Goal: Task Accomplishment & Management: Use online tool/utility

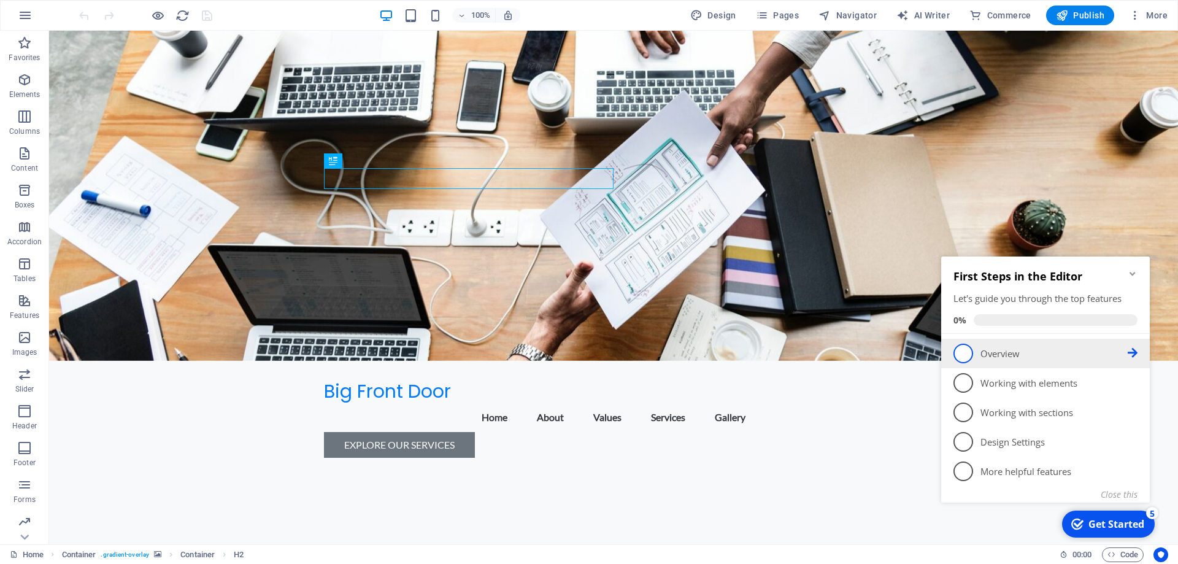
click at [965, 354] on span "1" at bounding box center [964, 354] width 20 height 20
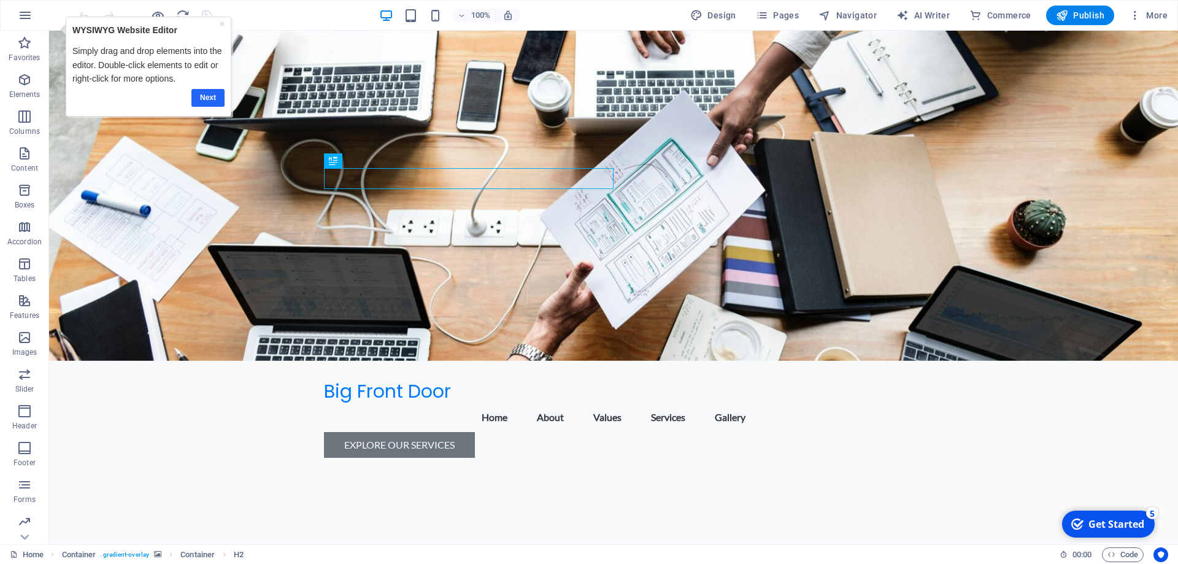
click at [212, 100] on link "Next" at bounding box center [207, 98] width 33 height 18
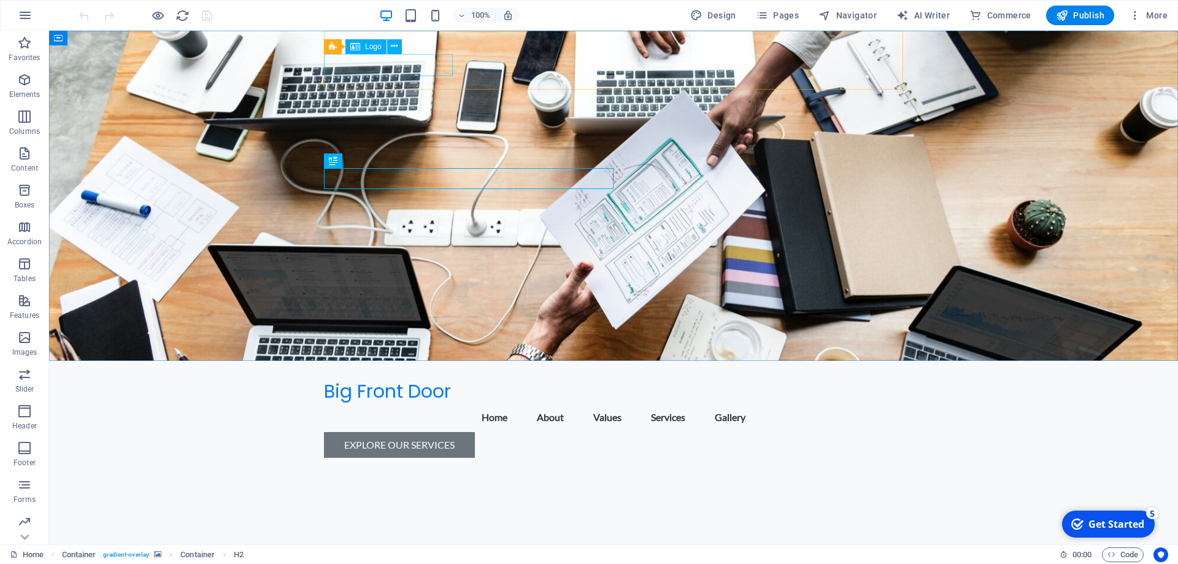
click at [352, 49] on icon at bounding box center [355, 46] width 10 height 15
click at [358, 44] on icon at bounding box center [355, 46] width 10 height 15
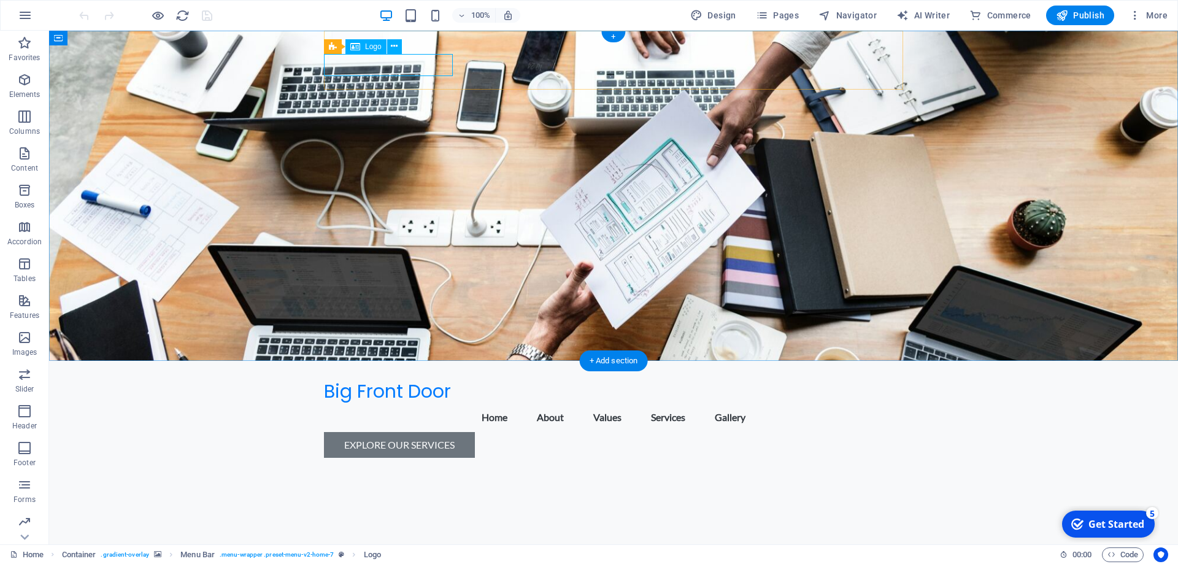
click at [362, 381] on div "Big Front Door" at bounding box center [613, 392] width 579 height 22
click at [392, 48] on icon at bounding box center [394, 46] width 7 height 13
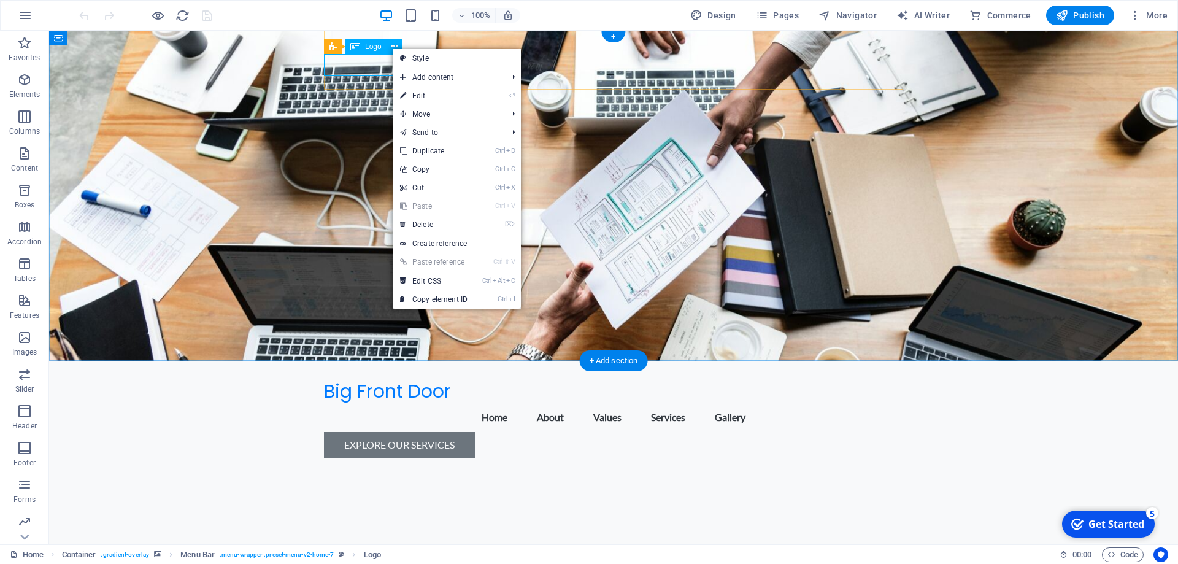
click at [366, 381] on div "Big Front Door" at bounding box center [613, 392] width 579 height 22
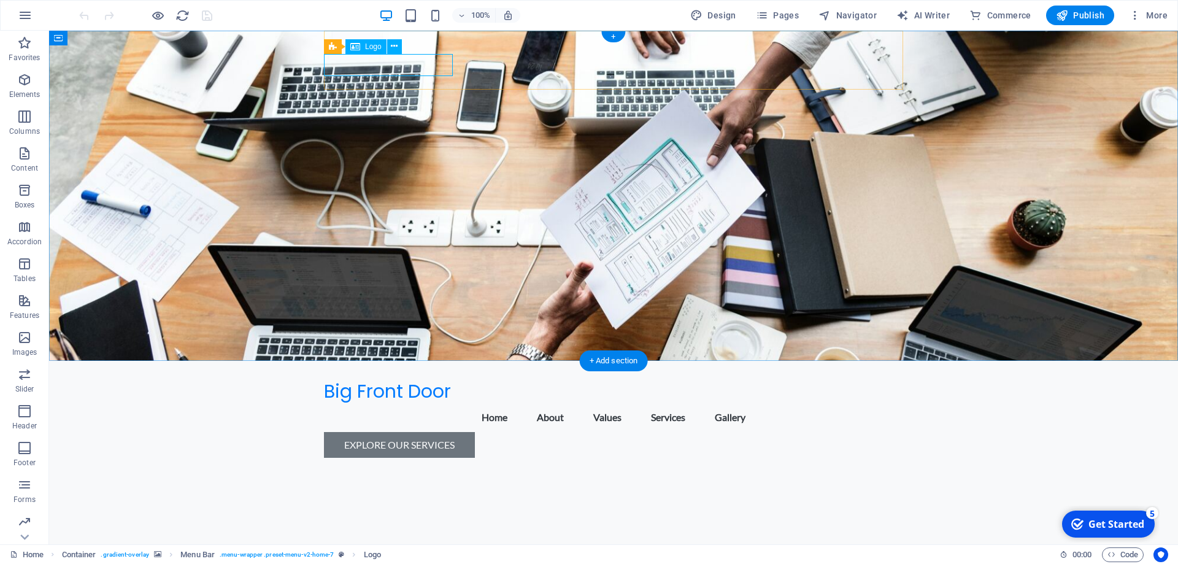
click at [366, 381] on div "Big Front Door" at bounding box center [613, 392] width 579 height 22
select select "px"
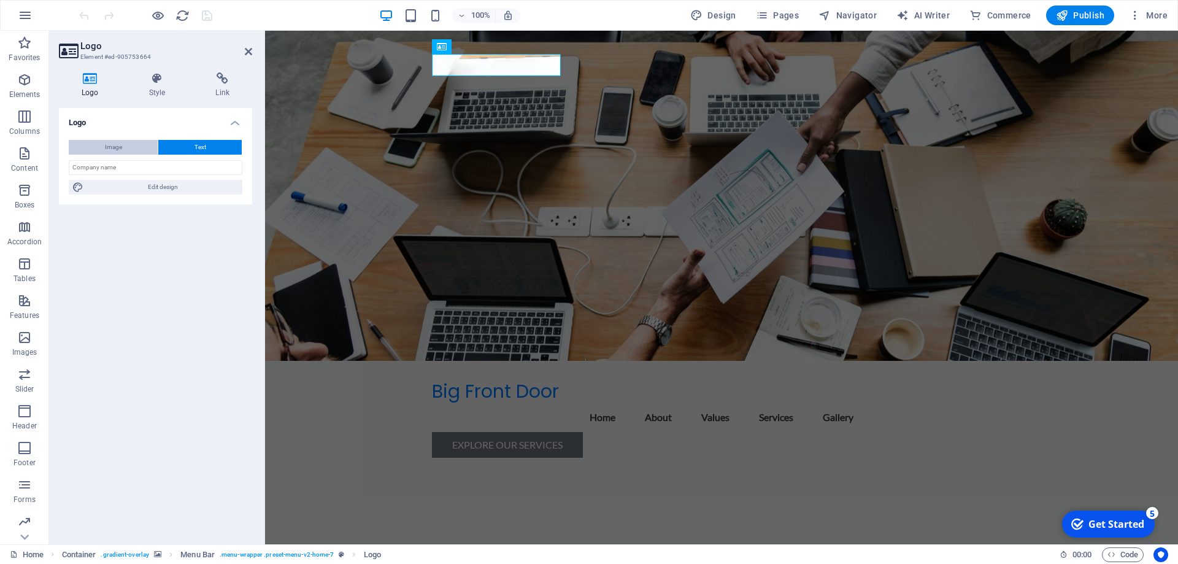
click at [122, 147] on span "Image" at bounding box center [113, 147] width 17 height 15
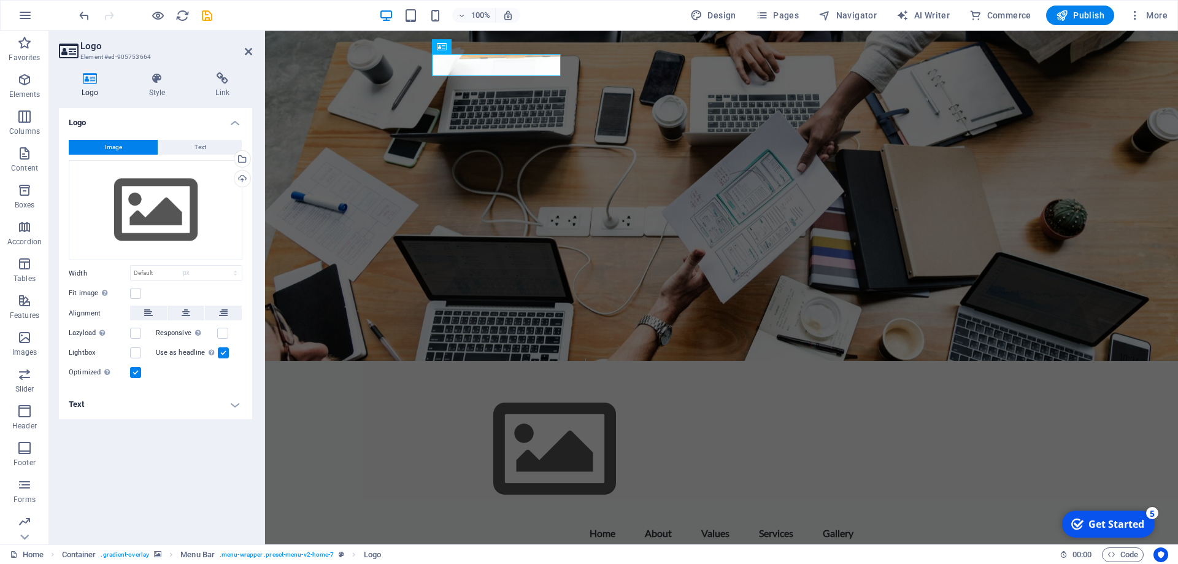
select select "DISABLED_OPTION_VALUE"
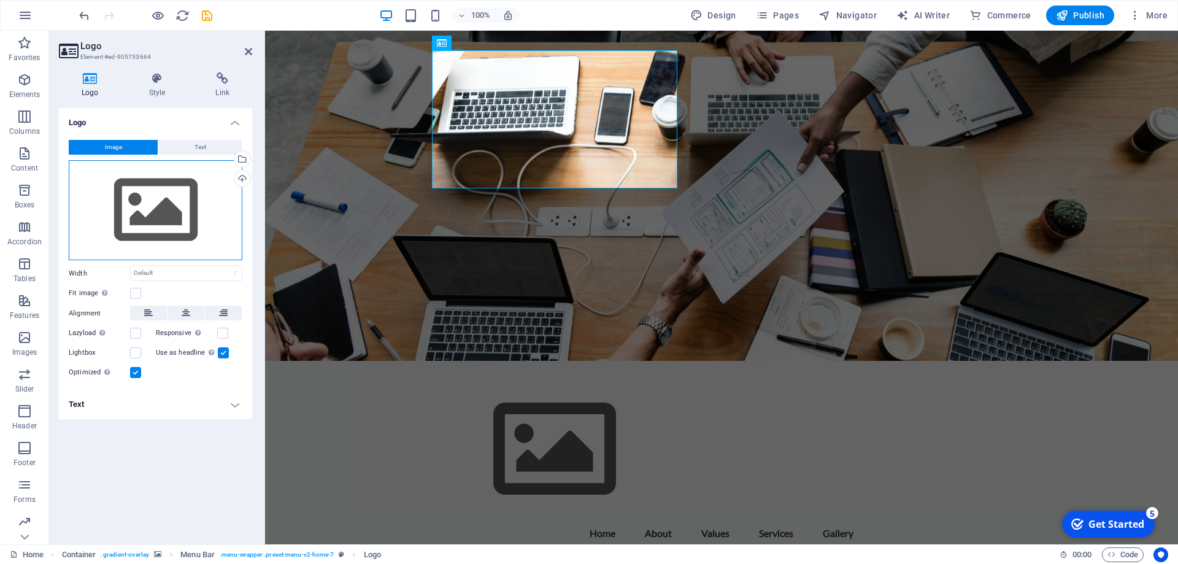
click at [152, 203] on div "Drag files here, click to choose files or select files from Files or our free s…" at bounding box center [156, 210] width 174 height 101
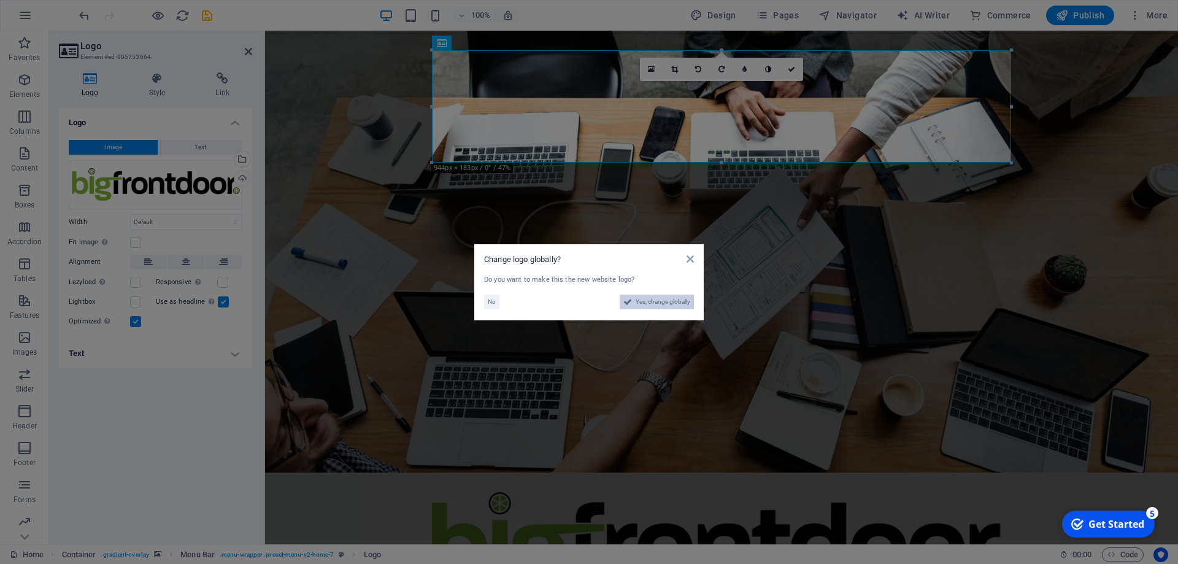
click at [679, 304] on span "Yes, change globally" at bounding box center [663, 302] width 55 height 15
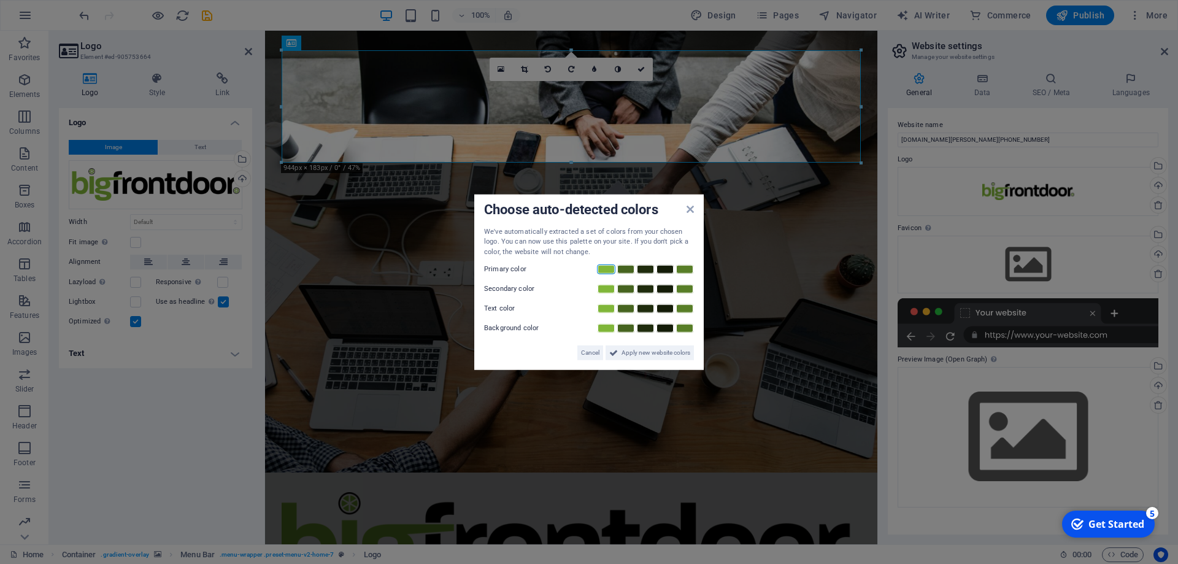
click at [607, 269] on link at bounding box center [606, 270] width 18 height 10
click at [664, 290] on link at bounding box center [665, 289] width 18 height 10
click at [659, 352] on span "Apply new website colors" at bounding box center [656, 353] width 69 height 15
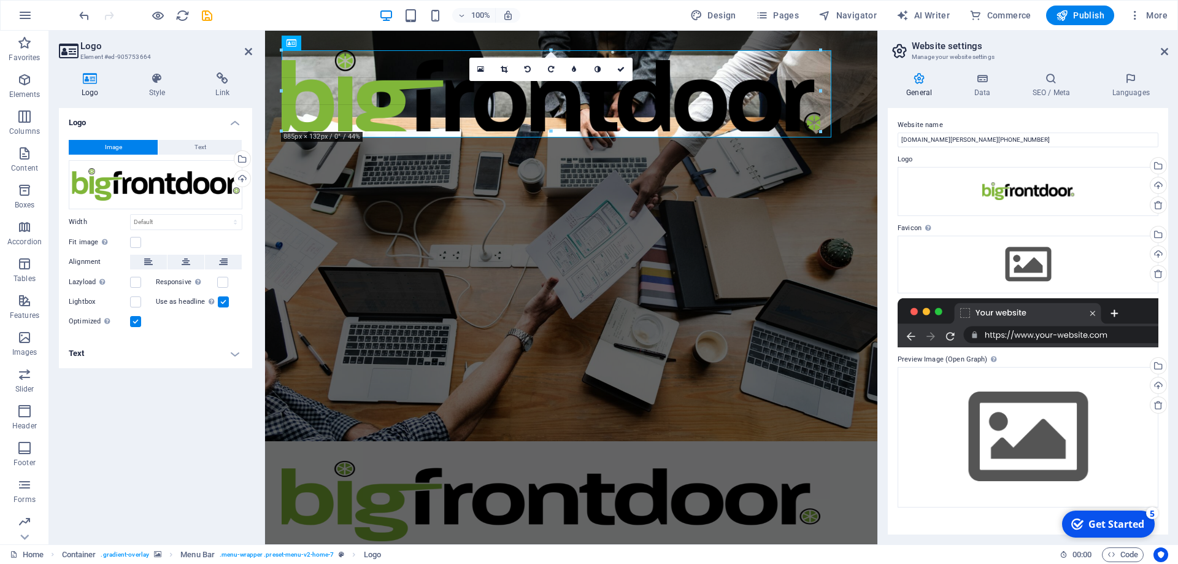
drag, startPoint x: 863, startPoint y: 165, endPoint x: 494, endPoint y: 133, distance: 370.2
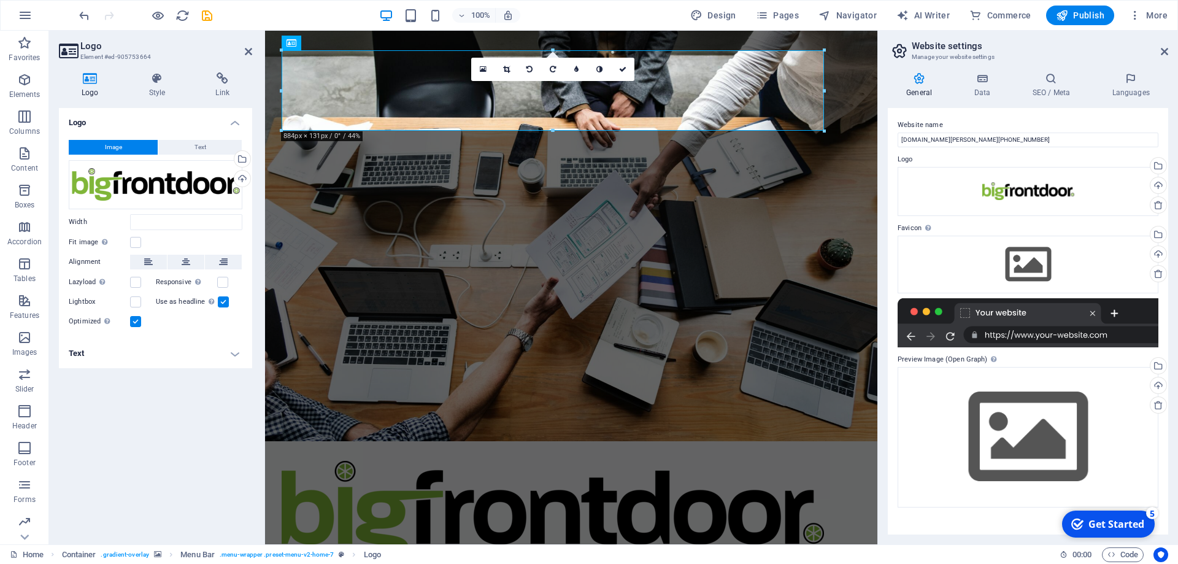
type input "884"
select select "px"
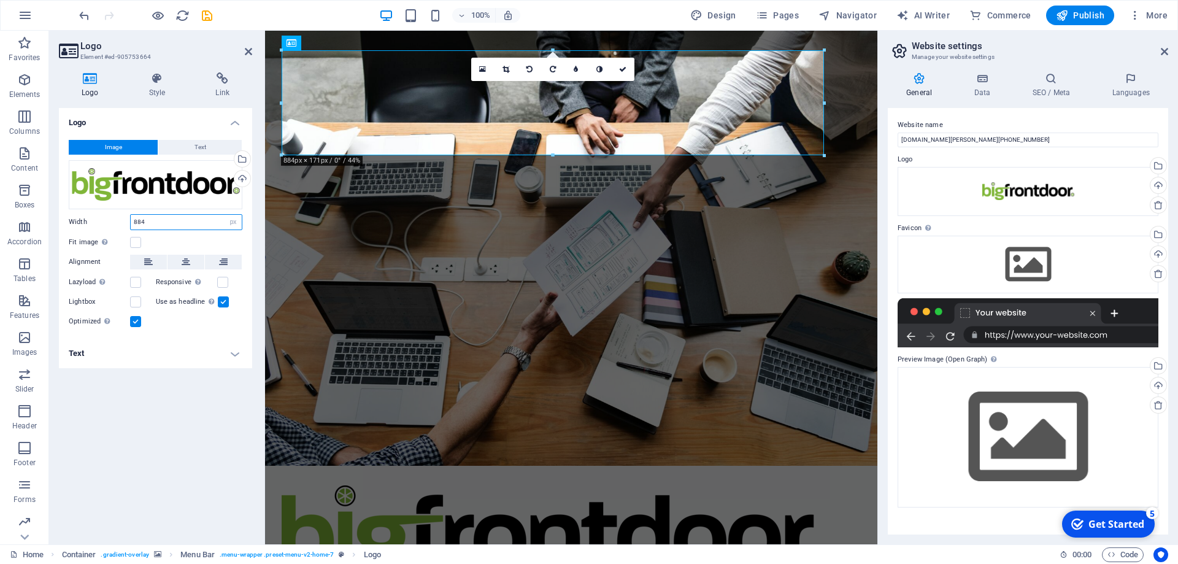
drag, startPoint x: 152, startPoint y: 222, endPoint x: 97, endPoint y: 220, distance: 55.3
click at [131, 220] on input "884" at bounding box center [186, 222] width 111 height 15
type input "400"
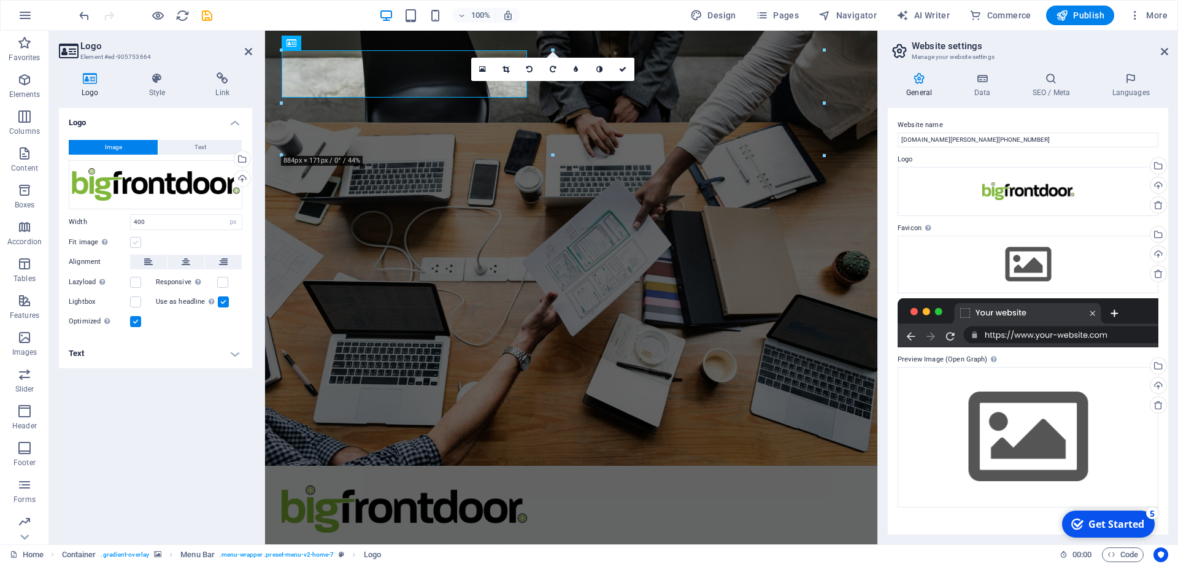
click at [136, 244] on label at bounding box center [135, 242] width 11 height 11
click at [0, 0] on input "Fit image Automatically fit image to a fixed width and height" at bounding box center [0, 0] width 0 height 0
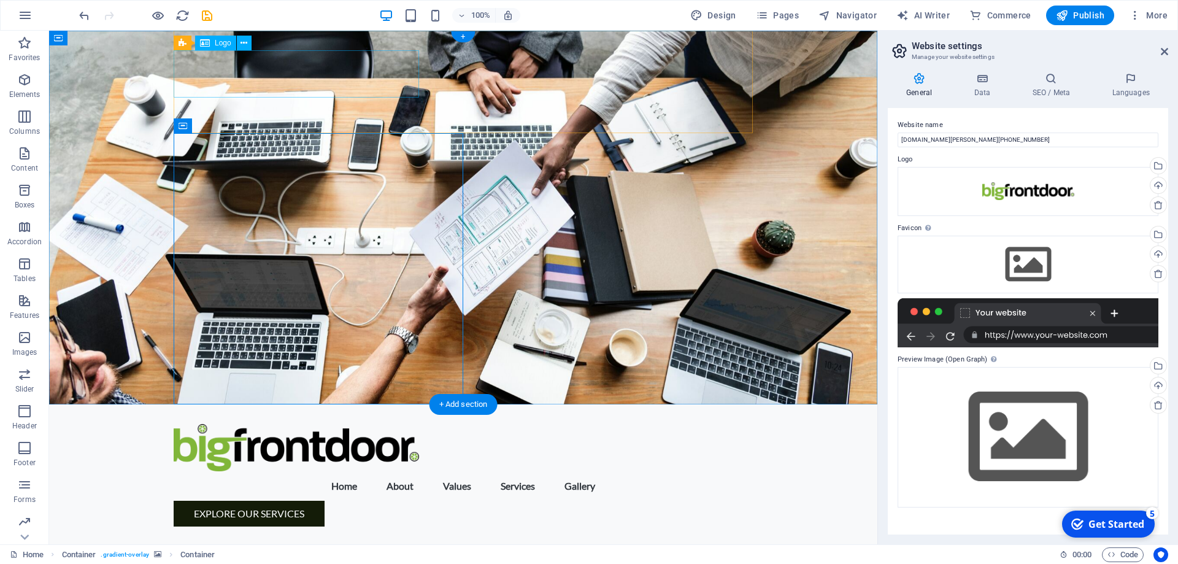
click at [354, 424] on div at bounding box center [463, 447] width 579 height 47
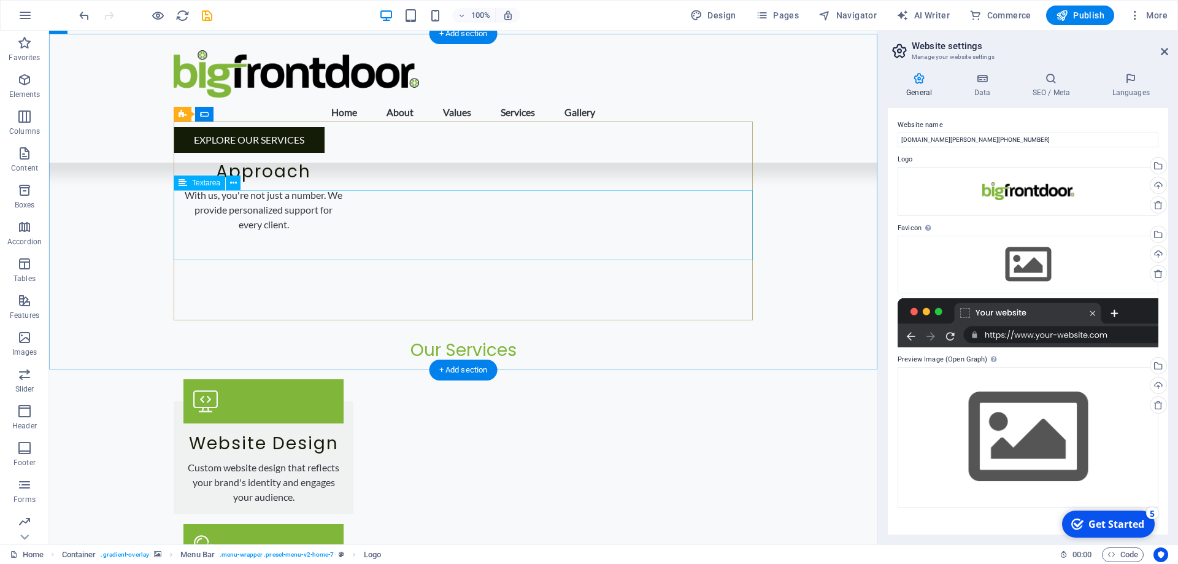
scroll to position [1650, 0]
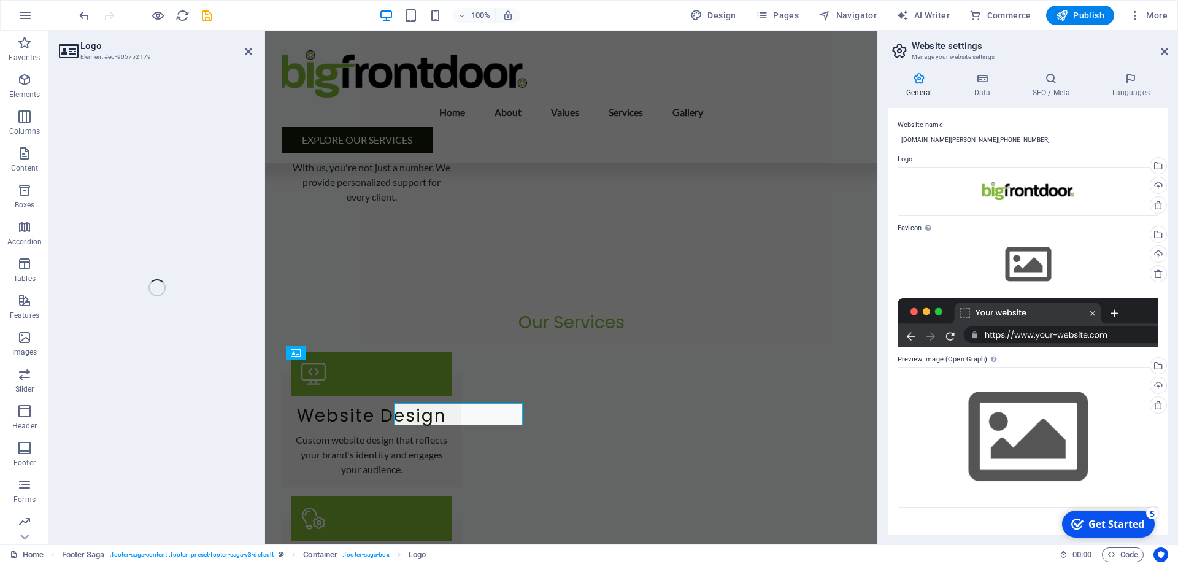
scroll to position [1607, 0]
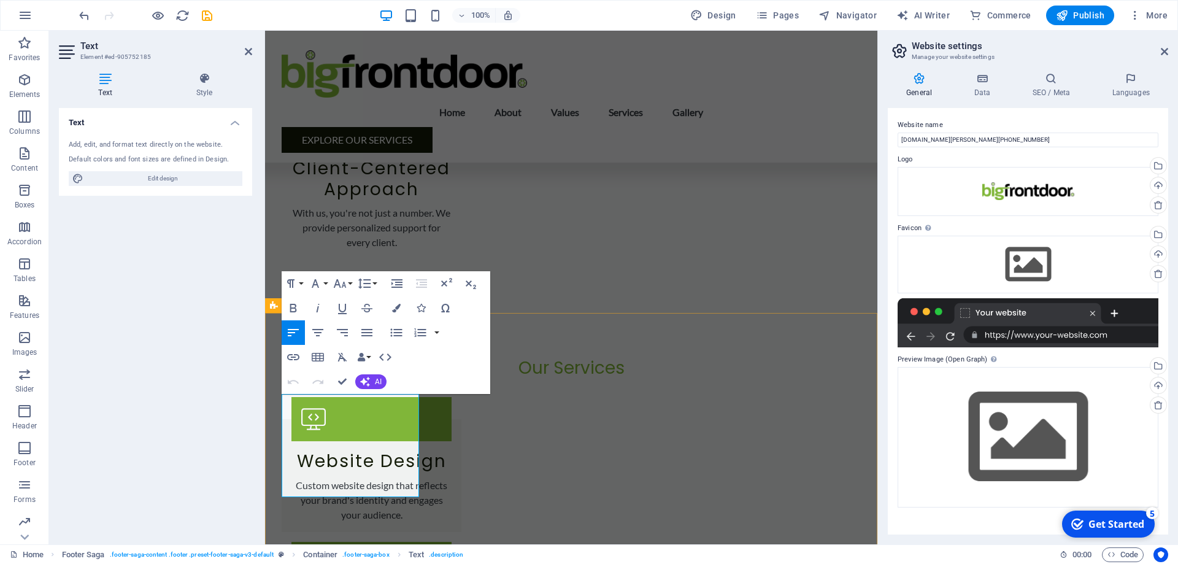
drag, startPoint x: 324, startPoint y: 424, endPoint x: 558, endPoint y: 368, distance: 240.6
click at [1166, 52] on icon at bounding box center [1164, 52] width 7 height 10
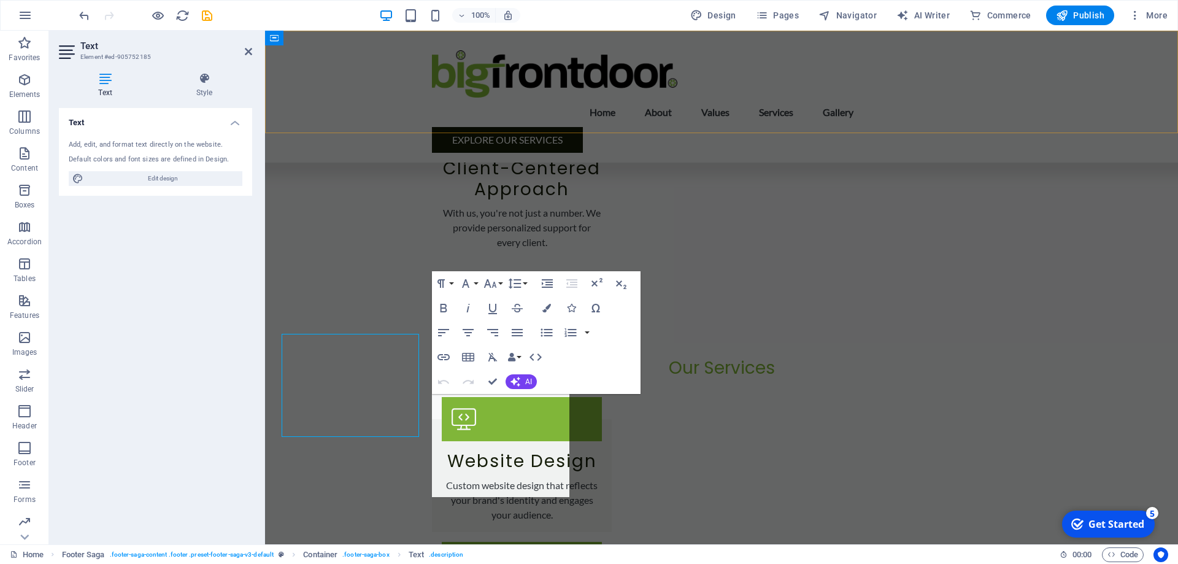
scroll to position [1665, 0]
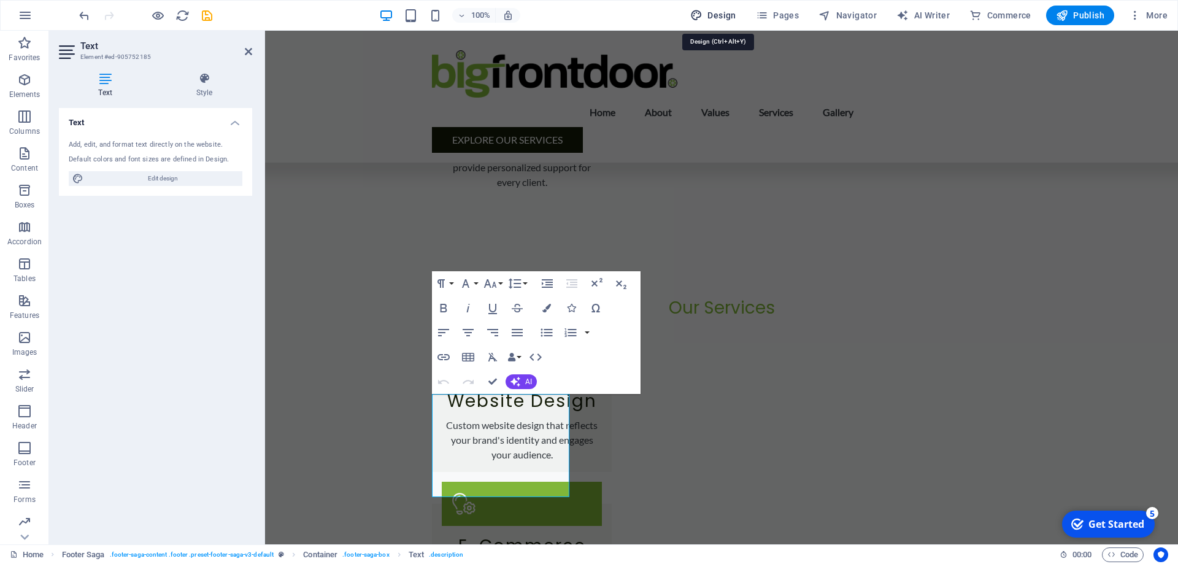
click at [0, 0] on span "Design" at bounding box center [0, 0] width 0 height 0
select select "px"
select select "200"
select select "px"
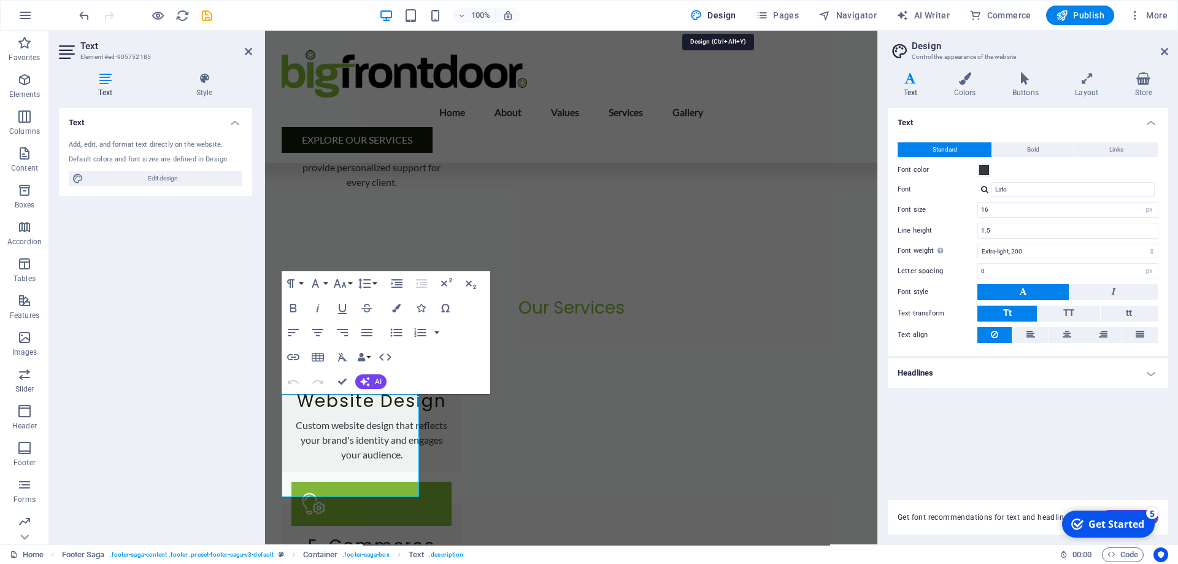
scroll to position [1605, 0]
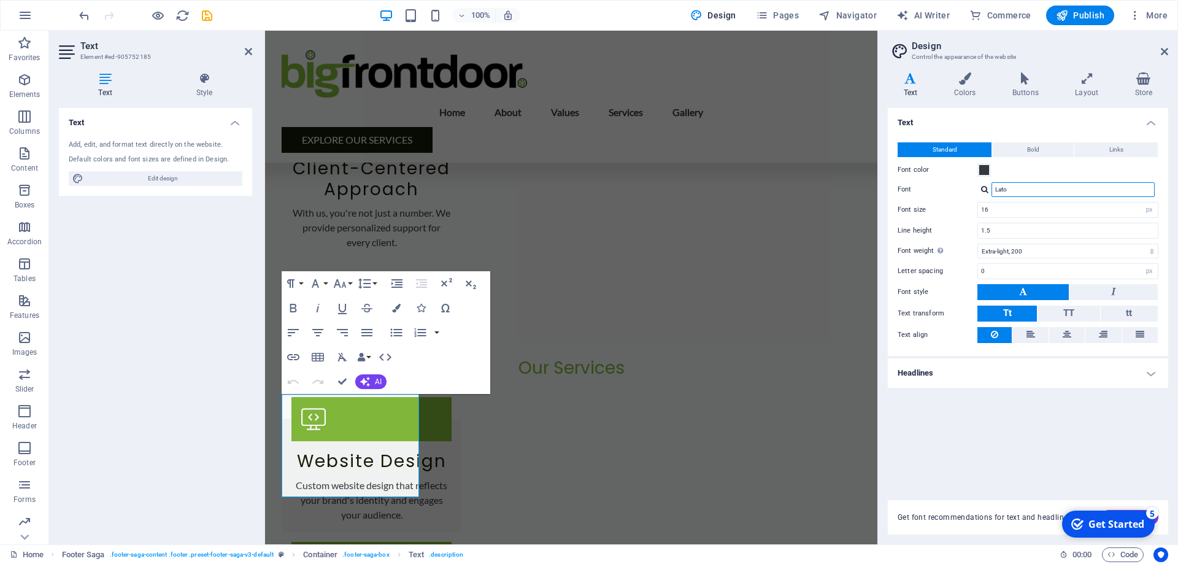
drag, startPoint x: 1018, startPoint y: 192, endPoint x: 951, endPoint y: 196, distance: 66.4
click at [992, 196] on input "Lato" at bounding box center [1073, 189] width 163 height 15
type input "Poppins"
click at [1040, 204] on div "Poppins" at bounding box center [1076, 205] width 162 height 13
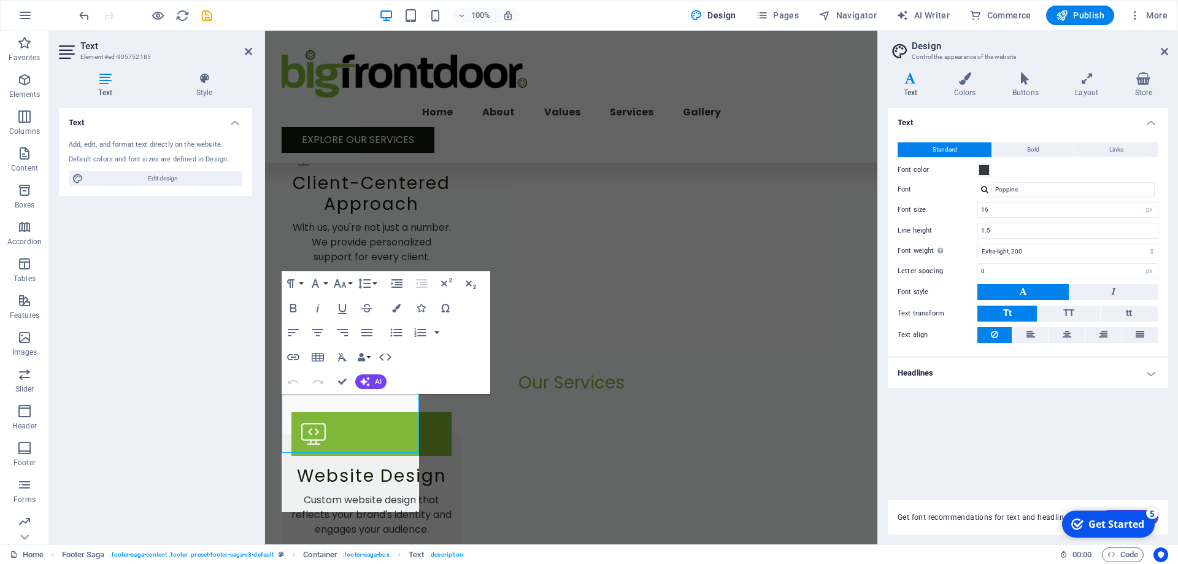
scroll to position [1649, 0]
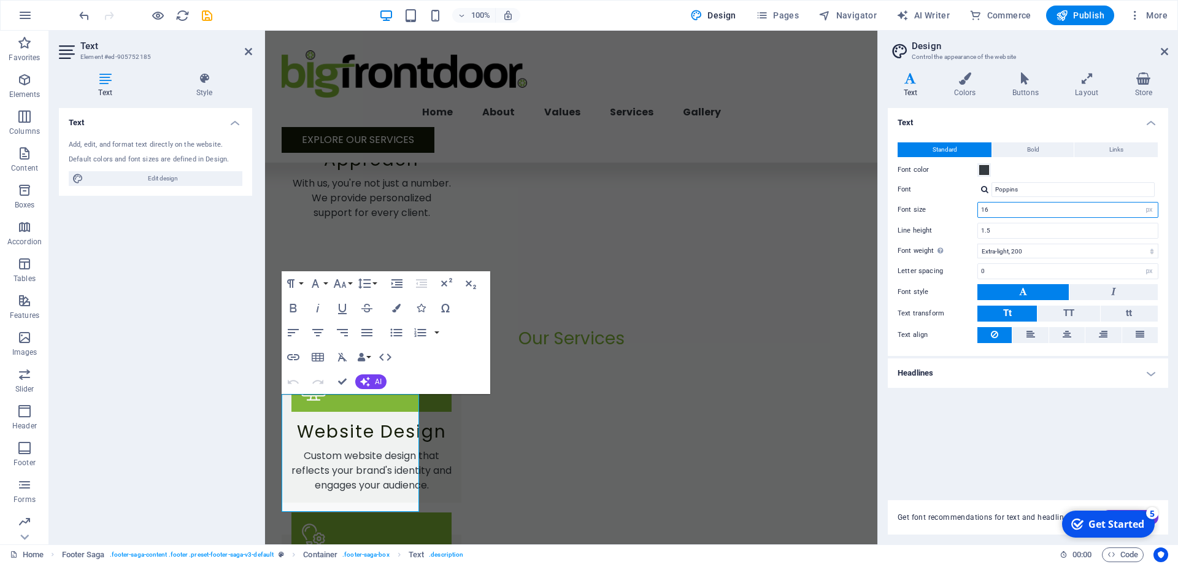
click at [1005, 211] on input "16" at bounding box center [1068, 210] width 180 height 15
type input "14"
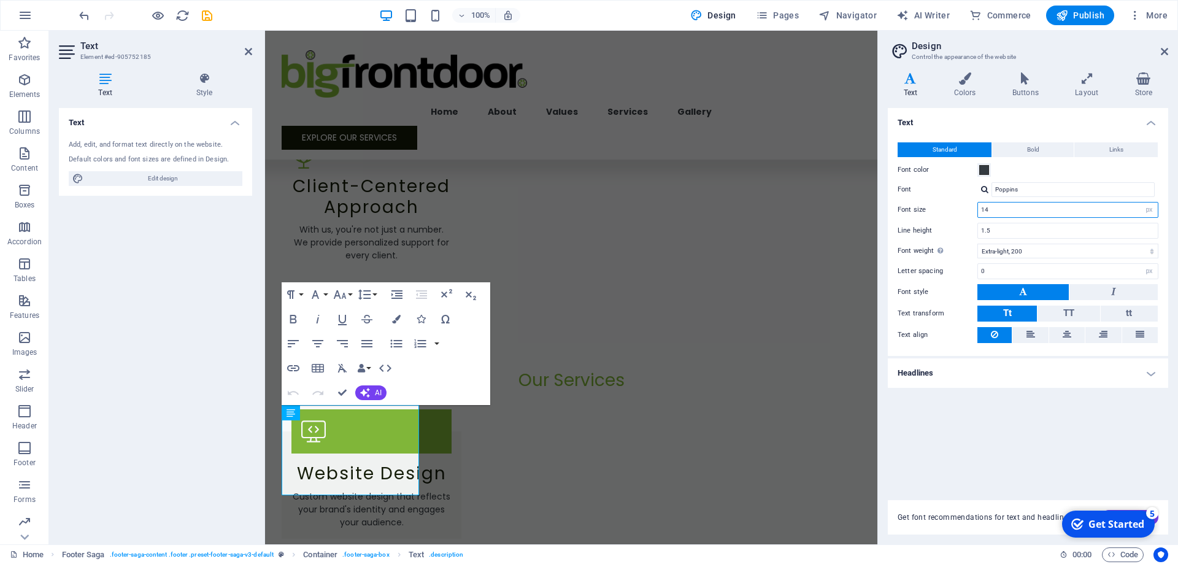
scroll to position [1547, 0]
click at [978, 244] on select "Thin, 100 Extra-light, 200 Light, 300 Regular, 400 Medium, 500 Semi-bold, 600 B…" at bounding box center [1068, 251] width 181 height 15
select select "400"
click option "Regular, 400" at bounding box center [0, 0] width 0 height 0
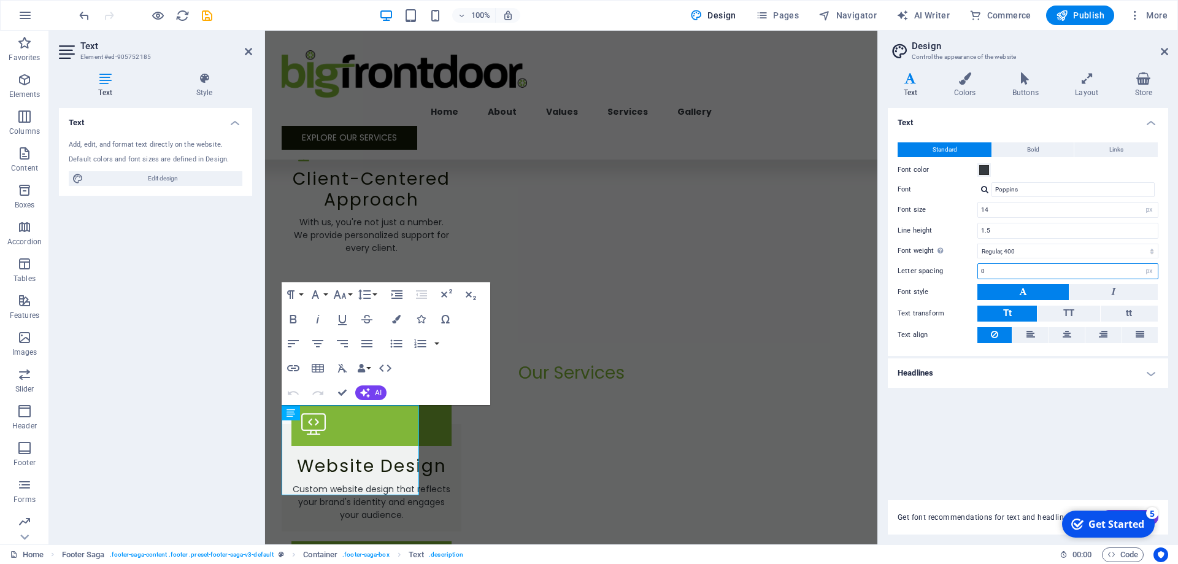
drag, startPoint x: 994, startPoint y: 269, endPoint x: 921, endPoint y: 269, distance: 73.0
click at [978, 269] on input "0" at bounding box center [1068, 271] width 180 height 15
type input "1"
click at [1036, 418] on div "Text Standard Bold Links Font color Font Poppins Manage fonts → Font size 14 re…" at bounding box center [1028, 296] width 280 height 377
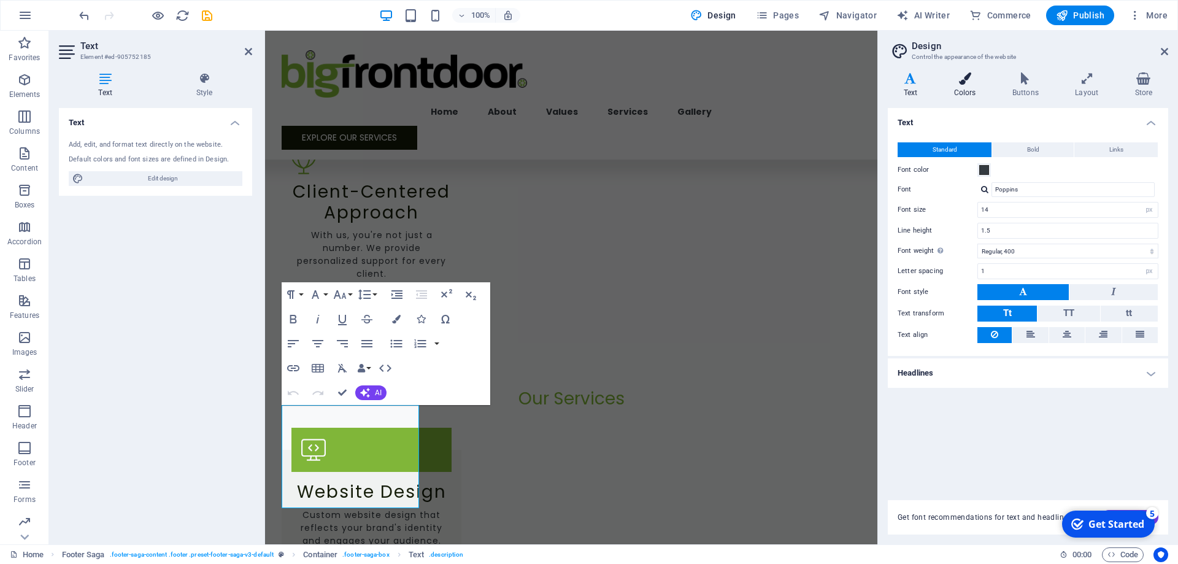
scroll to position [1585, 0]
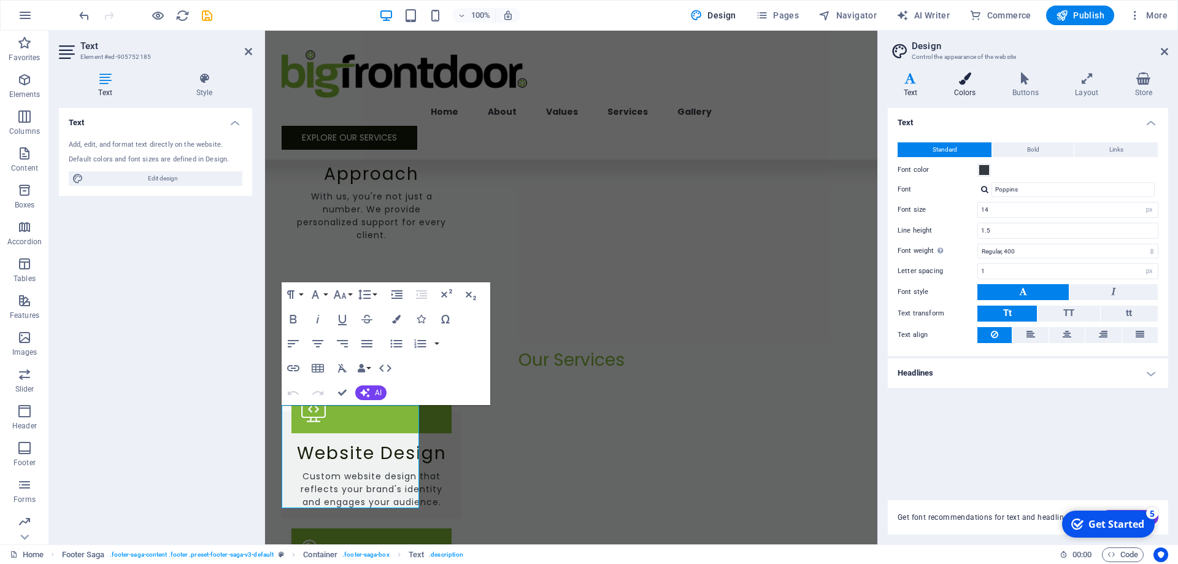
click at [959, 84] on icon at bounding box center [964, 78] width 53 height 12
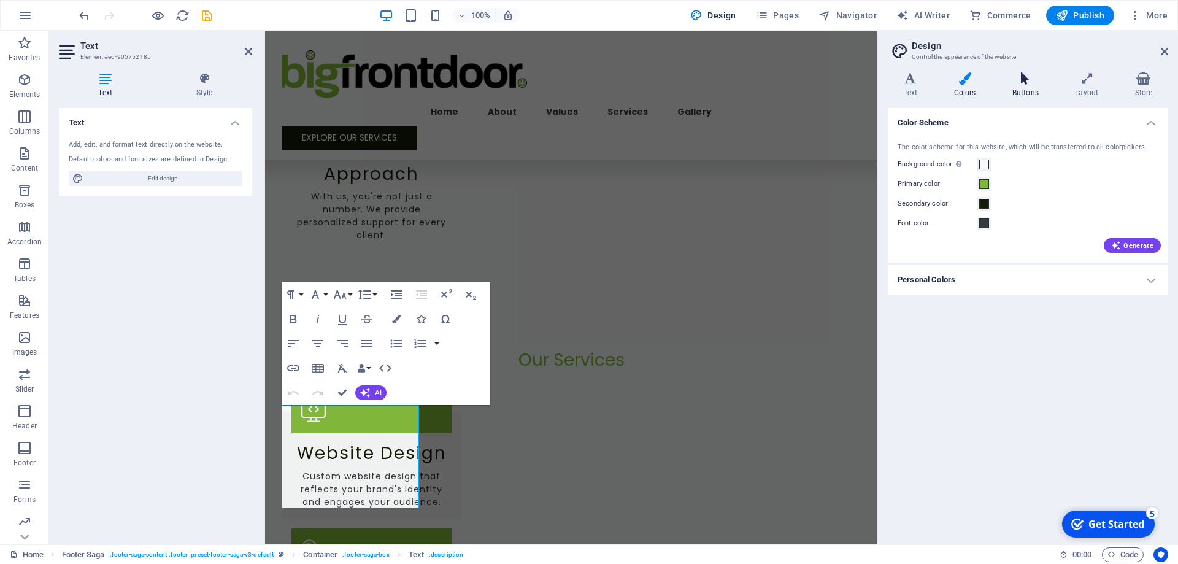
click at [1024, 85] on h4 "Buttons" at bounding box center [1028, 85] width 63 height 26
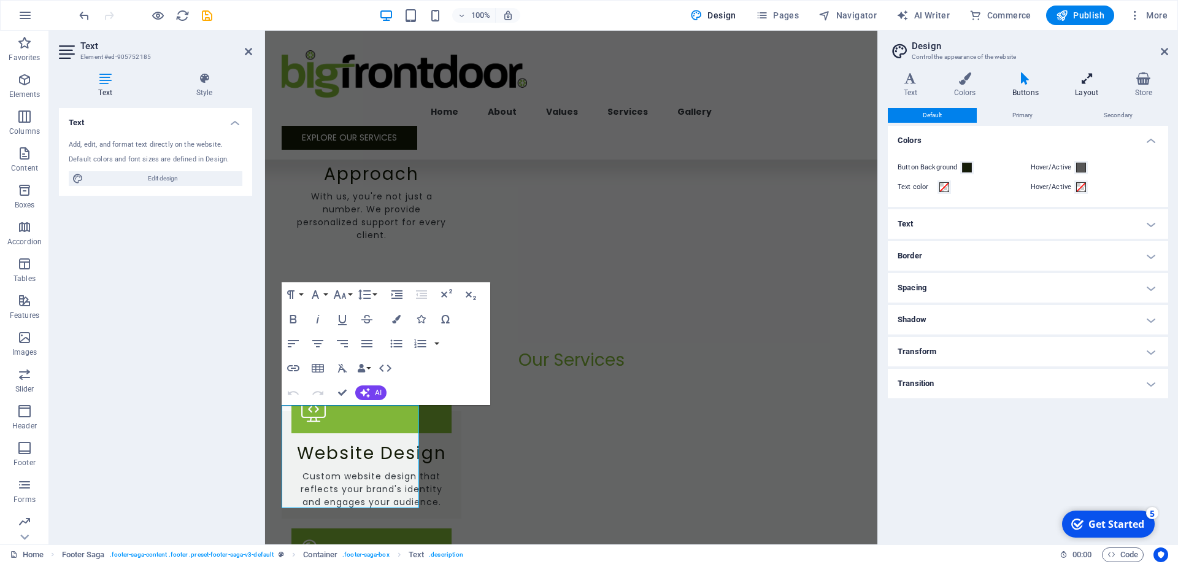
click at [1089, 85] on h4 "Layout" at bounding box center [1090, 85] width 60 height 26
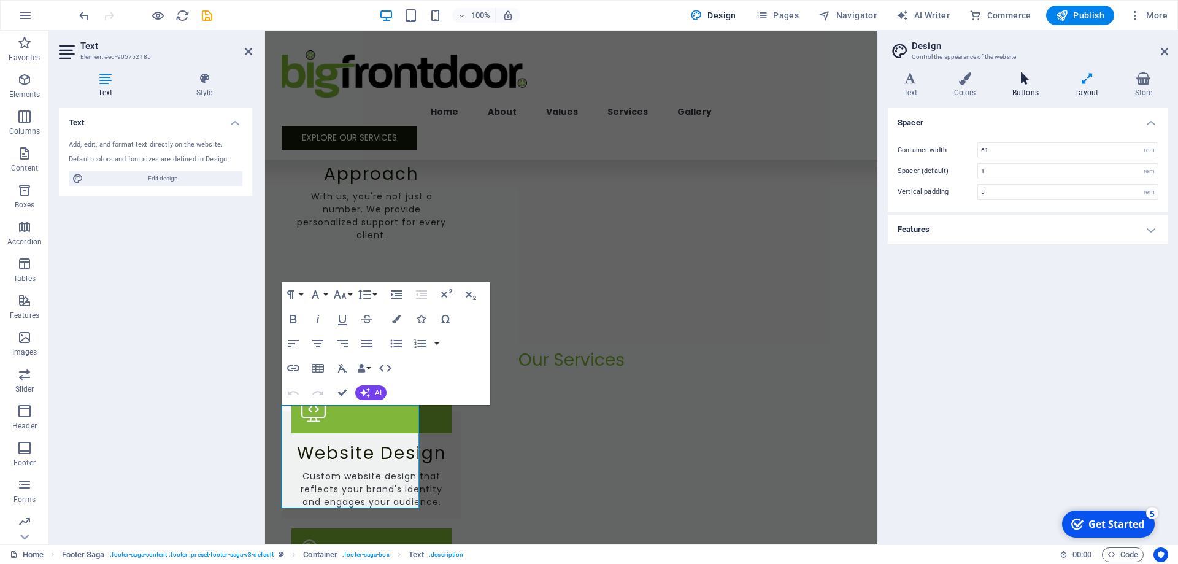
click at [1011, 81] on icon at bounding box center [1026, 78] width 58 height 12
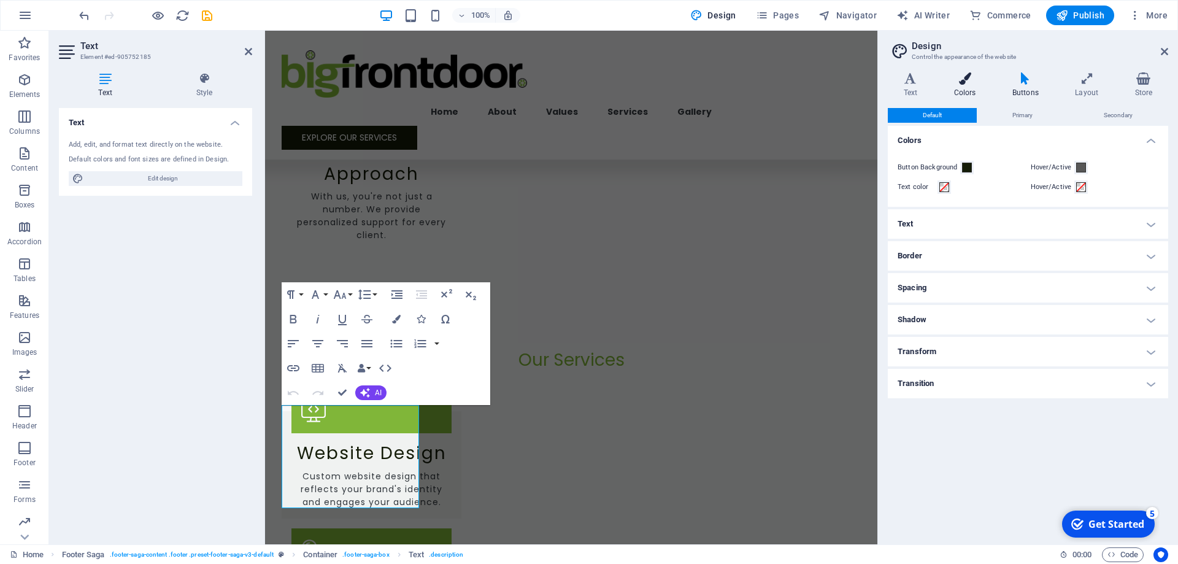
click at [963, 82] on icon at bounding box center [964, 78] width 53 height 12
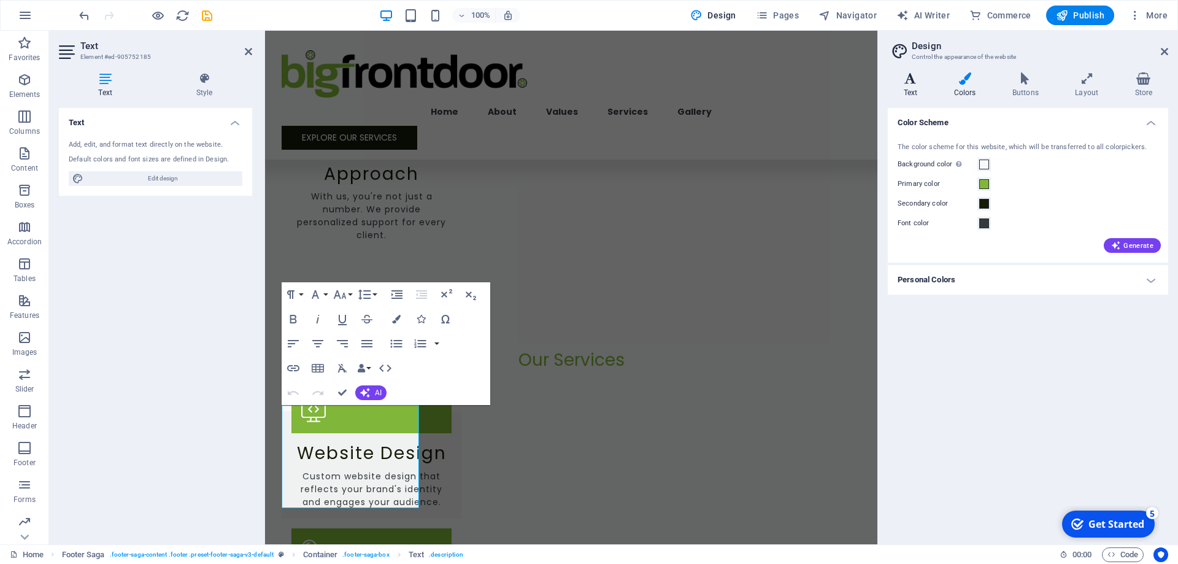
click at [908, 82] on icon at bounding box center [910, 78] width 45 height 12
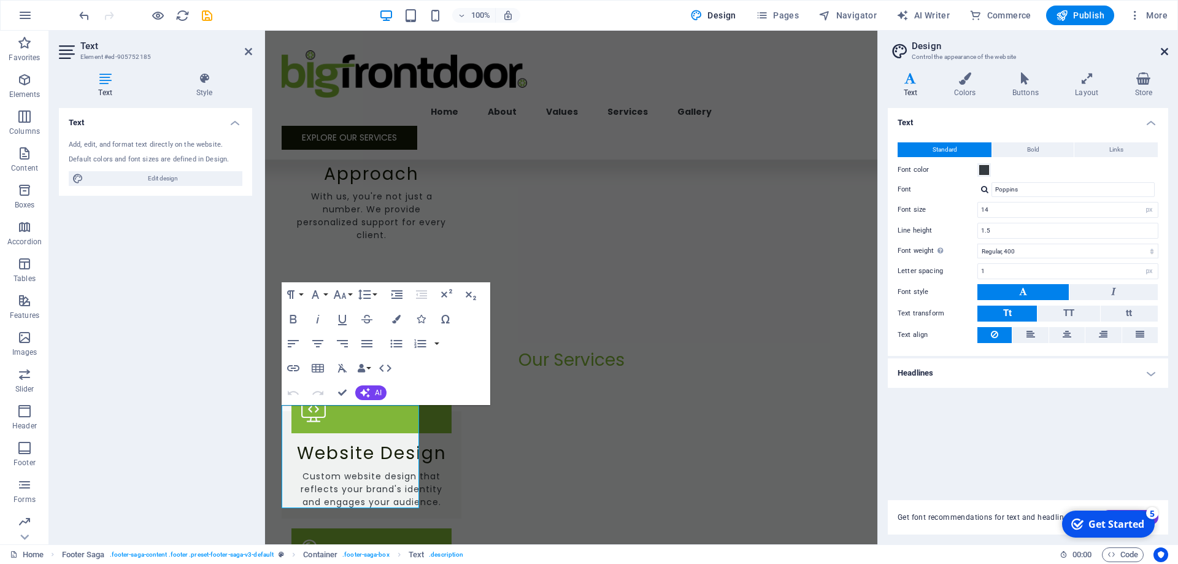
click at [1166, 52] on icon at bounding box center [1164, 52] width 7 height 10
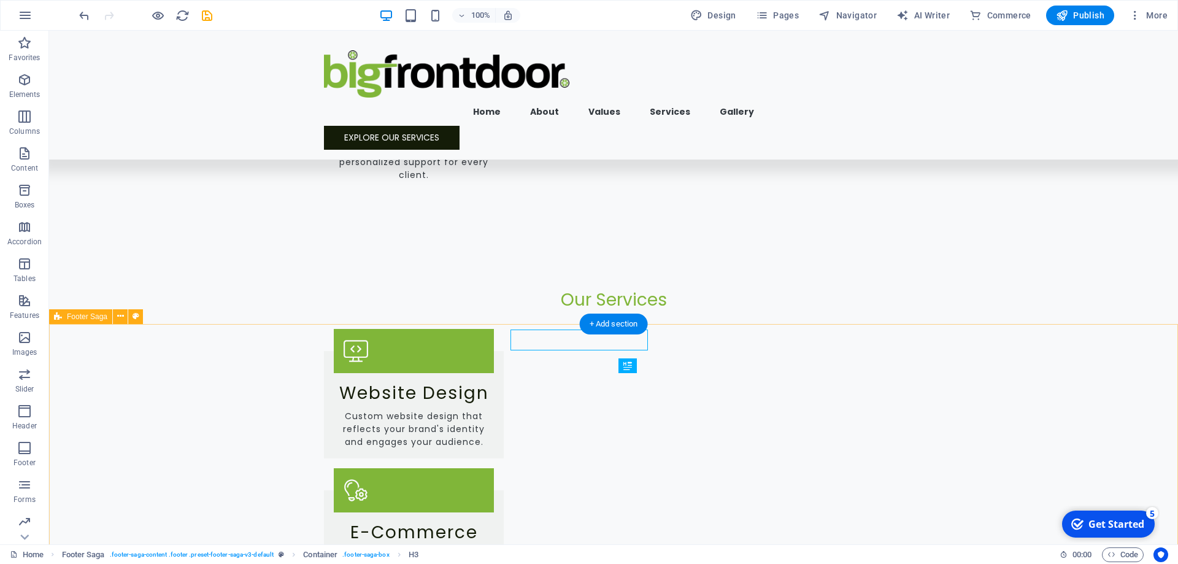
scroll to position [1689, 0]
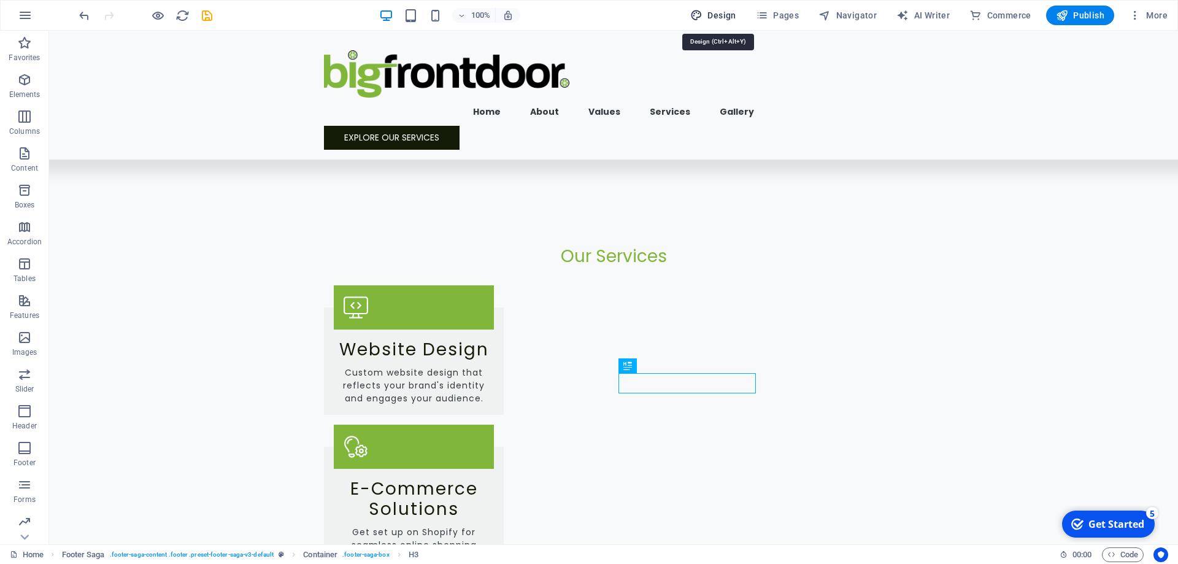
click at [0, 0] on span "Design" at bounding box center [0, 0] width 0 height 0
select select "px"
select select "400"
select select "px"
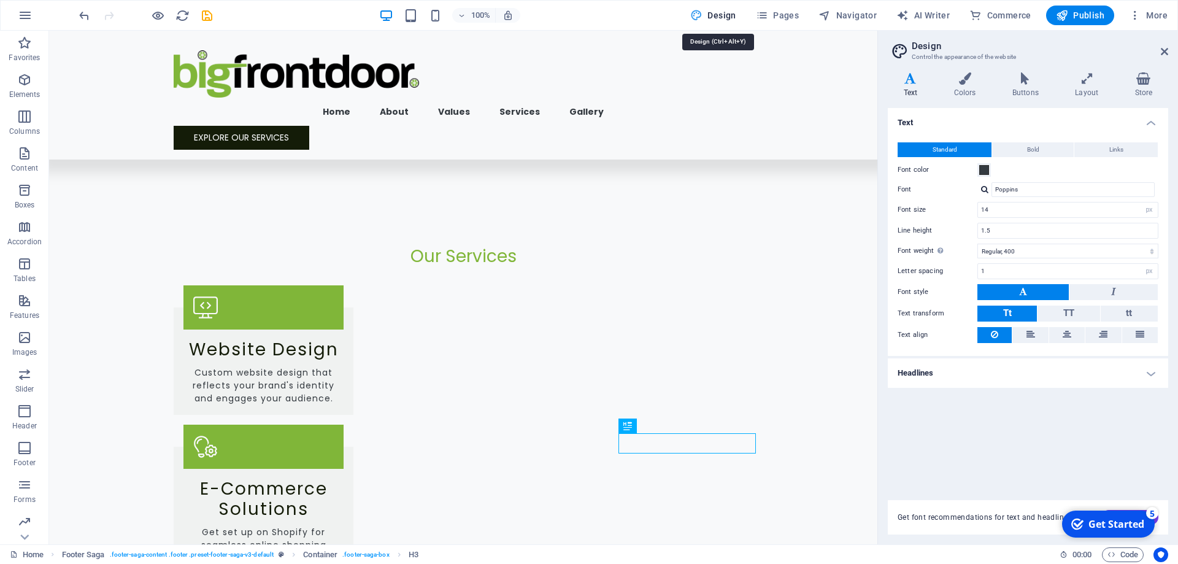
scroll to position [1629, 0]
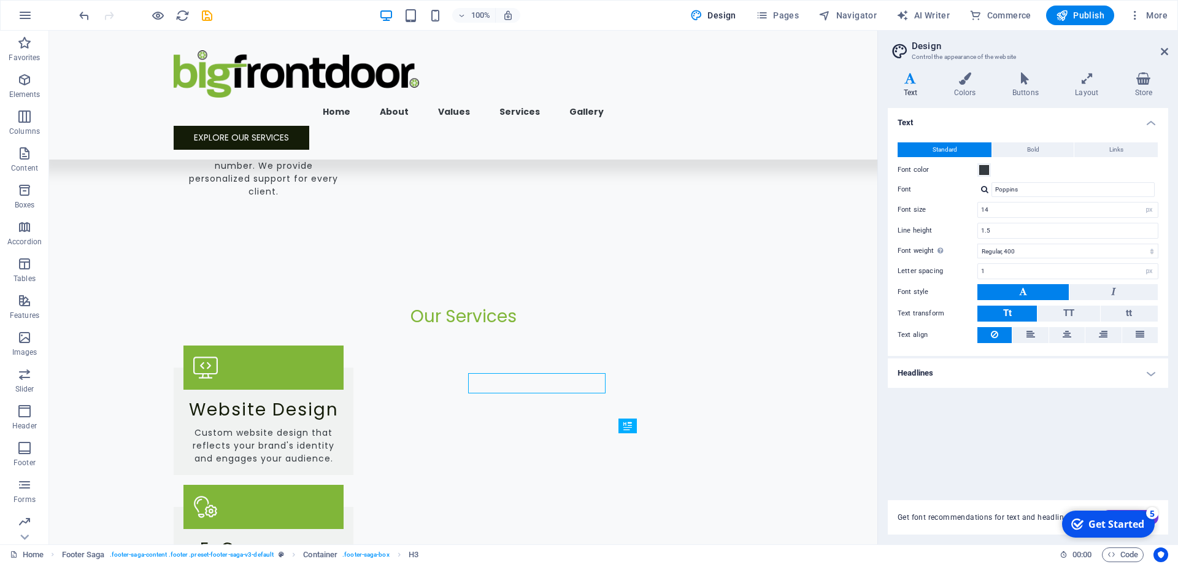
click at [918, 82] on icon at bounding box center [910, 78] width 45 height 12
click at [1155, 120] on h4 "Text" at bounding box center [1028, 119] width 280 height 22
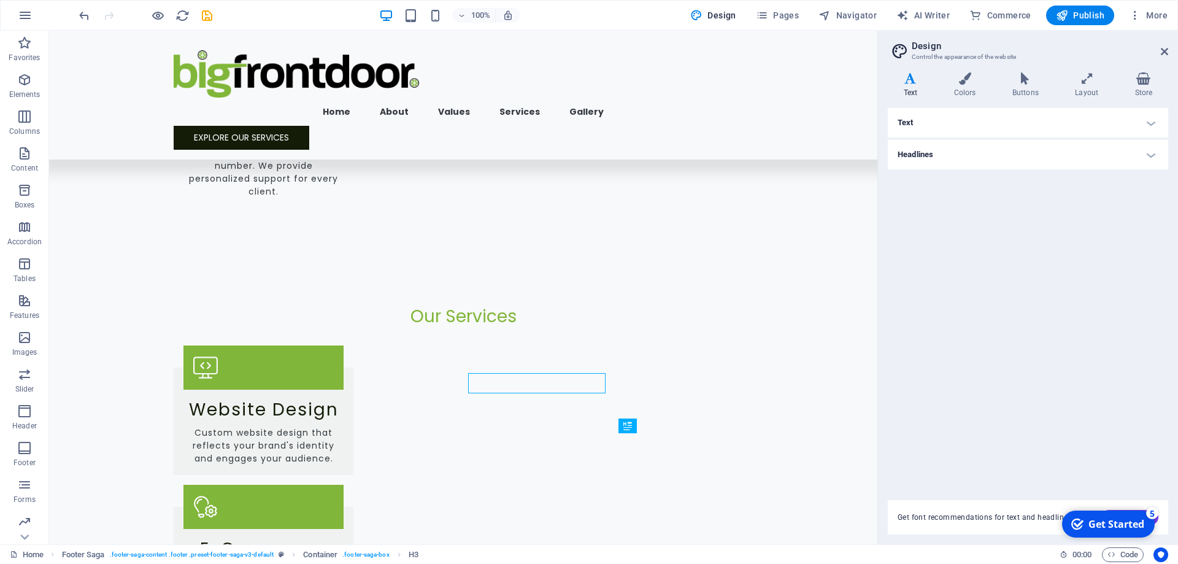
click at [1154, 155] on h4 "Headlines" at bounding box center [1028, 154] width 280 height 29
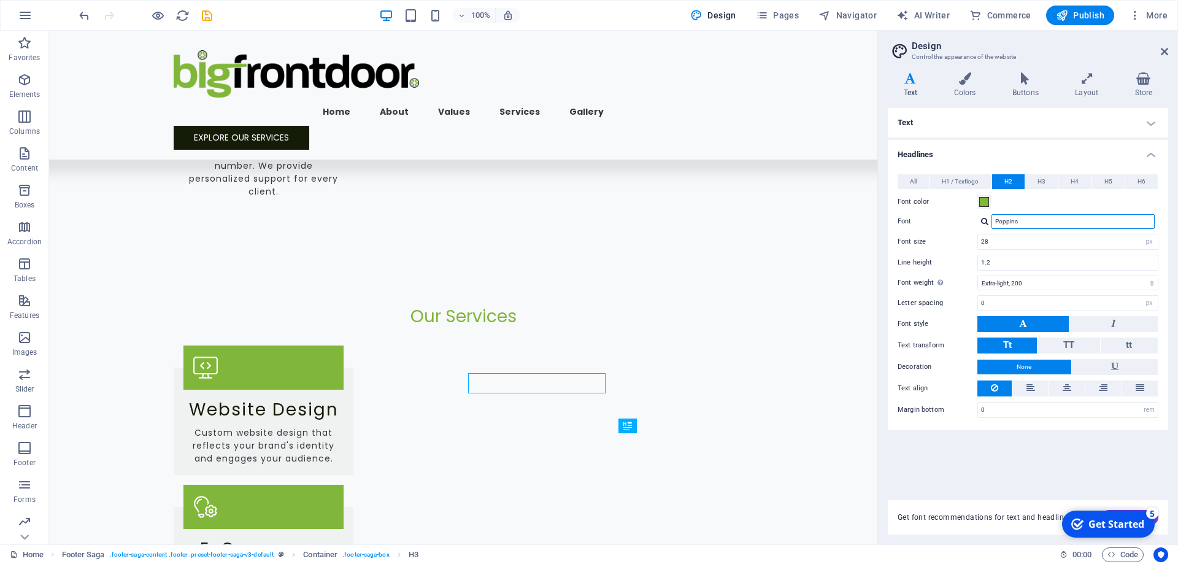
drag, startPoint x: 1056, startPoint y: 221, endPoint x: 949, endPoint y: 221, distance: 106.8
click at [992, 221] on input "Poppins" at bounding box center [1073, 221] width 163 height 15
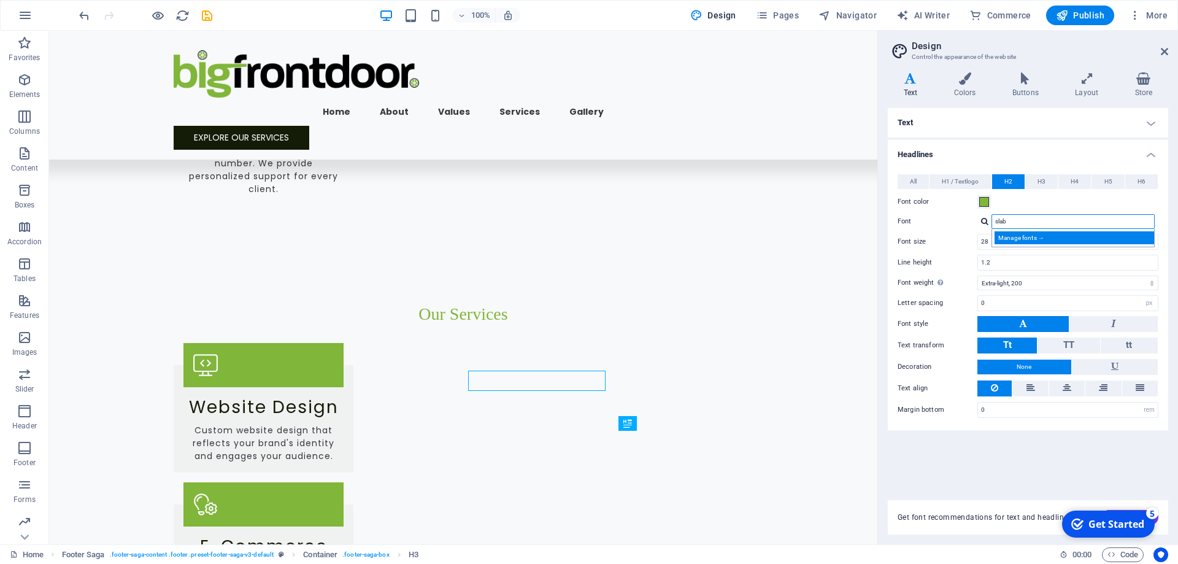
type input "slab"
click at [1015, 239] on div "Manage fonts →" at bounding box center [1076, 237] width 162 height 13
select select "popularity"
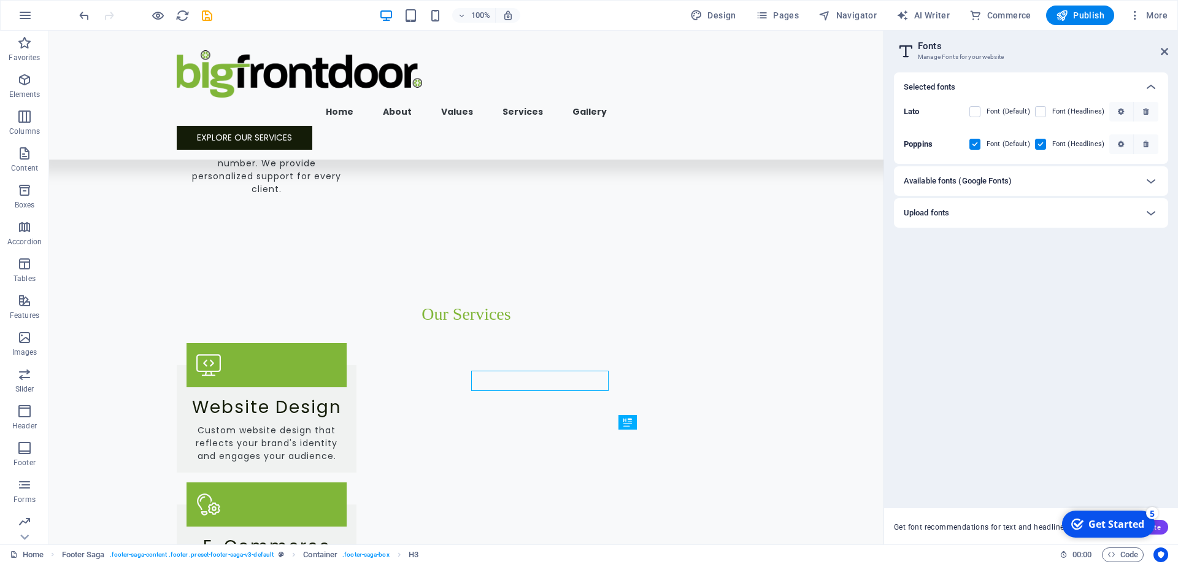
scroll to position [1633, 0]
click at [1035, 177] on div "Available fonts (Google Fonts)" at bounding box center [1020, 181] width 233 height 15
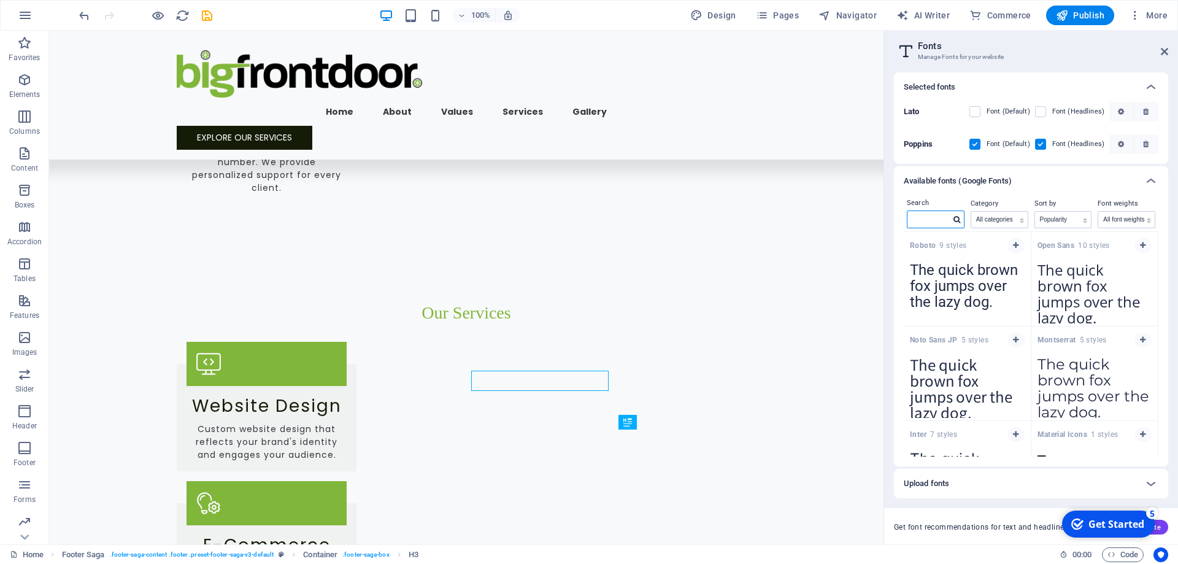
click at [948, 219] on input "text" at bounding box center [929, 219] width 43 height 16
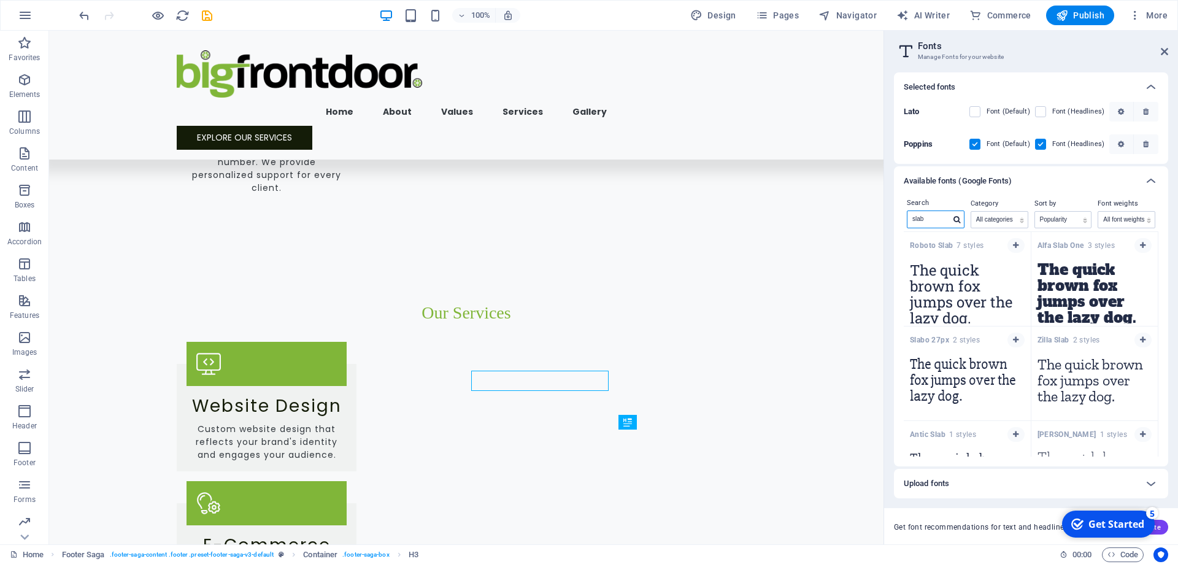
type input "slab"
click at [1054, 285] on textarea "The quick brown fox jumps over the lazy dog." at bounding box center [1095, 290] width 127 height 68
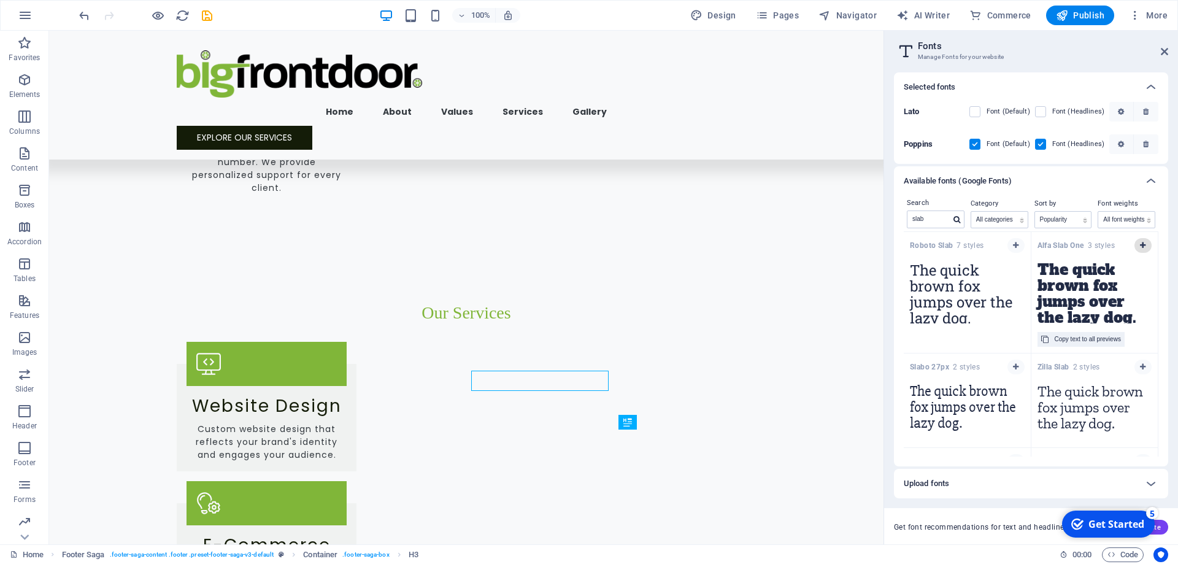
click at [1138, 246] on button "button" at bounding box center [1143, 245] width 17 height 15
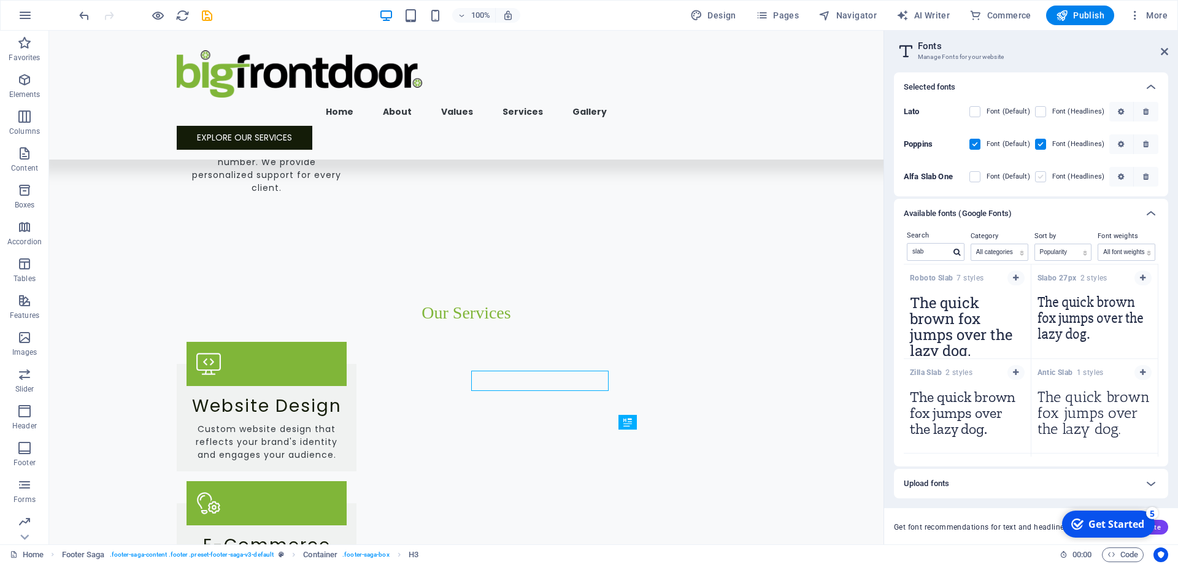
click at [1040, 176] on label at bounding box center [1040, 176] width 11 height 11
click at [0, 0] on One "checkbox" at bounding box center [0, 0] width 0 height 0
click at [1163, 51] on icon at bounding box center [1164, 52] width 7 height 10
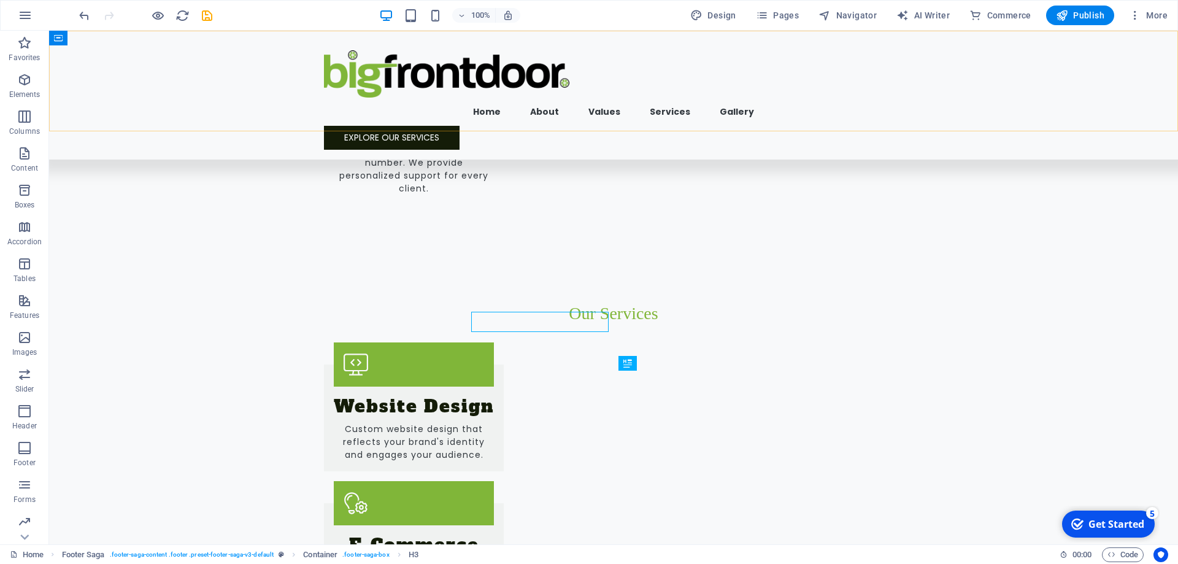
scroll to position [1712, 0]
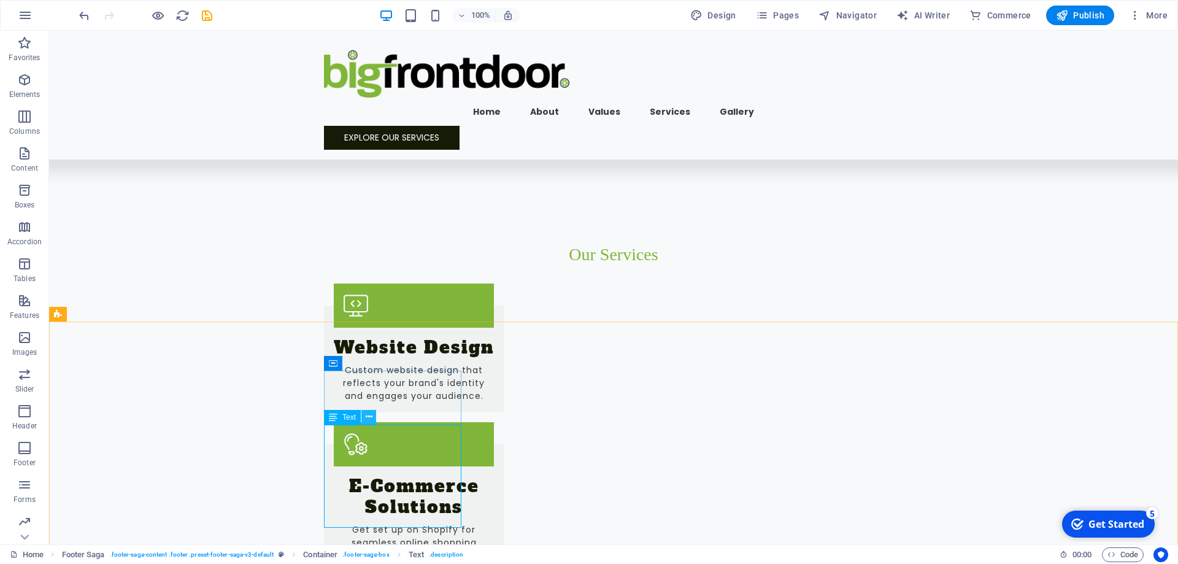
click at [366, 416] on icon at bounding box center [369, 417] width 7 height 13
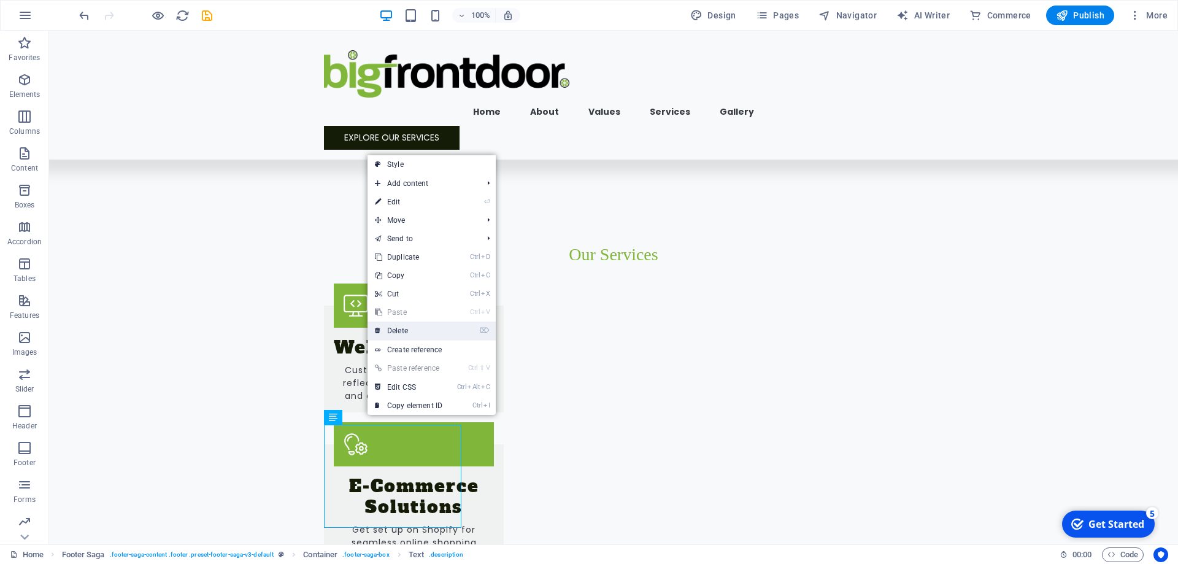
click at [410, 327] on link "⌦ Delete" at bounding box center [409, 331] width 82 height 18
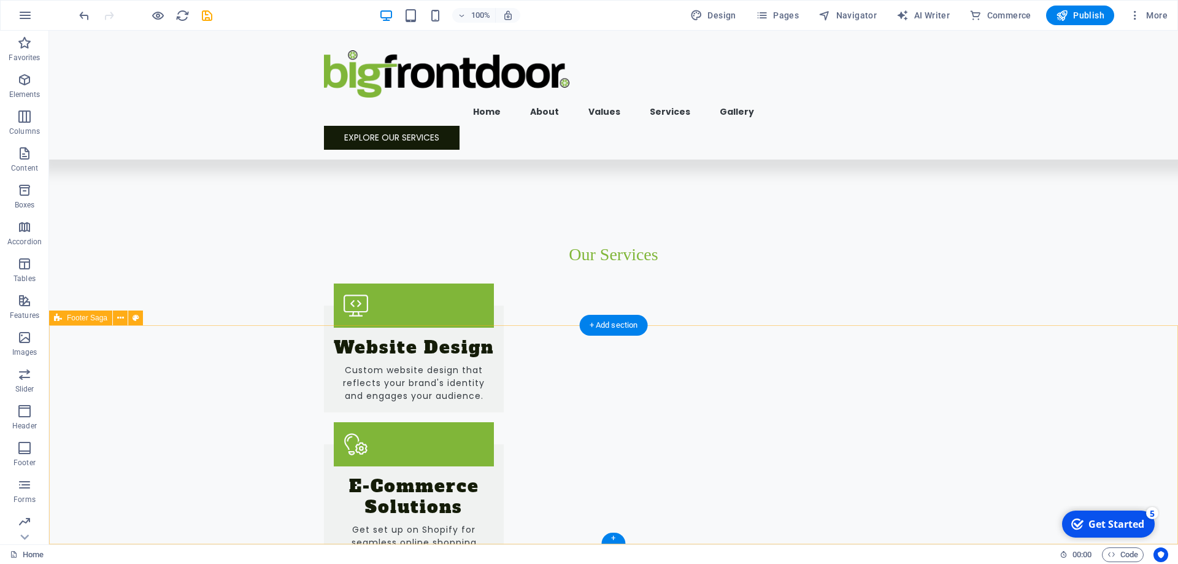
scroll to position [1708, 0]
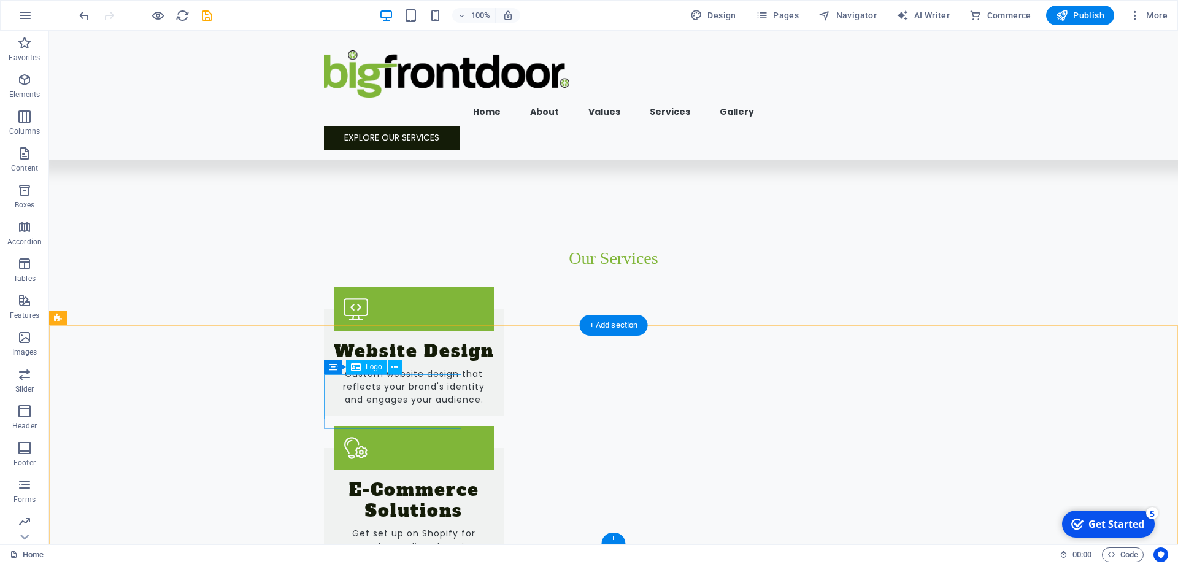
click at [398, 369] on icon at bounding box center [395, 367] width 7 height 13
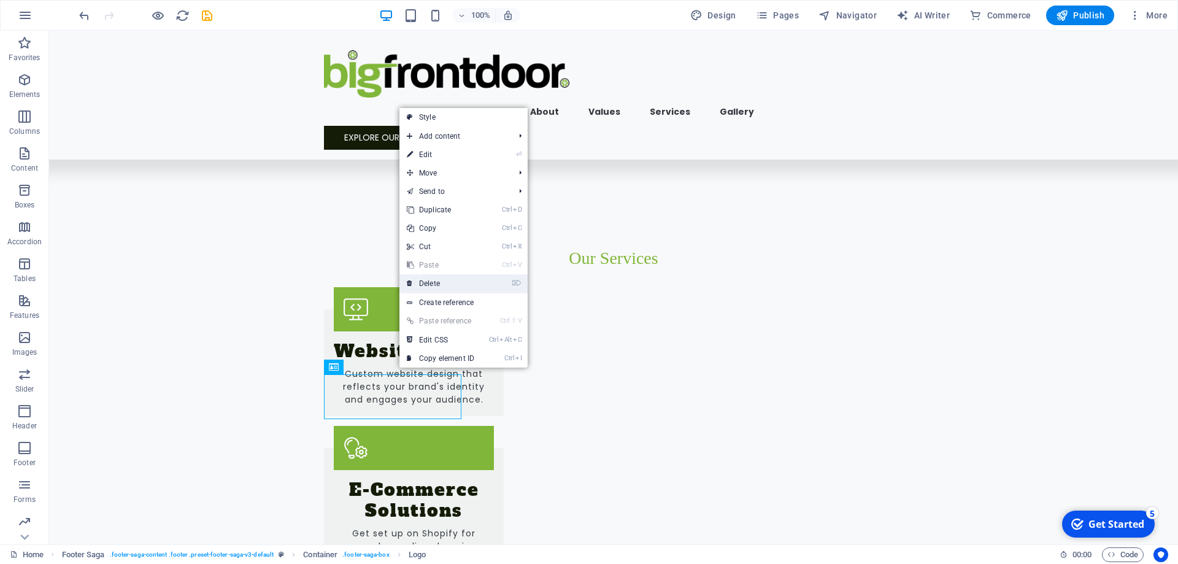
click at [447, 277] on link "⌦ Delete" at bounding box center [441, 283] width 82 height 18
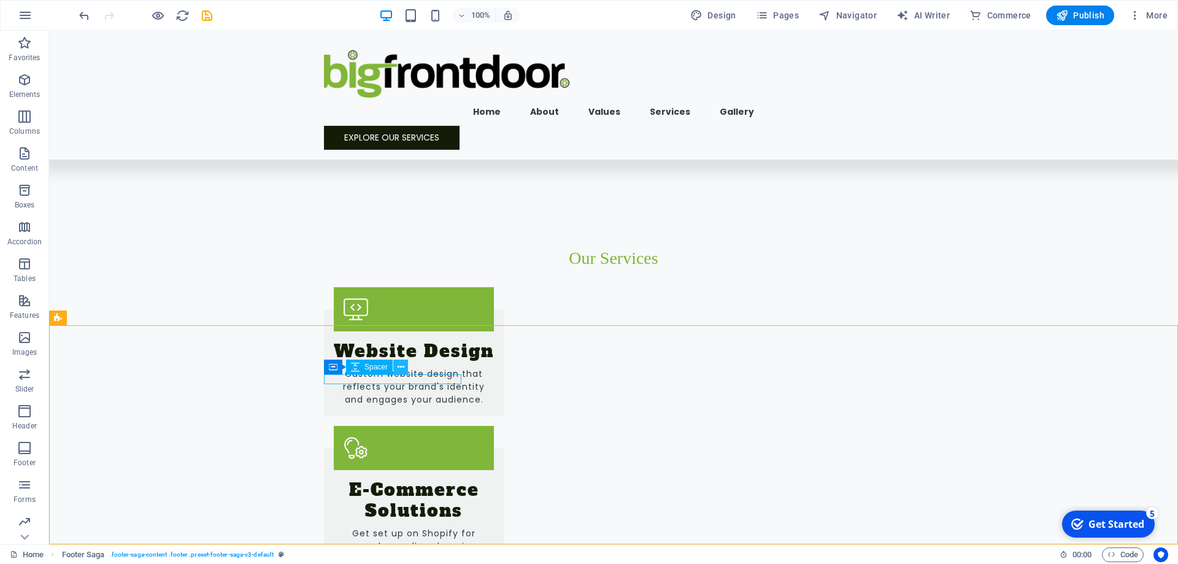
click at [396, 368] on button at bounding box center [400, 367] width 15 height 15
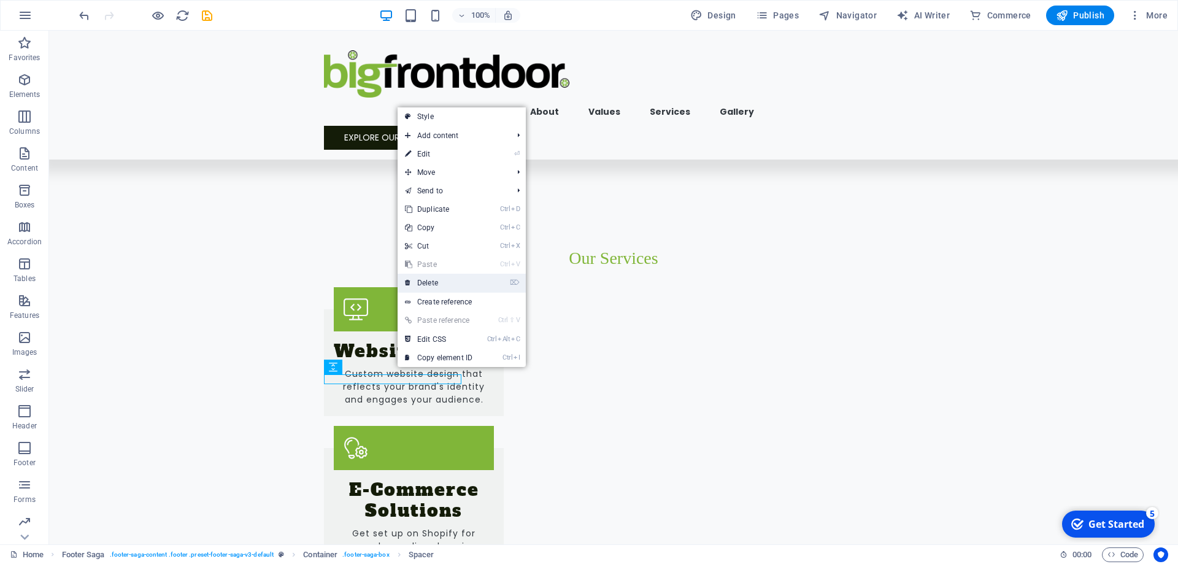
click at [441, 280] on link "⌦ Delete" at bounding box center [439, 283] width 82 height 18
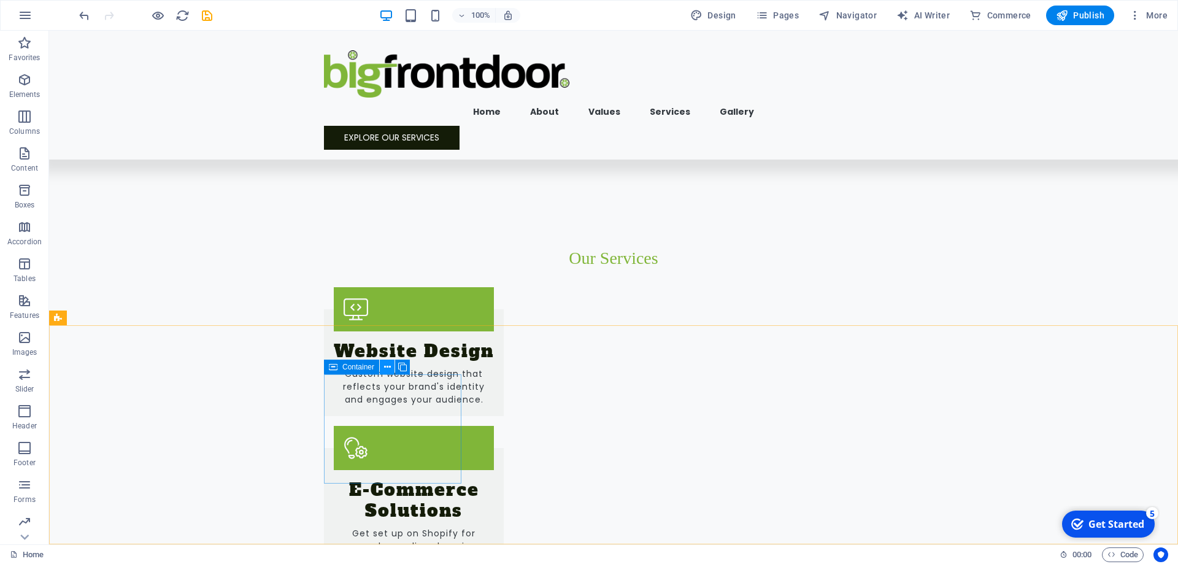
click at [385, 363] on icon at bounding box center [387, 367] width 7 height 13
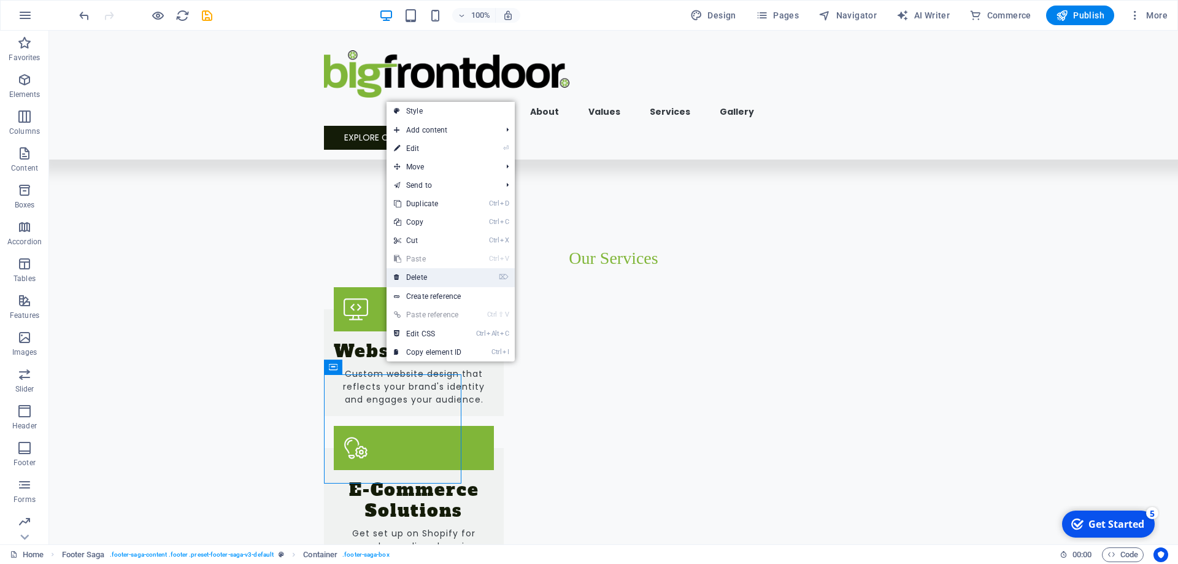
click at [420, 272] on link "⌦ Delete" at bounding box center [428, 277] width 82 height 18
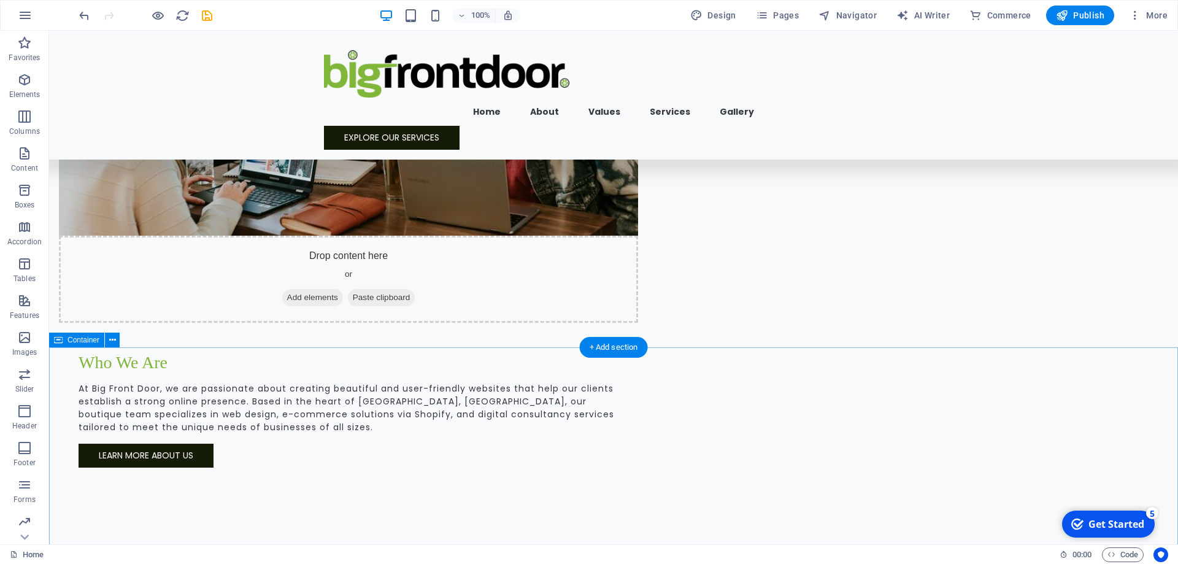
scroll to position [939, 0]
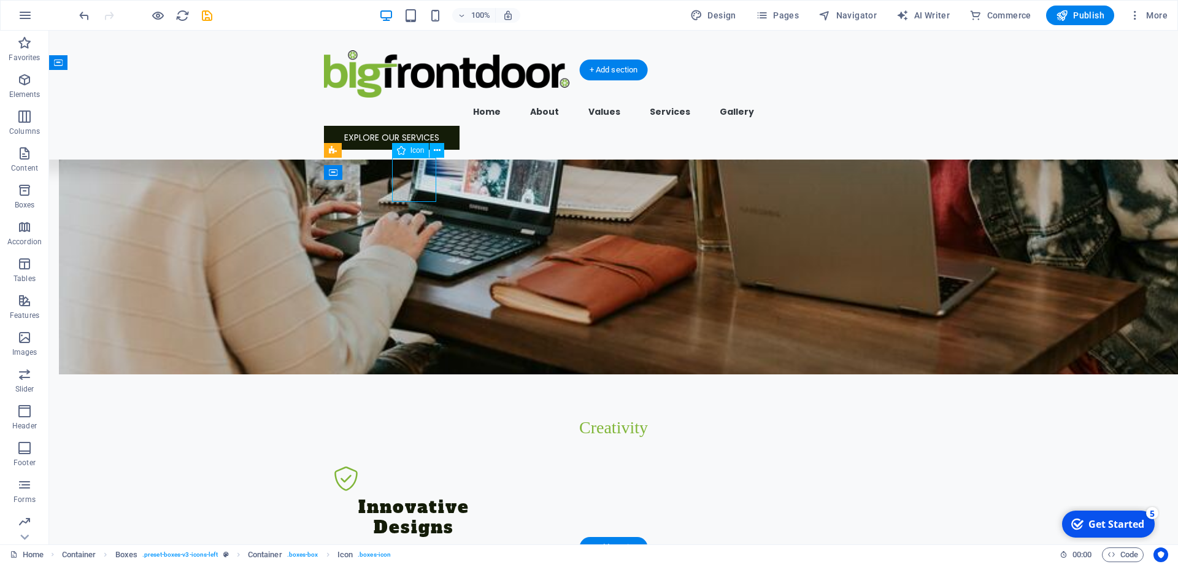
select select "xMidYMid"
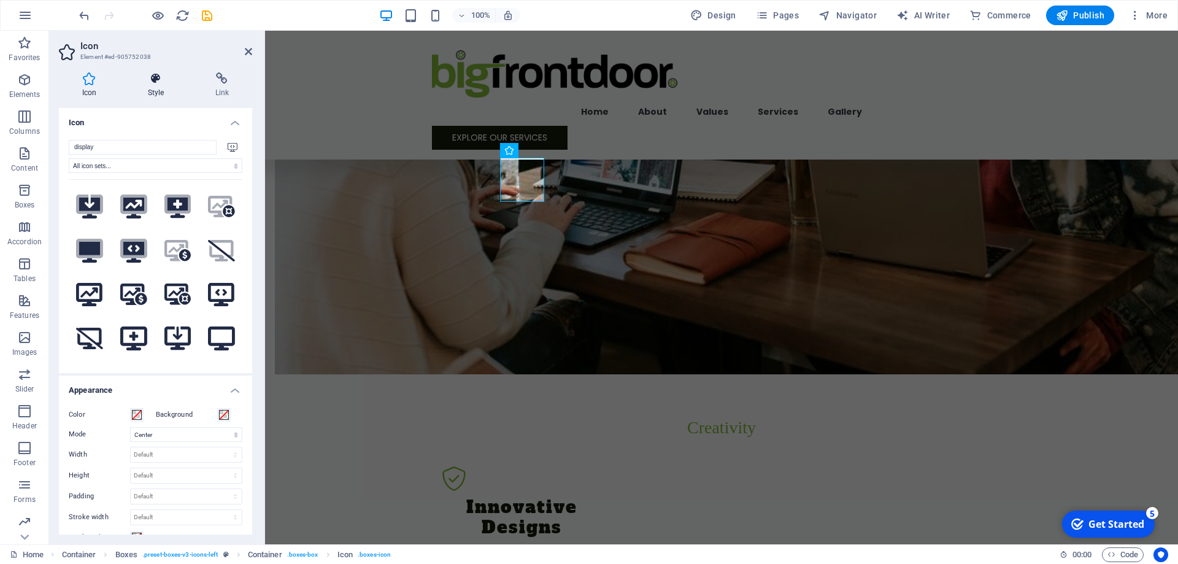
click at [151, 93] on h4 "Style" at bounding box center [159, 85] width 68 height 26
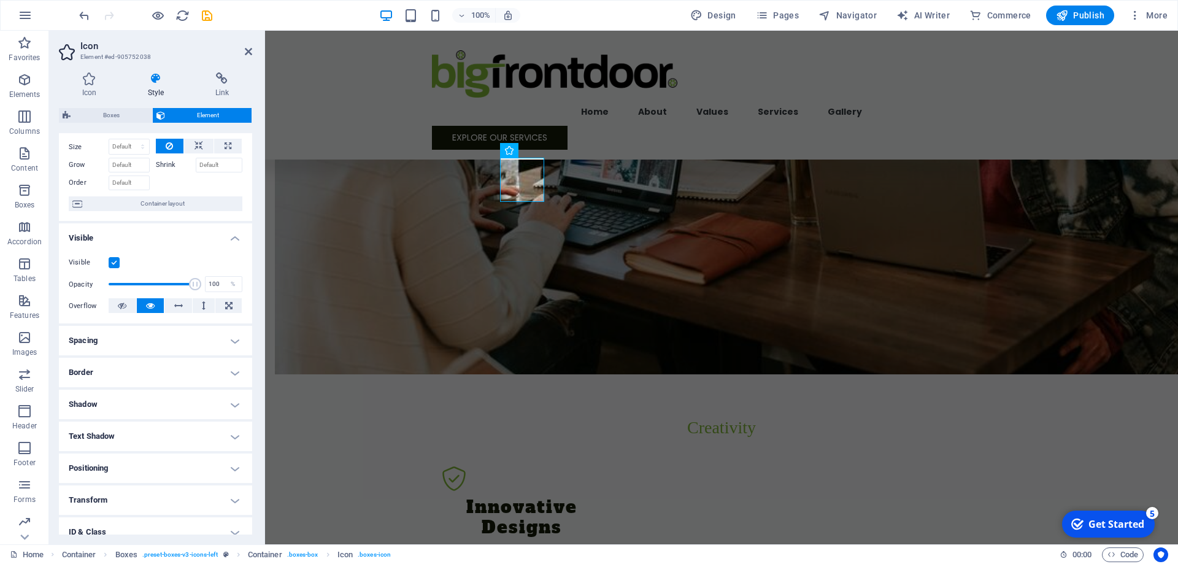
scroll to position [0, 0]
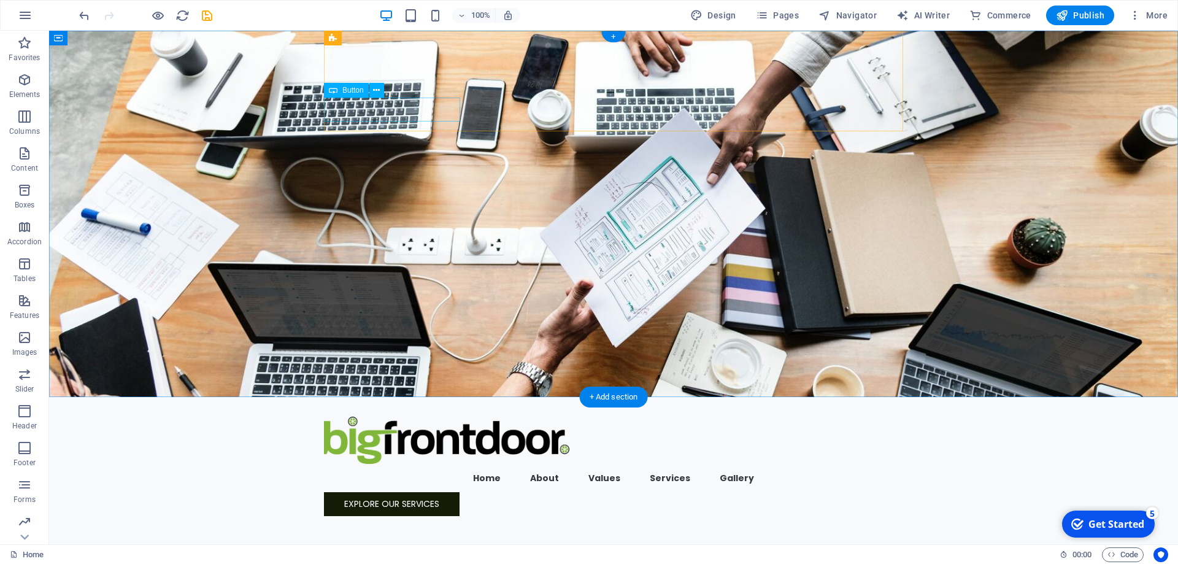
click at [392, 492] on div "Explore Our Services" at bounding box center [613, 504] width 579 height 24
click at [377, 92] on icon at bounding box center [376, 90] width 7 height 13
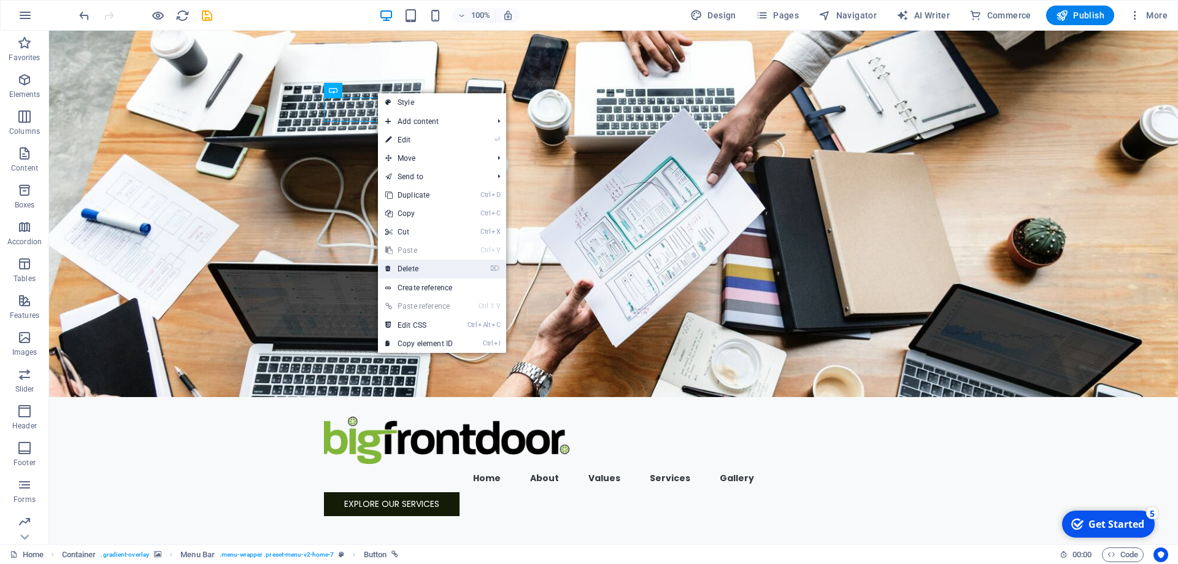
click at [427, 265] on link "⌦ Delete" at bounding box center [419, 269] width 82 height 18
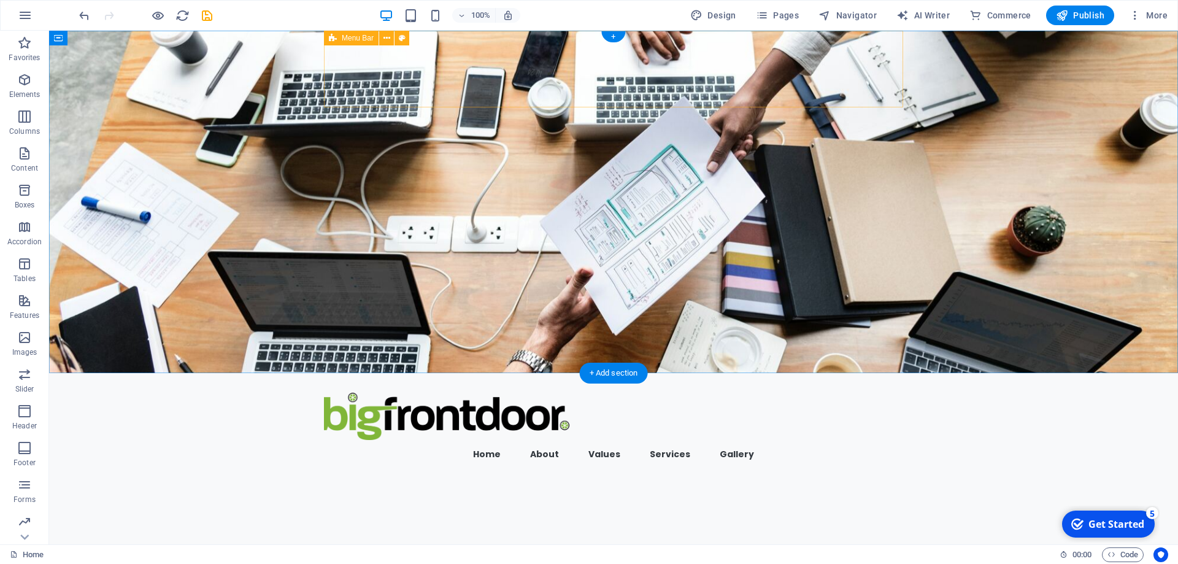
click at [483, 373] on div "Menu Home About Values Services Gallery" at bounding box center [613, 425] width 579 height 105
click at [287, 58] on figure at bounding box center [613, 202] width 1129 height 342
click at [941, 58] on figure at bounding box center [613, 202] width 1129 height 342
click at [668, 440] on nav "Home About Values Services Gallery" at bounding box center [613, 454] width 579 height 28
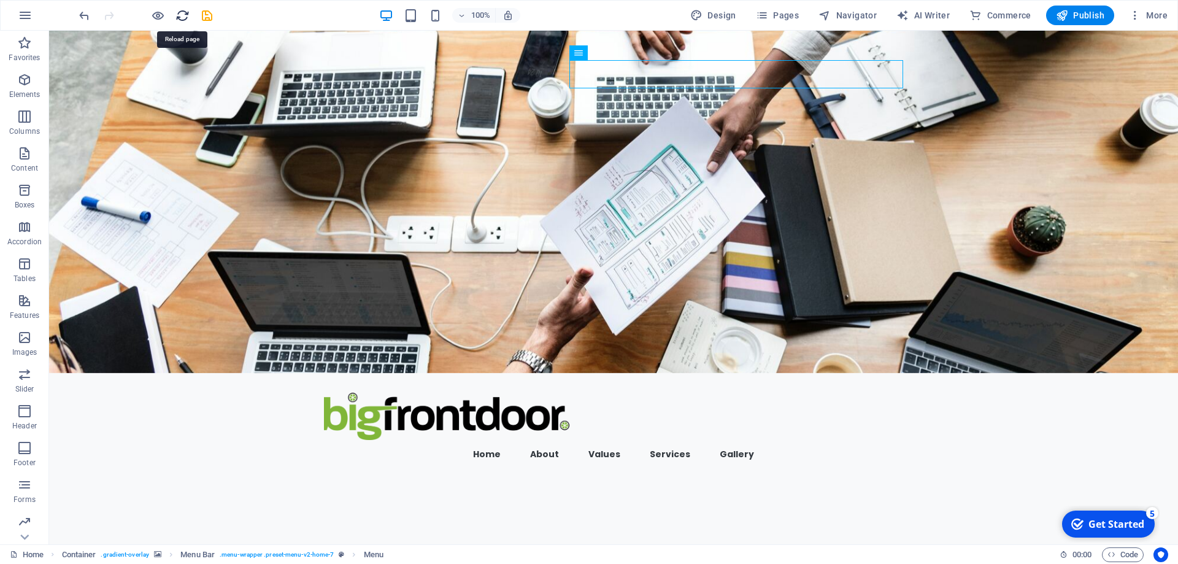
click at [182, 18] on icon "reload" at bounding box center [183, 16] width 14 height 14
click at [1099, 15] on span "Publish" at bounding box center [1080, 15] width 48 height 12
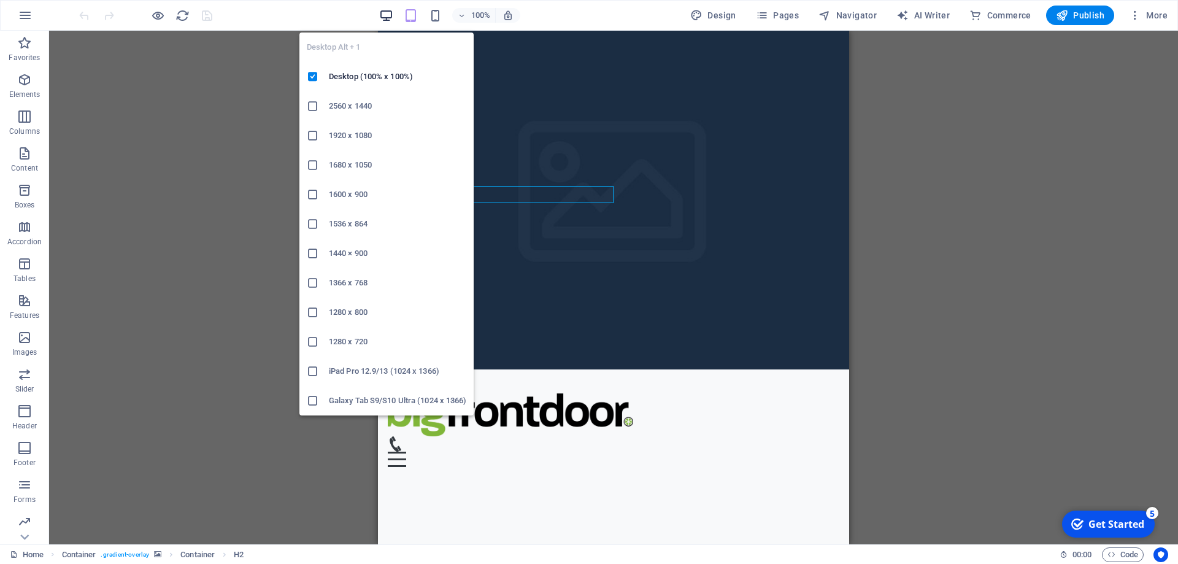
click at [0, 0] on icon "button" at bounding box center [0, 0] width 0 height 0
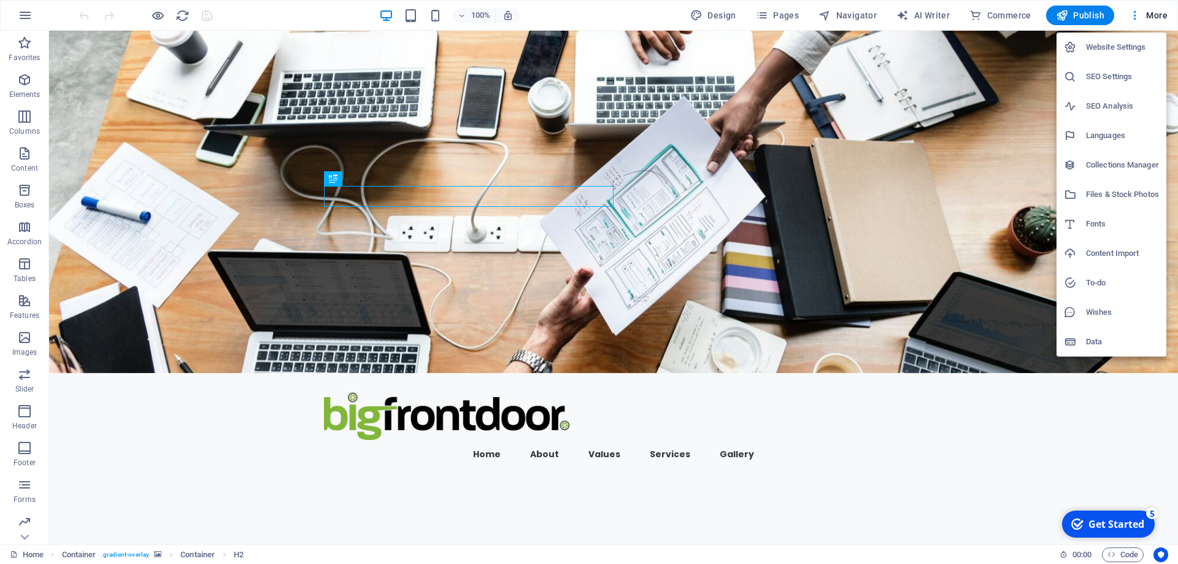
click at [160, 11] on div at bounding box center [589, 282] width 1178 height 564
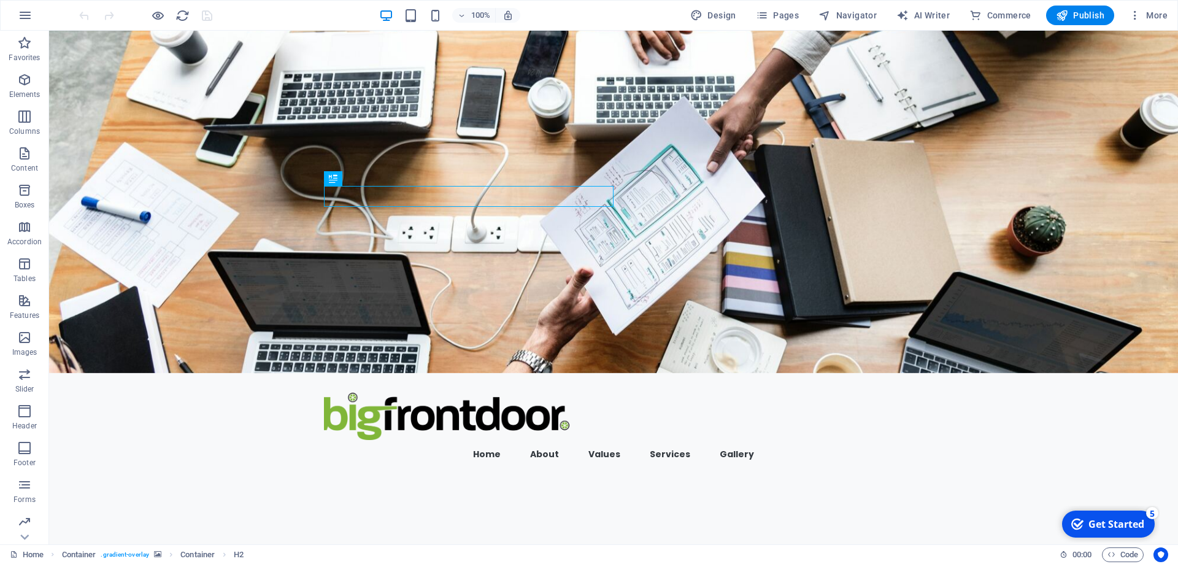
click at [160, 13] on icon "button" at bounding box center [158, 16] width 14 height 14
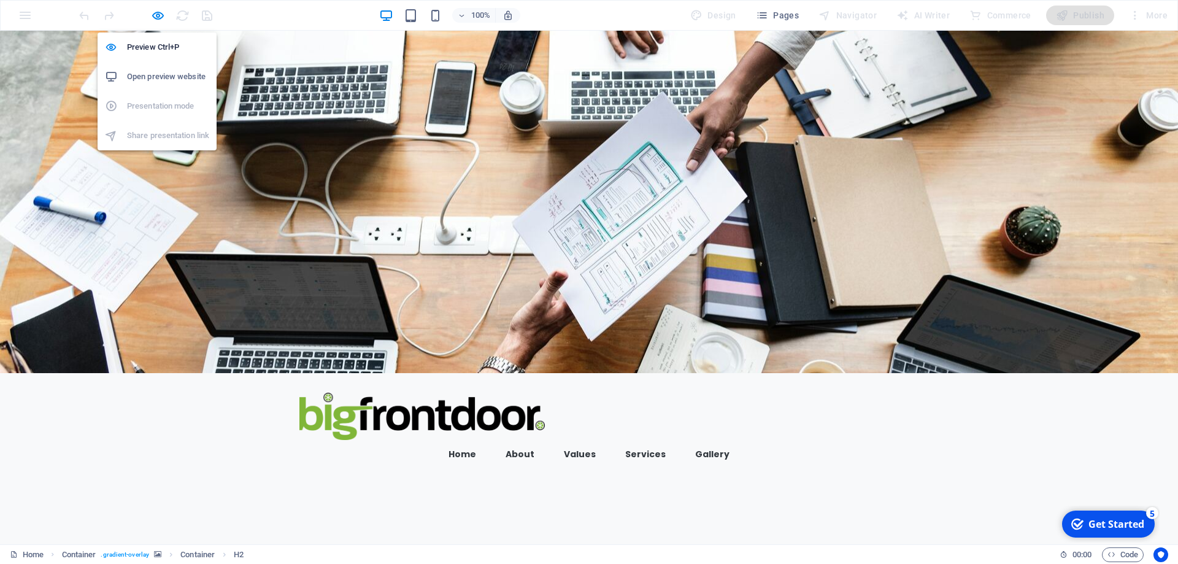
click at [160, 77] on h6 "Open preview website" at bounding box center [168, 76] width 82 height 15
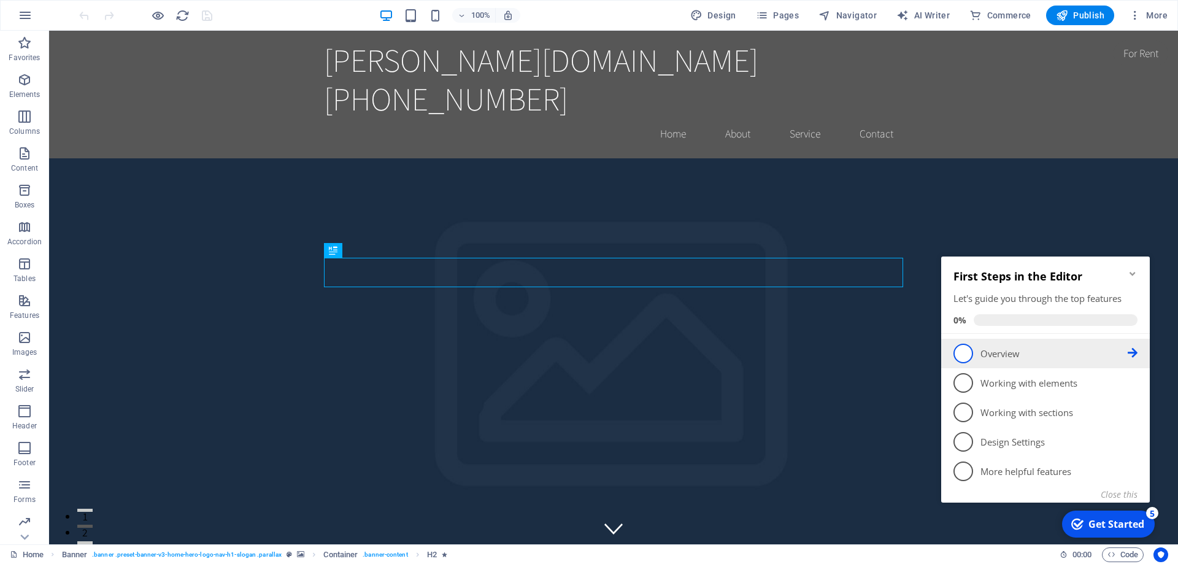
click at [1132, 352] on icon at bounding box center [1133, 353] width 10 height 10
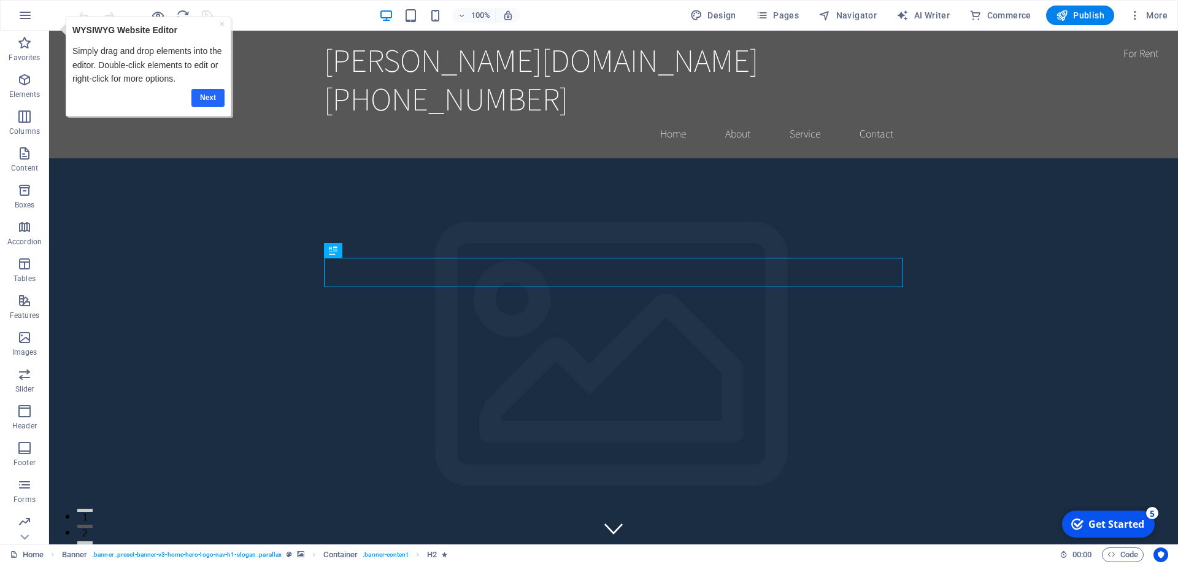
click at [213, 94] on link "Next" at bounding box center [207, 98] width 33 height 18
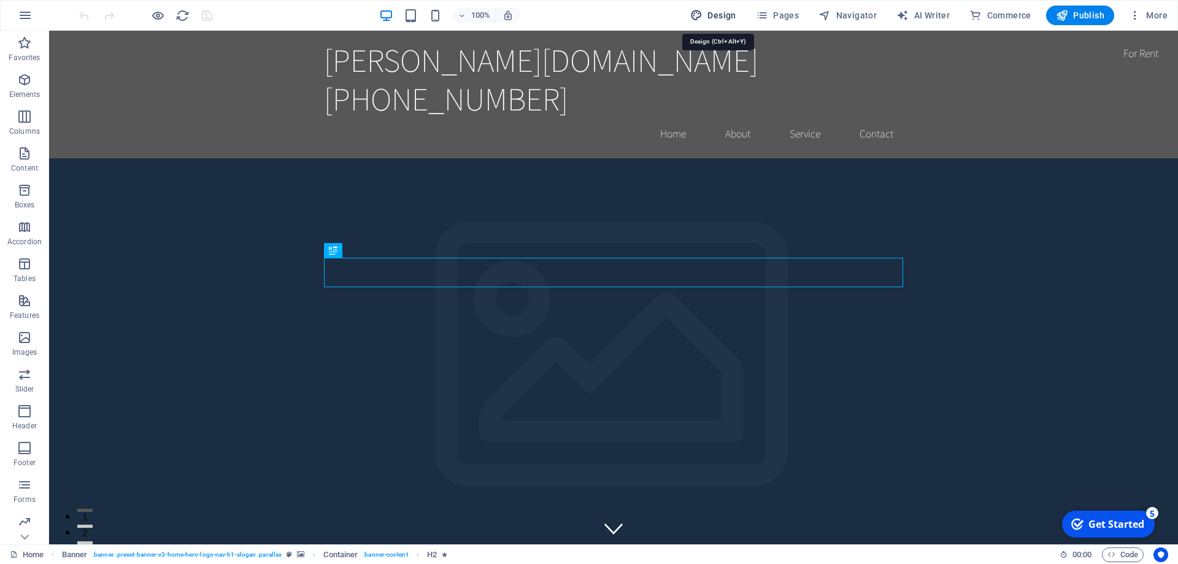
select select "rem"
select select "200"
select select "px"
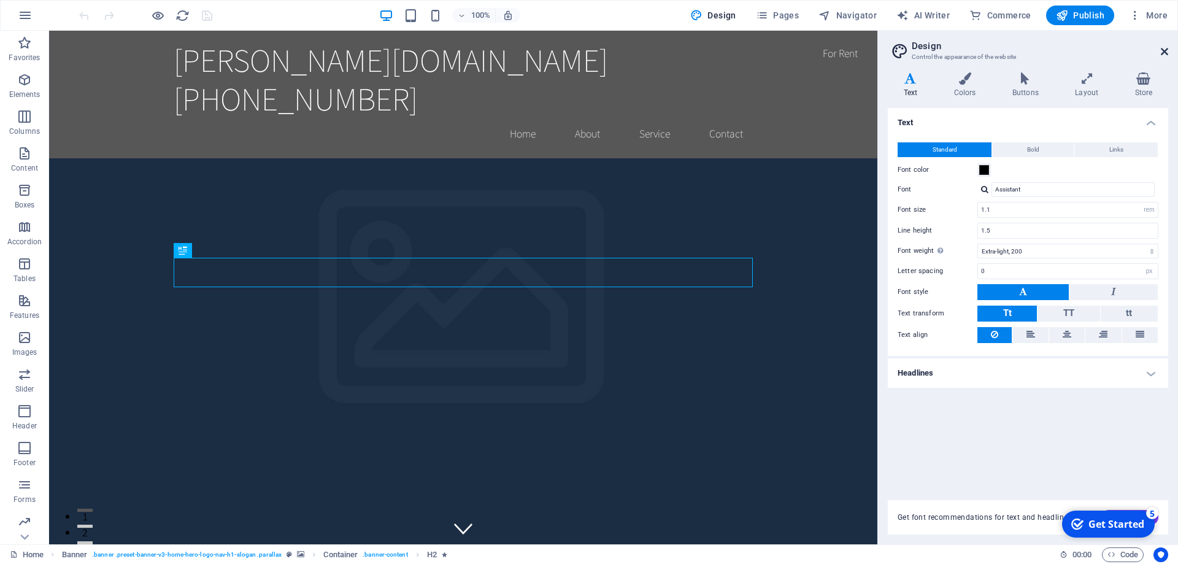
click at [1168, 55] on icon at bounding box center [1164, 52] width 7 height 10
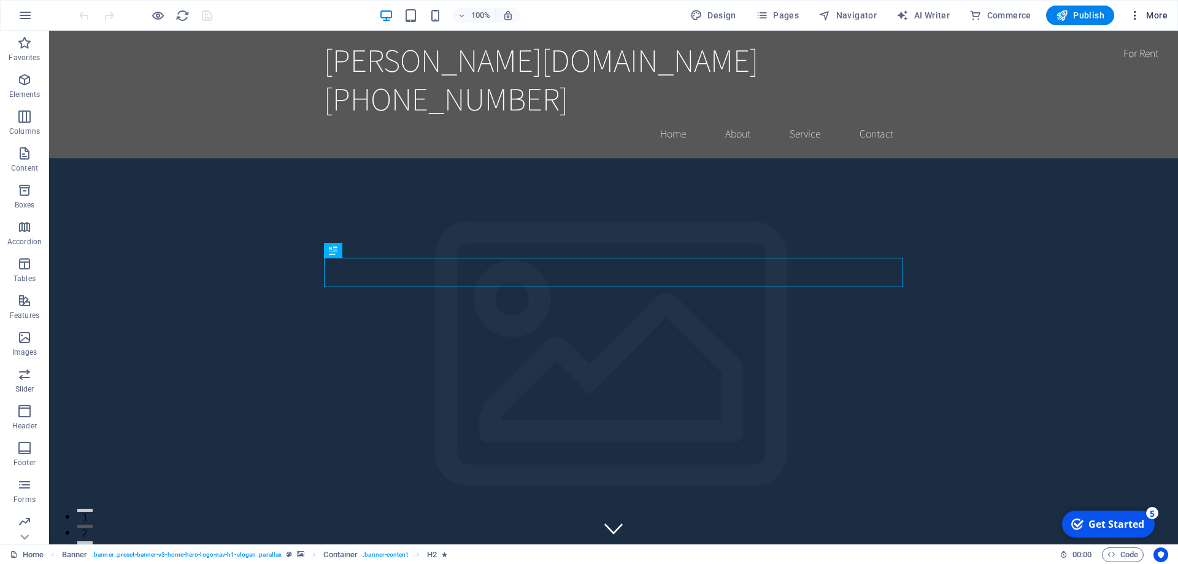
click at [1134, 15] on icon "button" at bounding box center [1135, 15] width 12 height 12
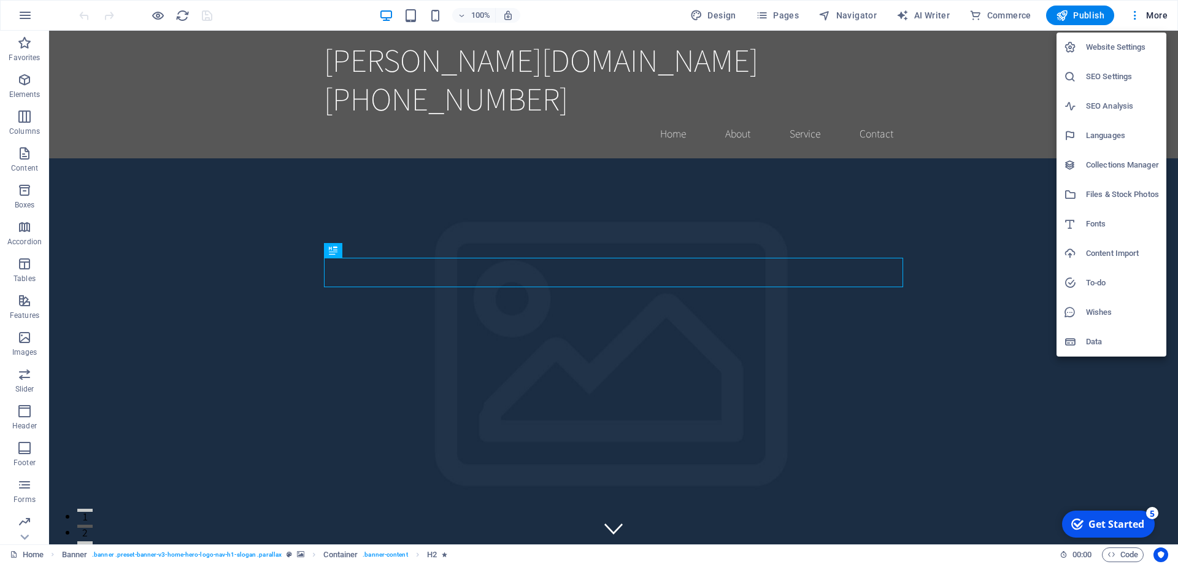
click at [1121, 47] on h6 "Website Settings" at bounding box center [1122, 47] width 73 height 15
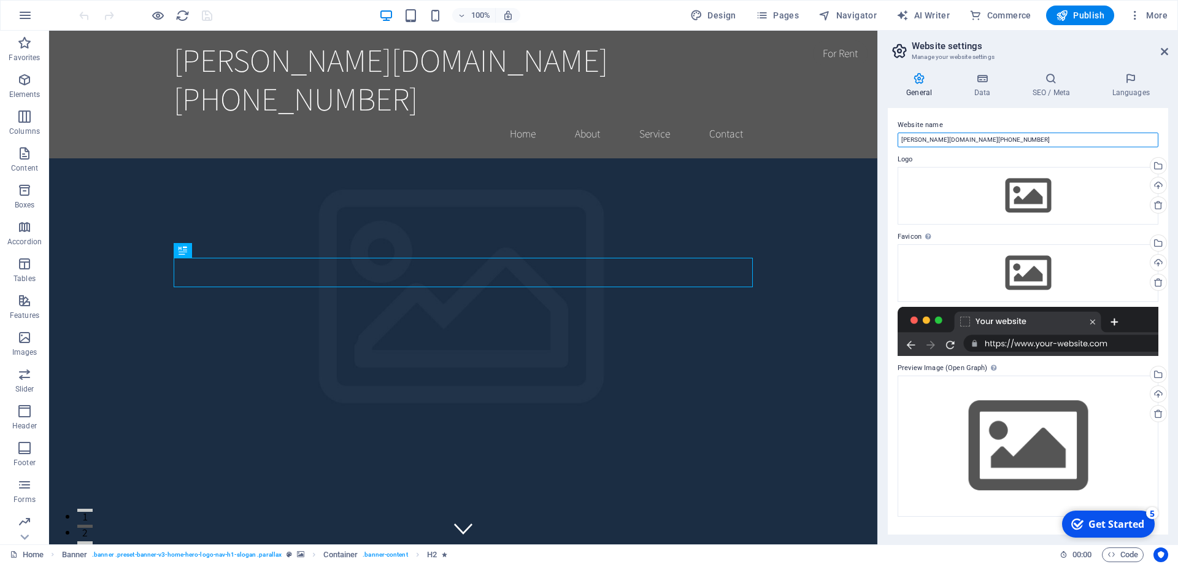
drag, startPoint x: 901, startPoint y: 141, endPoint x: 744, endPoint y: 136, distance: 156.6
click at [898, 136] on input "[PERSON_NAME][DOMAIN_NAME][PHONE_NUMBER]" at bounding box center [1028, 140] width 261 height 15
type input "Big Front Door Express"
click at [1042, 193] on div "Drag files here, click to choose files or select files from Files or our free s…" at bounding box center [1028, 196] width 261 height 58
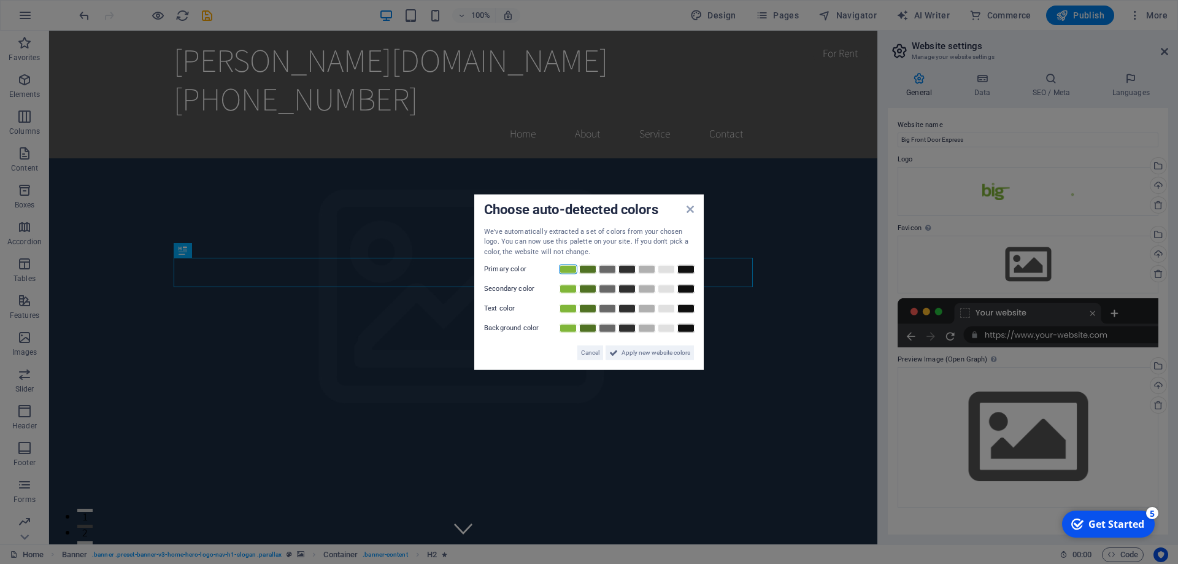
click at [569, 270] on link at bounding box center [568, 270] width 18 height 10
click at [608, 290] on link at bounding box center [607, 289] width 18 height 10
click at [628, 307] on link at bounding box center [627, 309] width 18 height 10
click at [669, 327] on link at bounding box center [666, 328] width 18 height 10
click at [648, 354] on span "Apply new website colors" at bounding box center [656, 353] width 69 height 15
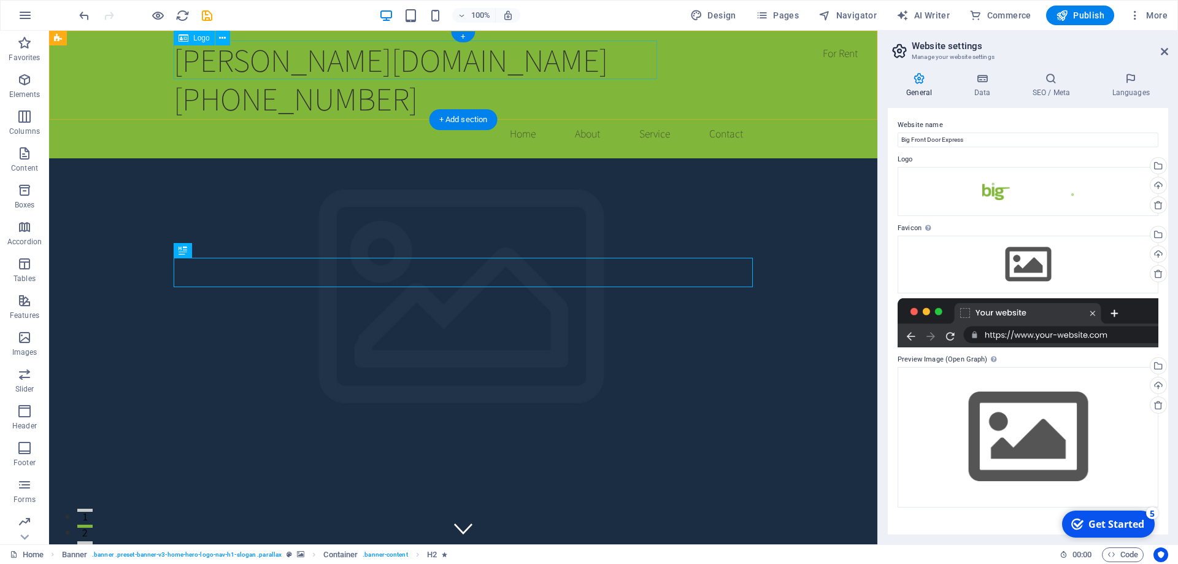
click at [314, 60] on div "[PERSON_NAME][DOMAIN_NAME][PHONE_NUMBER]" at bounding box center [463, 80] width 579 height 78
click at [0, 0] on icon at bounding box center [0, 0] width 0 height 0
click at [359, 55] on div "[PERSON_NAME][DOMAIN_NAME][PHONE_NUMBER]" at bounding box center [463, 80] width 579 height 78
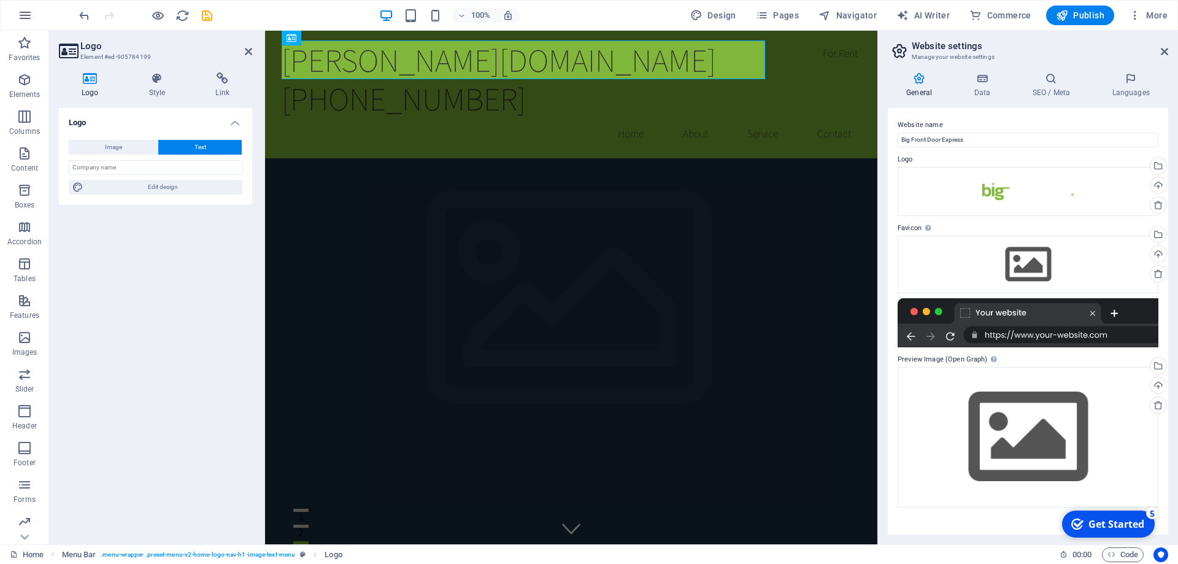
click at [93, 80] on icon at bounding box center [90, 78] width 63 height 12
click at [112, 146] on span "Image" at bounding box center [113, 147] width 17 height 15
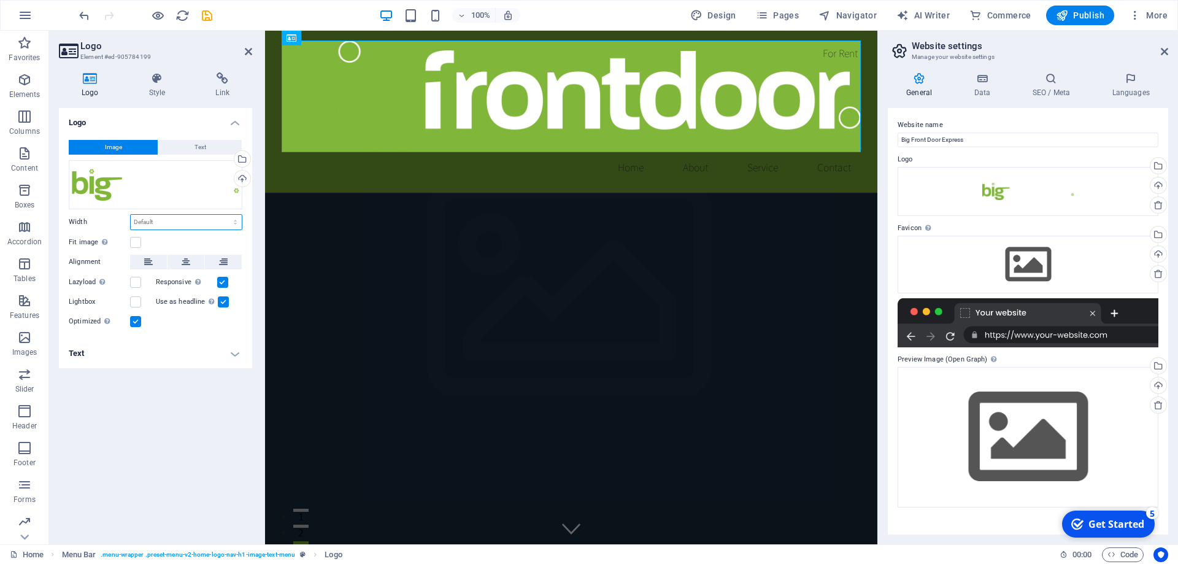
click at [131, 215] on select "Default auto px rem % em vh vw" at bounding box center [186, 222] width 111 height 15
select select "%"
click option "%" at bounding box center [0, 0] width 0 height 0
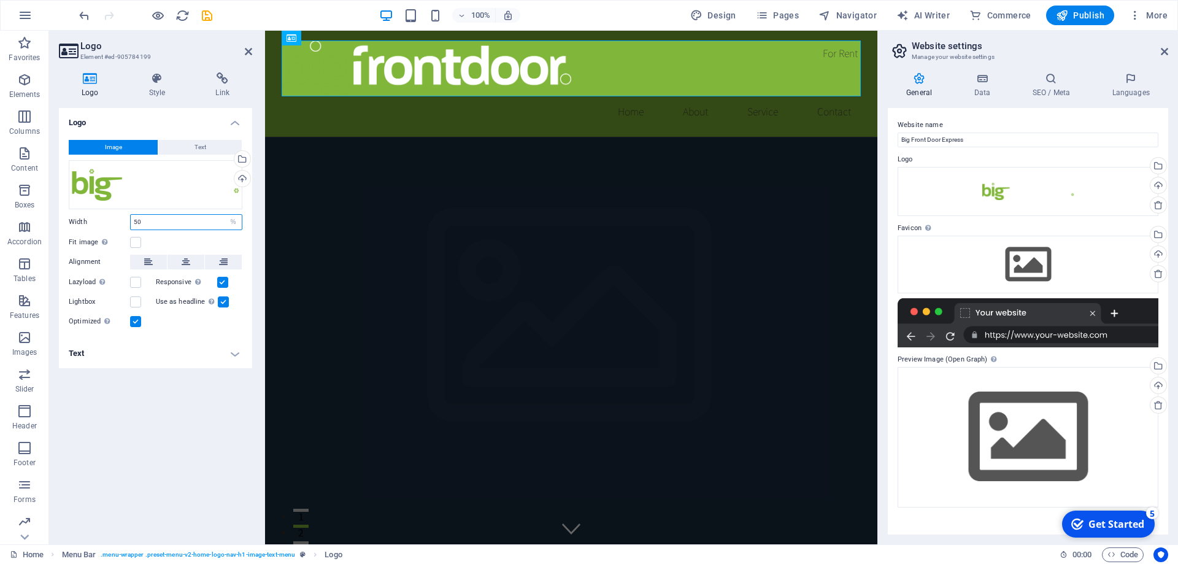
drag, startPoint x: 128, startPoint y: 220, endPoint x: 91, endPoint y: 219, distance: 36.8
click at [131, 220] on input "50" at bounding box center [186, 222] width 111 height 15
type input "30"
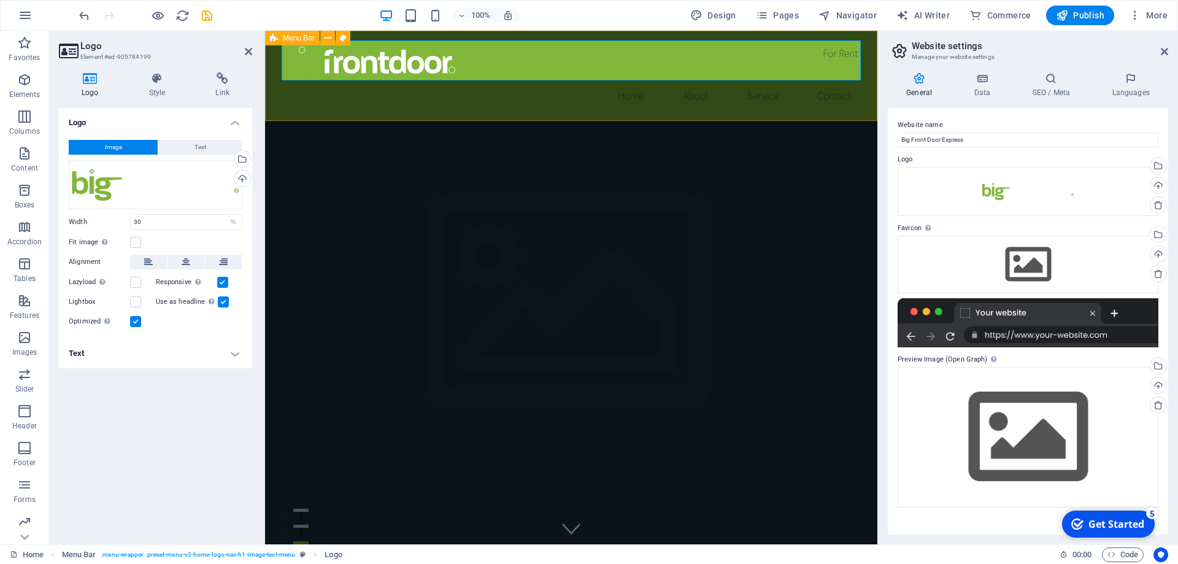
click at [272, 95] on div "Home About Service Contact" at bounding box center [571, 76] width 613 height 90
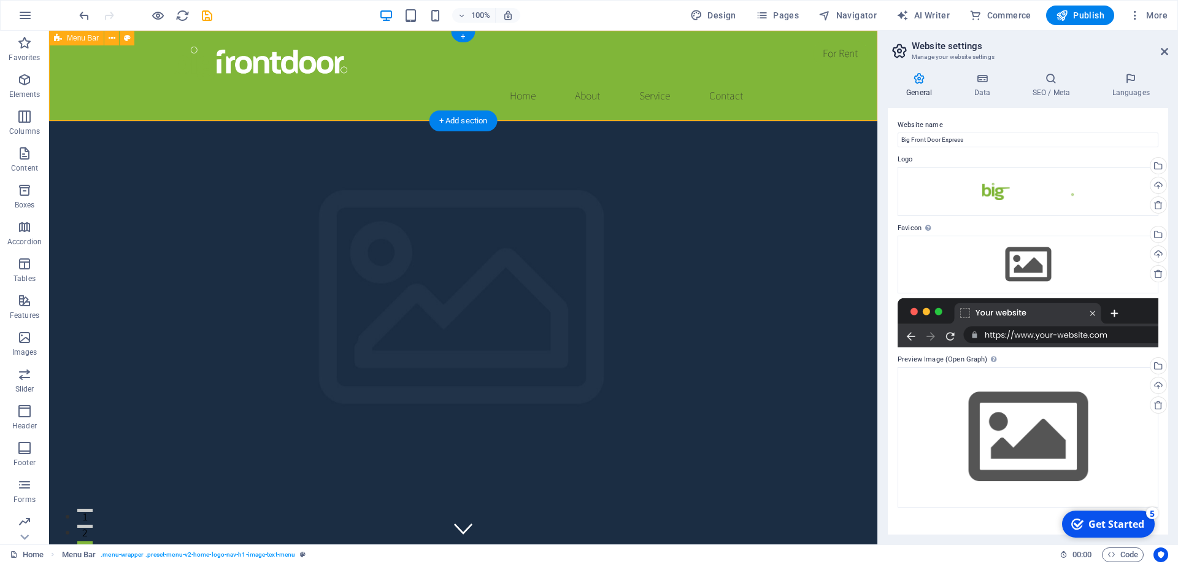
click at [119, 66] on div "Home About Service Contact" at bounding box center [463, 76] width 829 height 90
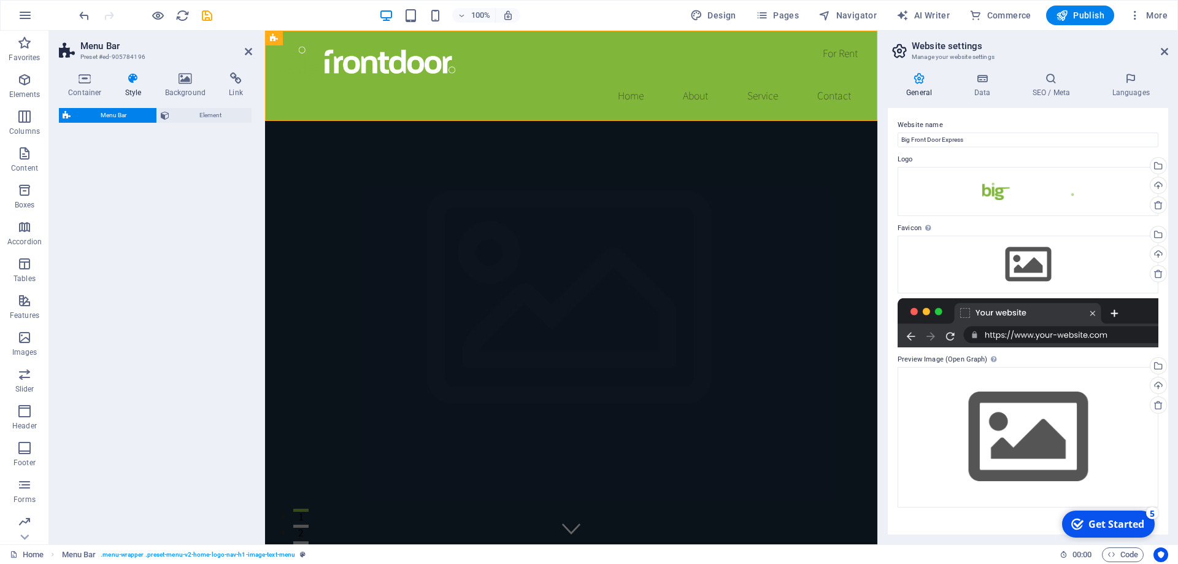
select select "rem"
select select "preset-menu-v2-home-logo-nav-h1-image-text-menu"
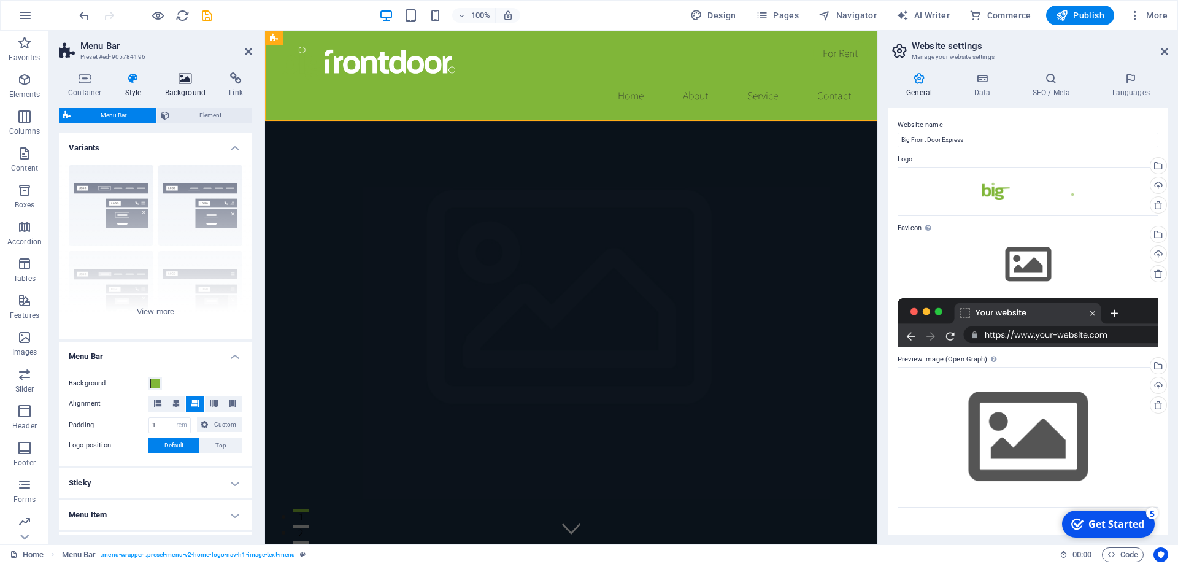
click at [181, 85] on h4 "Background" at bounding box center [188, 85] width 64 height 26
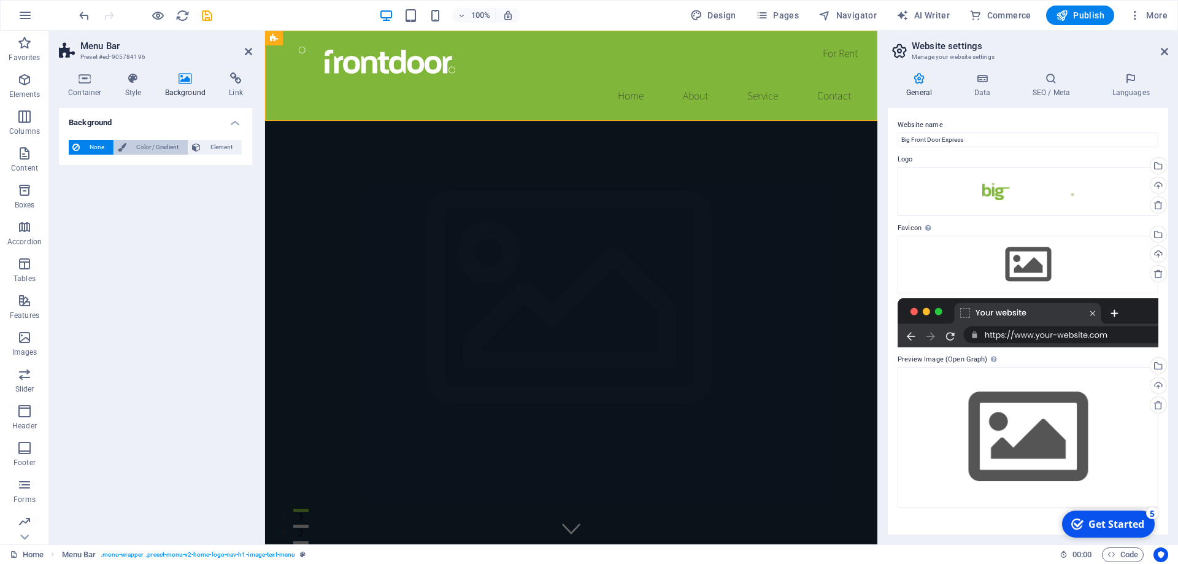
click at [164, 147] on span "Color / Gradient" at bounding box center [157, 147] width 54 height 15
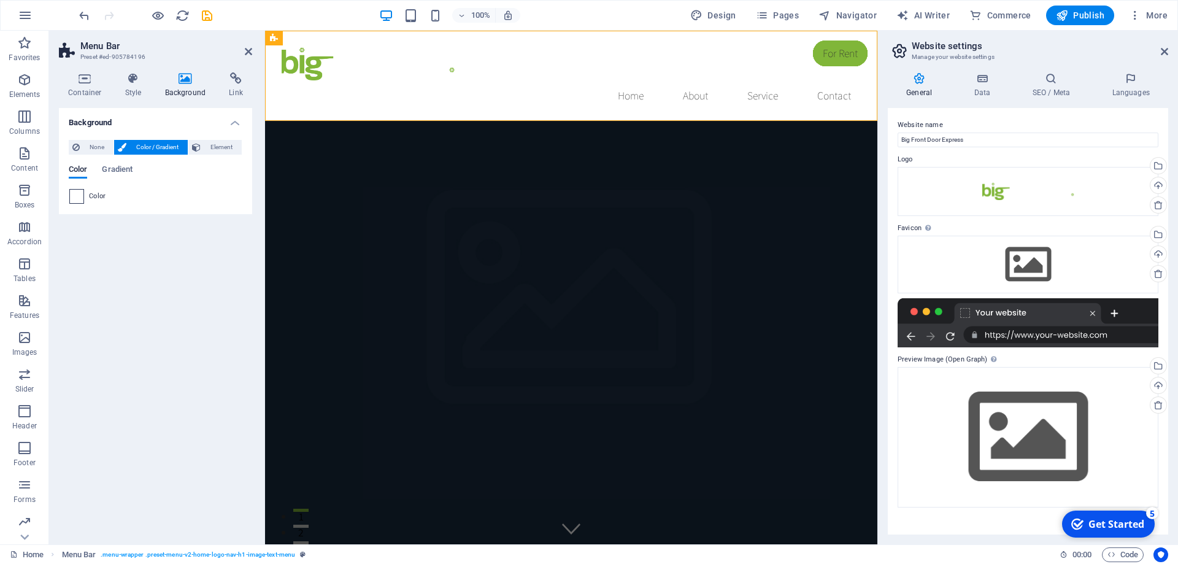
click at [80, 195] on span at bounding box center [77, 197] width 14 height 14
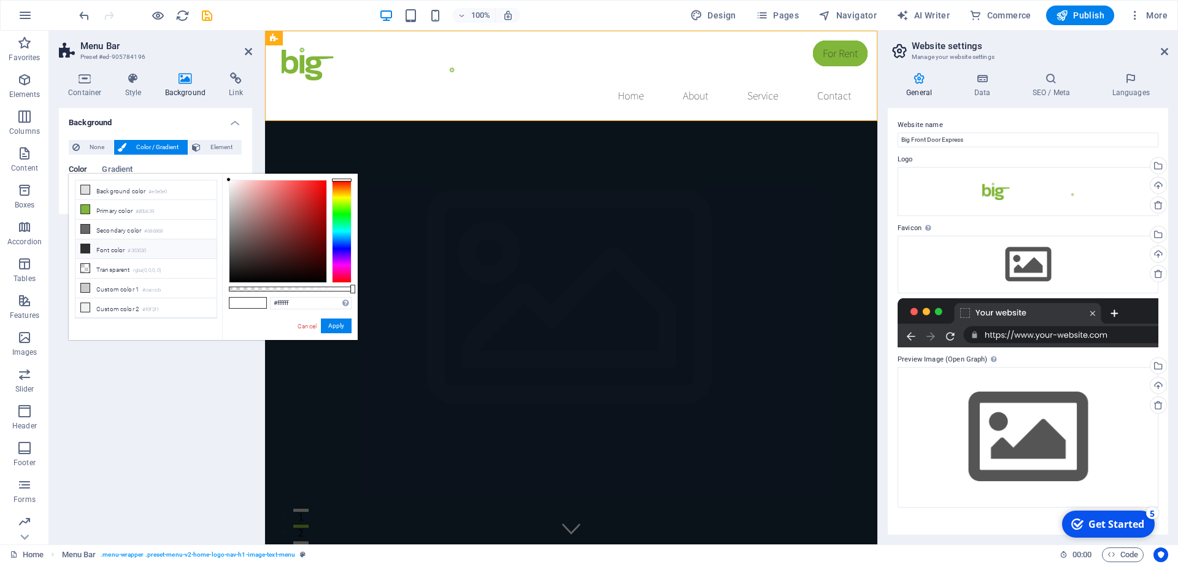
click at [87, 245] on icon at bounding box center [85, 248] width 9 height 9
type input "#303030"
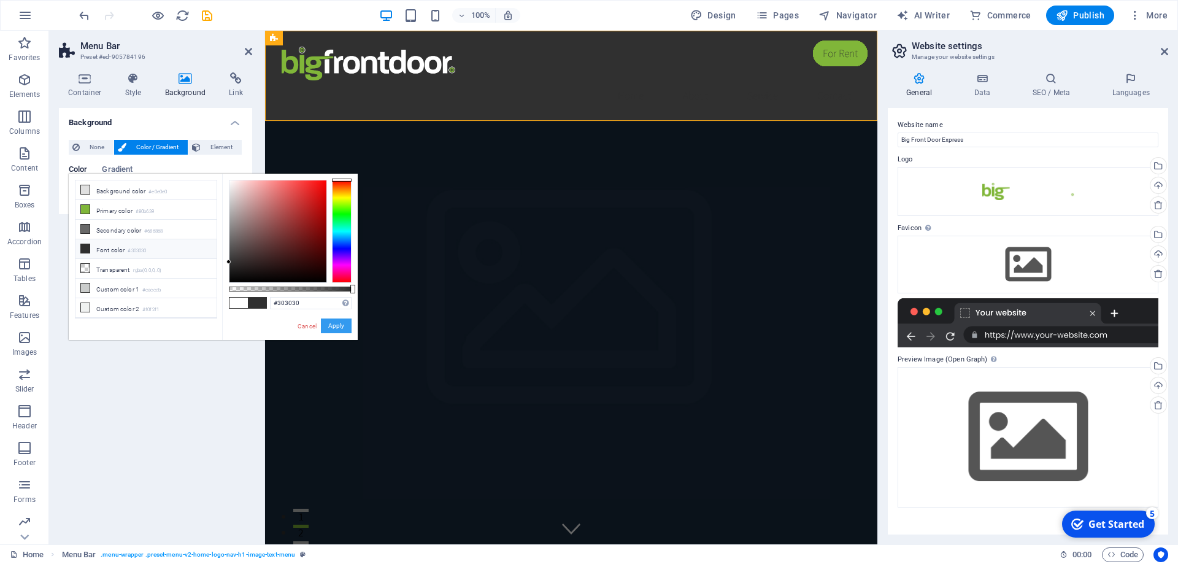
click at [342, 330] on button "Apply" at bounding box center [336, 326] width 31 height 15
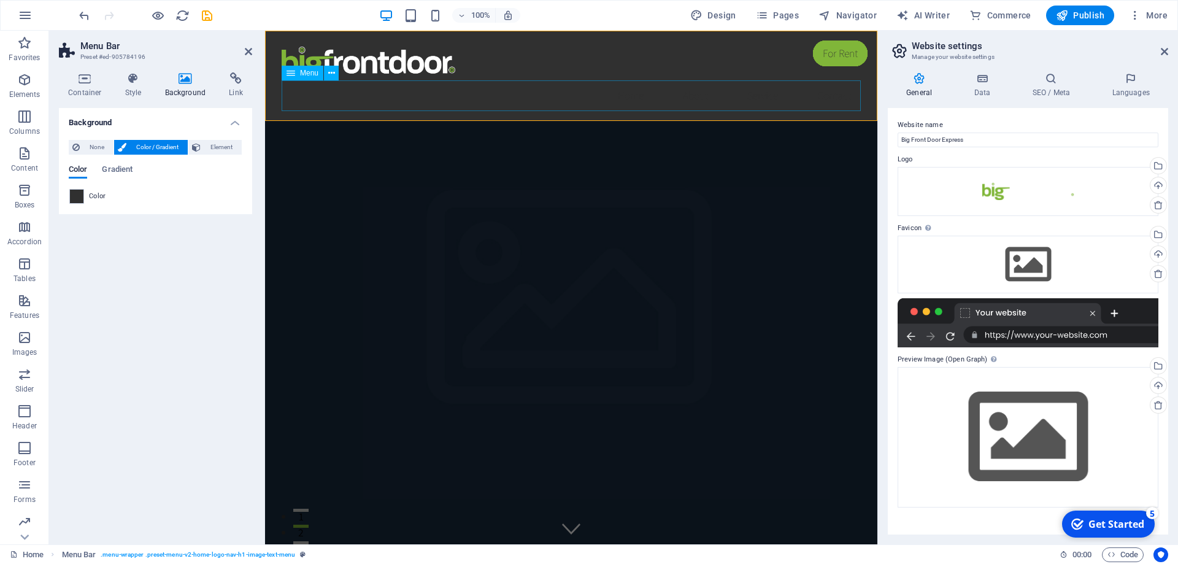
click at [699, 87] on nav "Home About Service Contact" at bounding box center [571, 95] width 579 height 31
click at [333, 72] on icon at bounding box center [331, 73] width 7 height 13
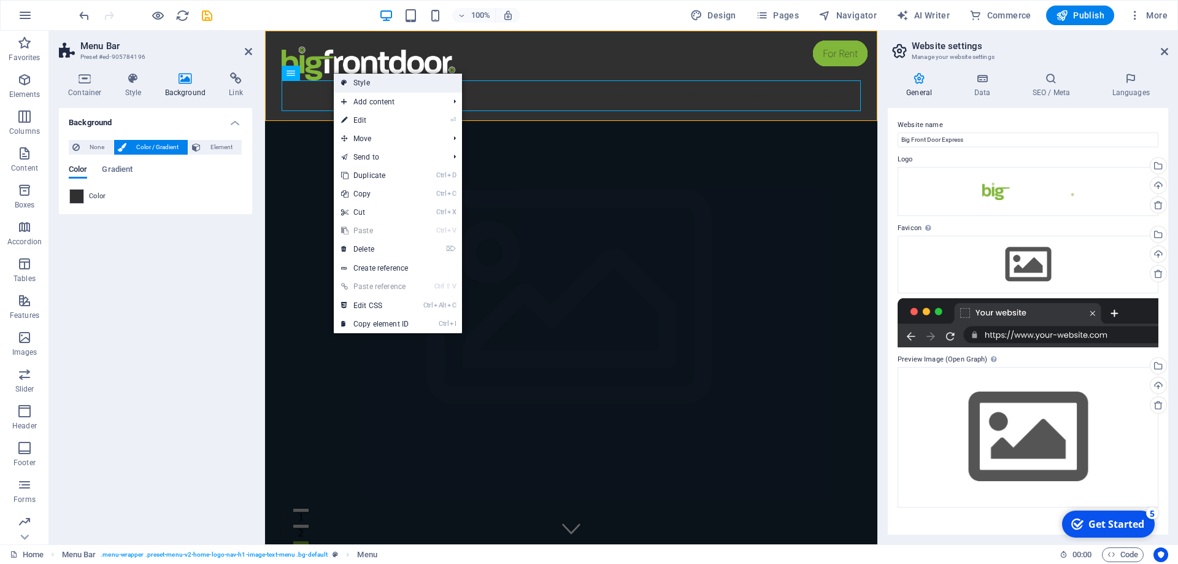
click at [354, 79] on link "Style" at bounding box center [398, 83] width 128 height 18
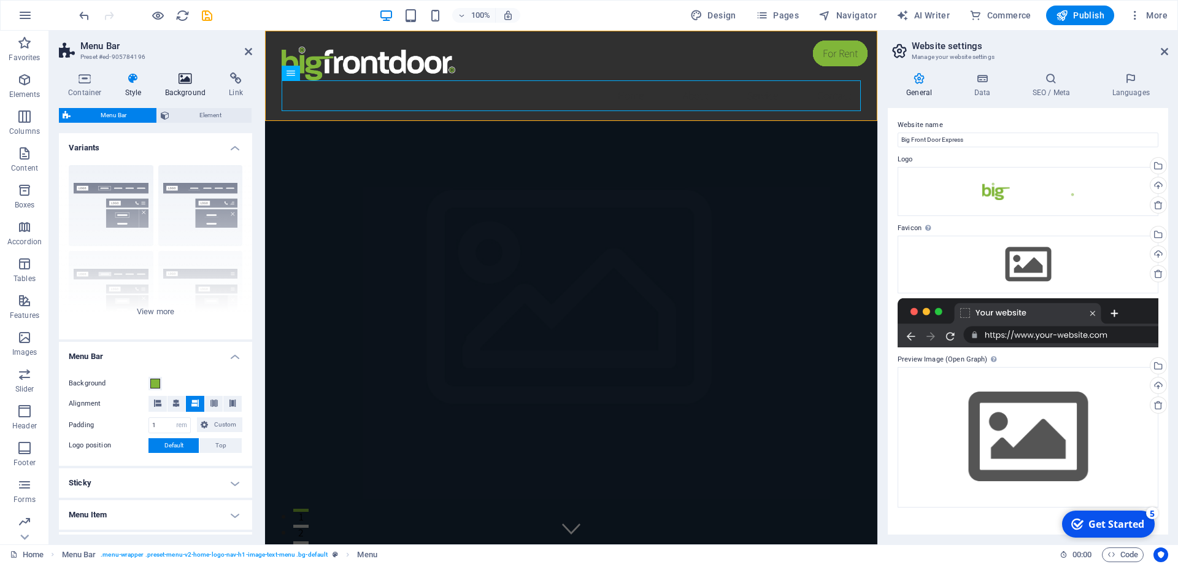
click at [188, 82] on icon at bounding box center [186, 78] width 60 height 12
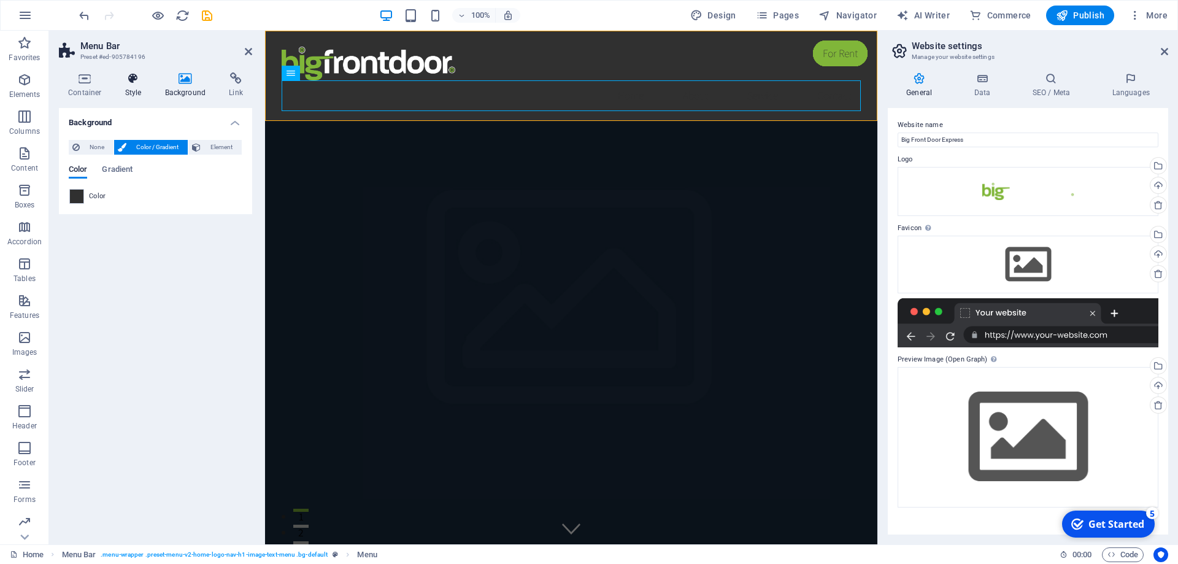
click at [141, 87] on h4 "Style" at bounding box center [136, 85] width 40 height 26
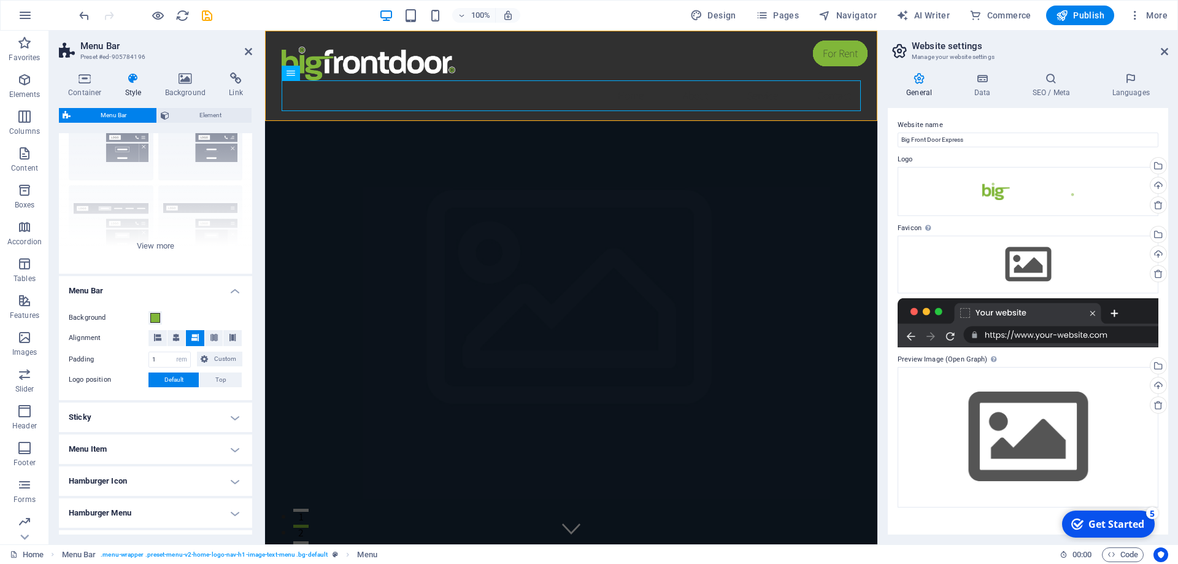
scroll to position [139, 0]
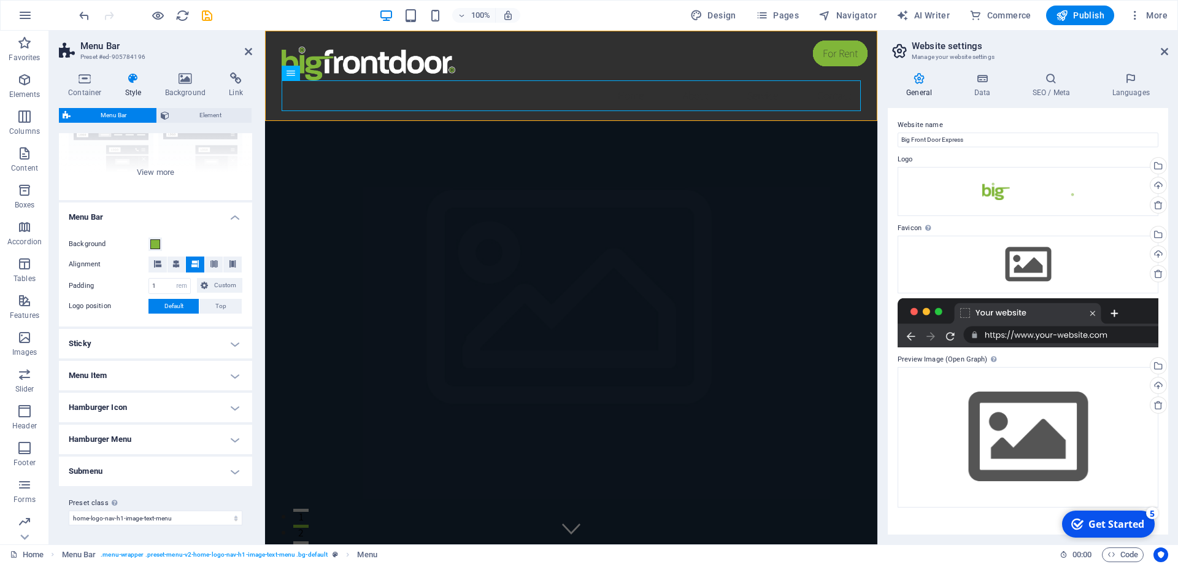
click at [141, 349] on h4 "Sticky" at bounding box center [155, 343] width 193 height 29
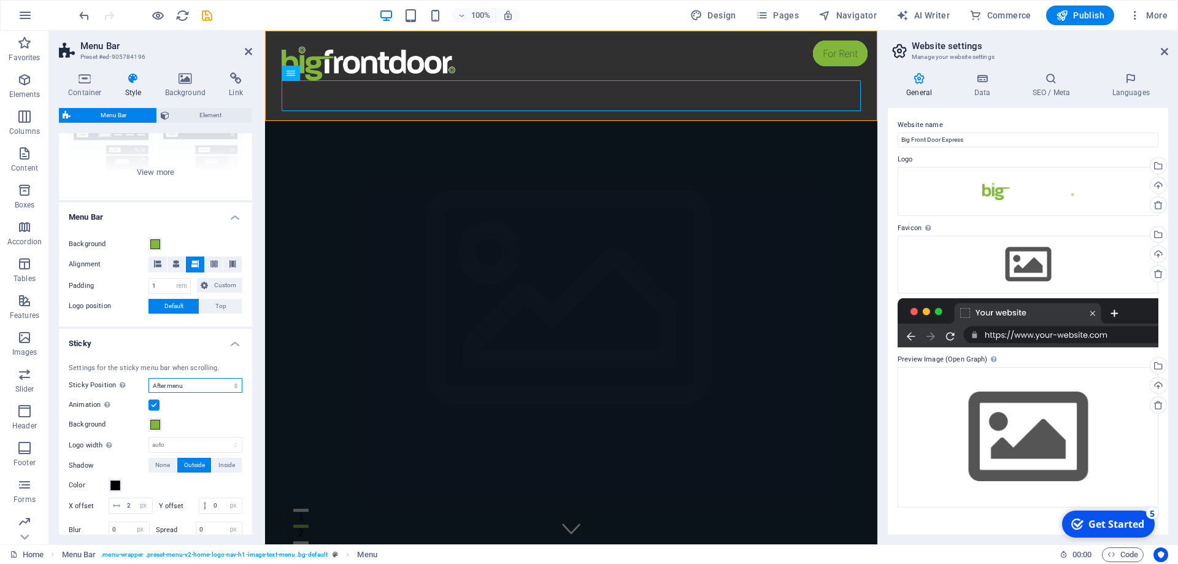
click at [149, 378] on select "Off Instant After menu After banner When scrolling up" at bounding box center [196, 385] width 94 height 15
select select "sticky_reverse"
click option "When scrolling up" at bounding box center [0, 0] width 0 height 0
click at [725, 88] on nav "Home About Service Contact" at bounding box center [571, 95] width 579 height 31
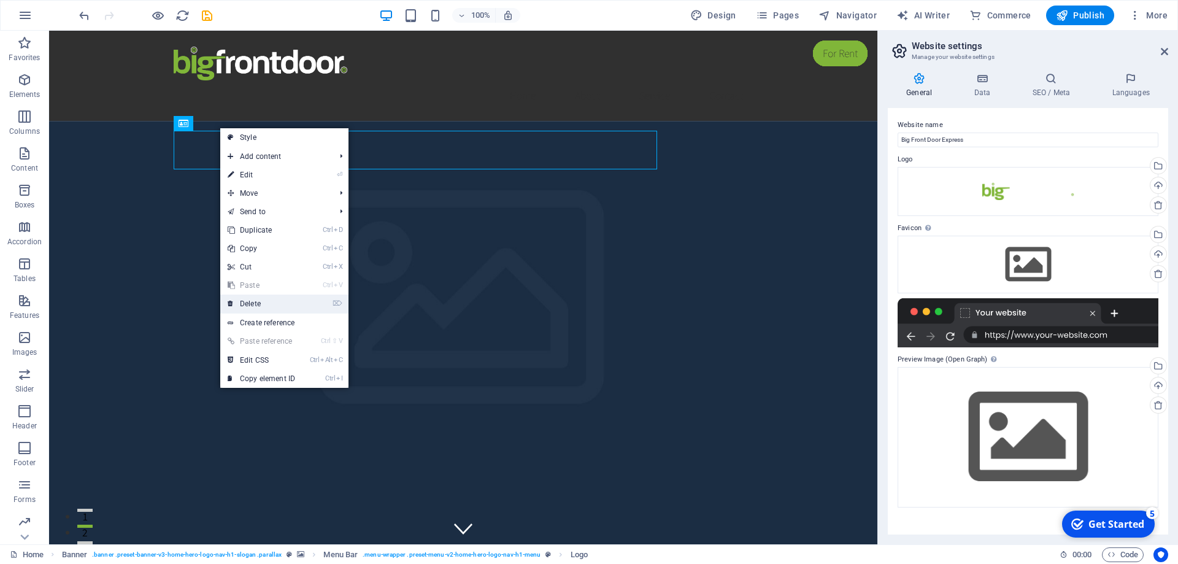
click at [261, 300] on link "⌦ Delete" at bounding box center [261, 304] width 82 height 18
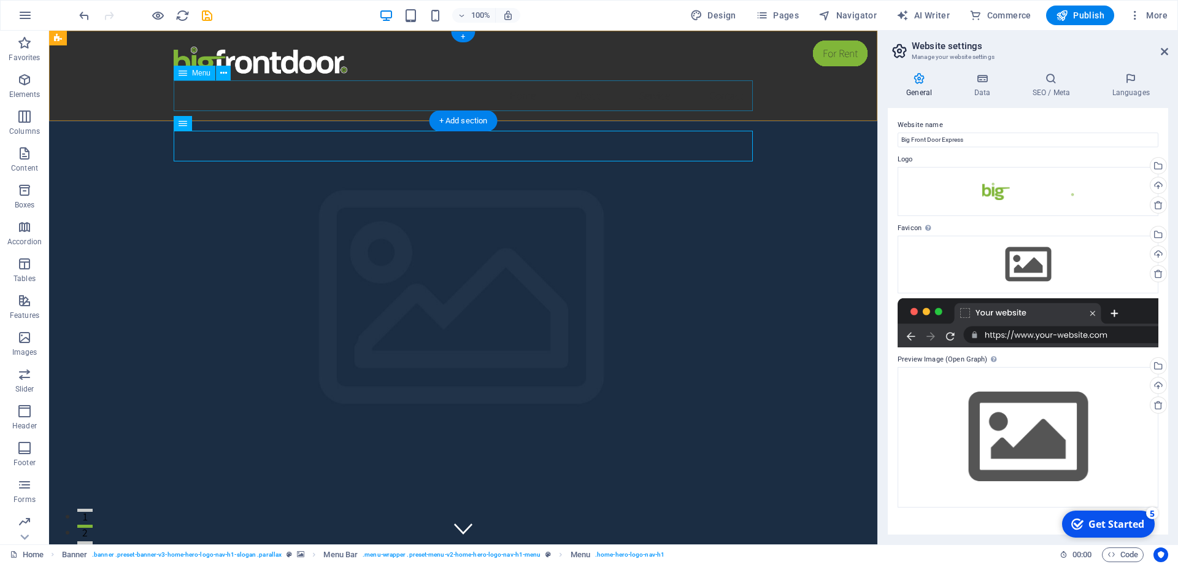
click at [306, 80] on div at bounding box center [463, 61] width 579 height 40
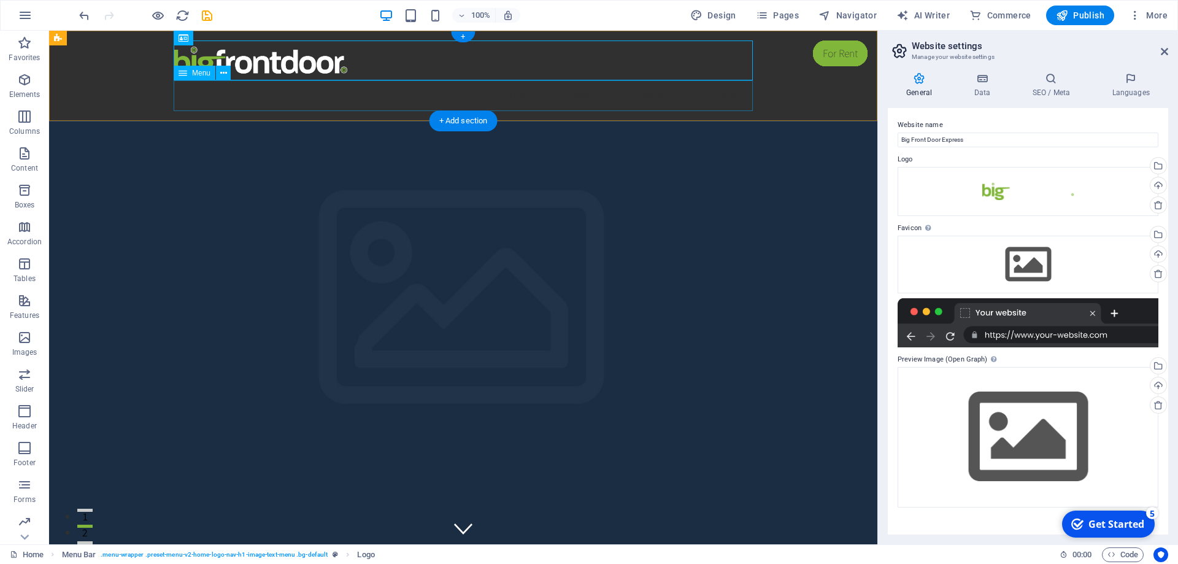
click at [337, 99] on nav "Home About Service Contact" at bounding box center [463, 95] width 579 height 31
select select
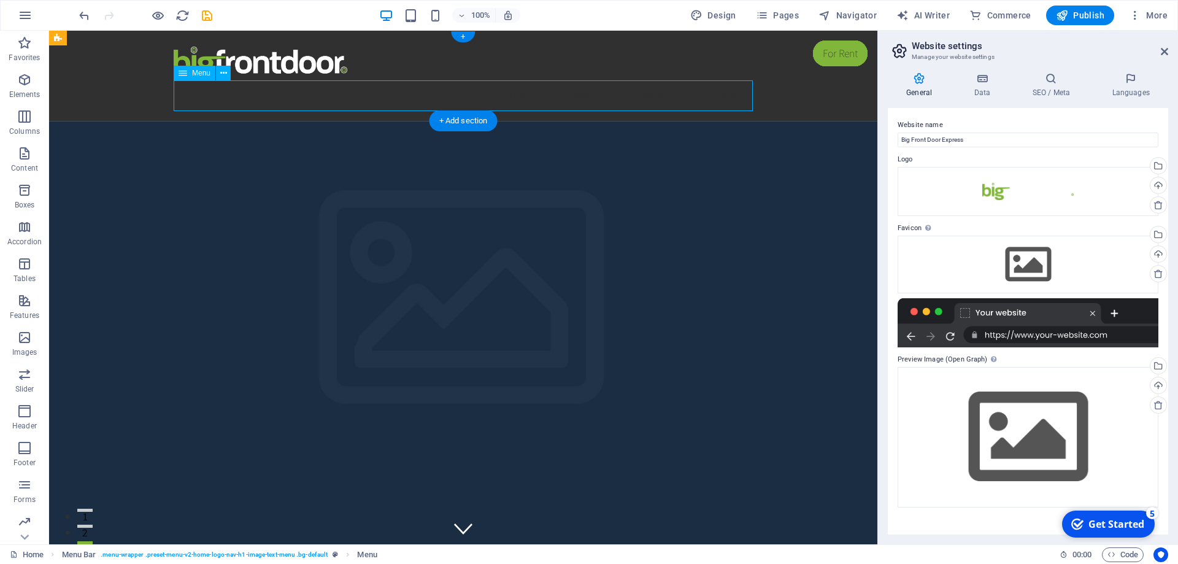
select select
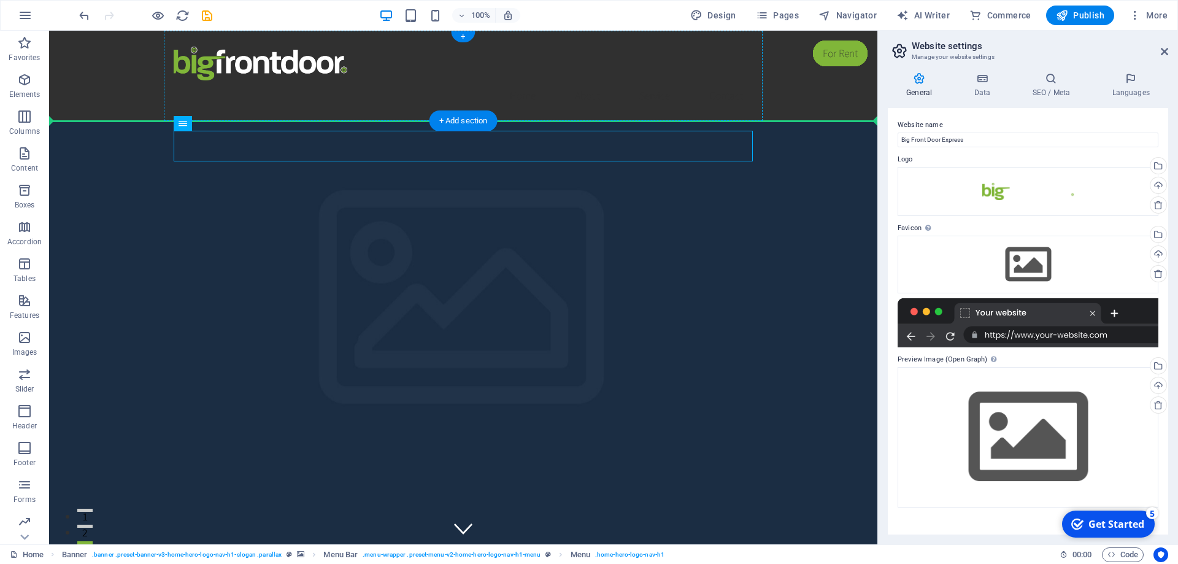
drag, startPoint x: 194, startPoint y: 139, endPoint x: 415, endPoint y: 96, distance: 225.1
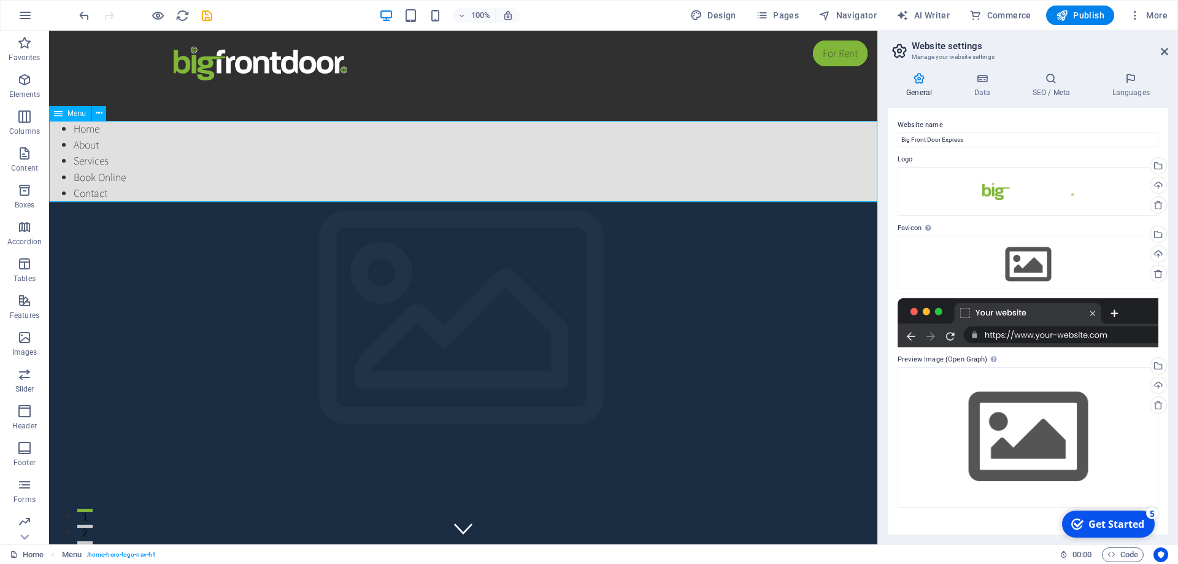
click at [61, 113] on icon at bounding box center [58, 113] width 9 height 15
click at [101, 115] on icon at bounding box center [99, 113] width 7 height 13
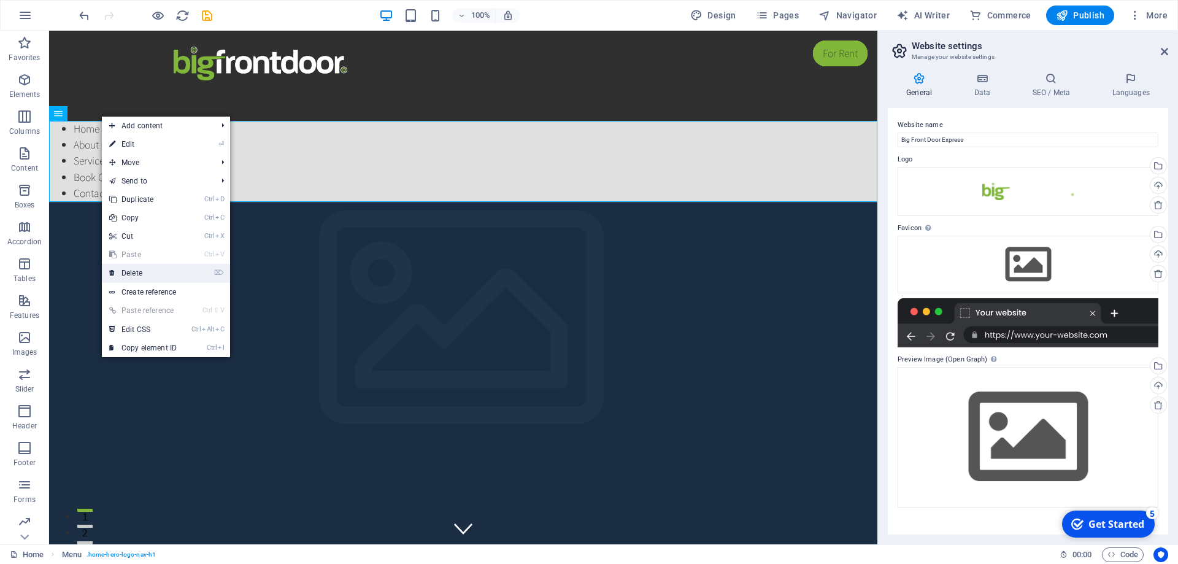
click at [145, 277] on link "⌦ Delete" at bounding box center [143, 273] width 82 height 18
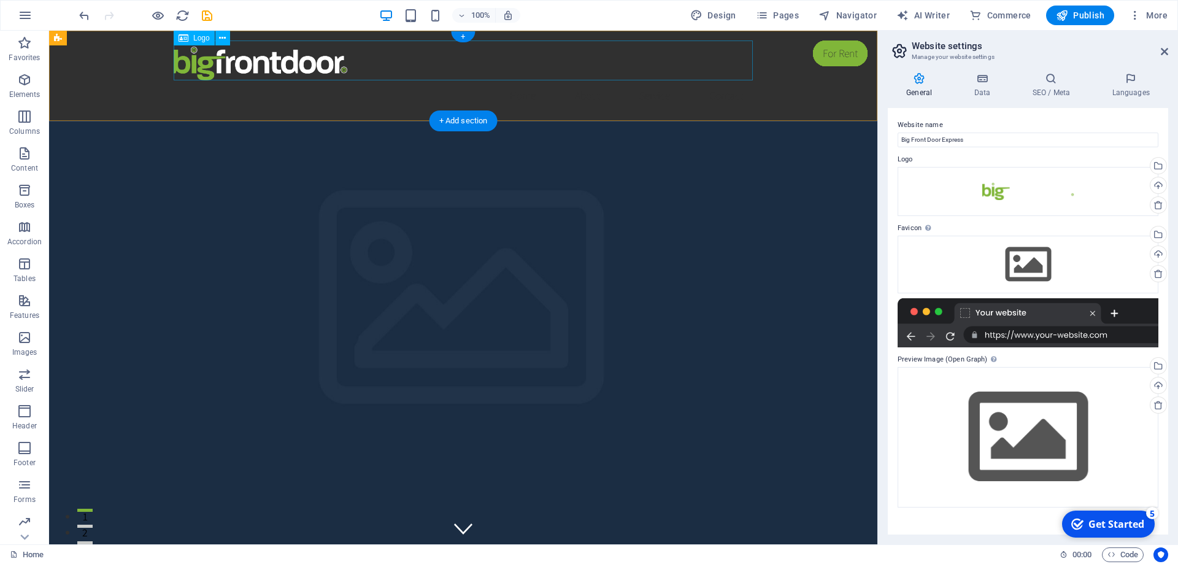
click at [554, 56] on div at bounding box center [463, 61] width 579 height 40
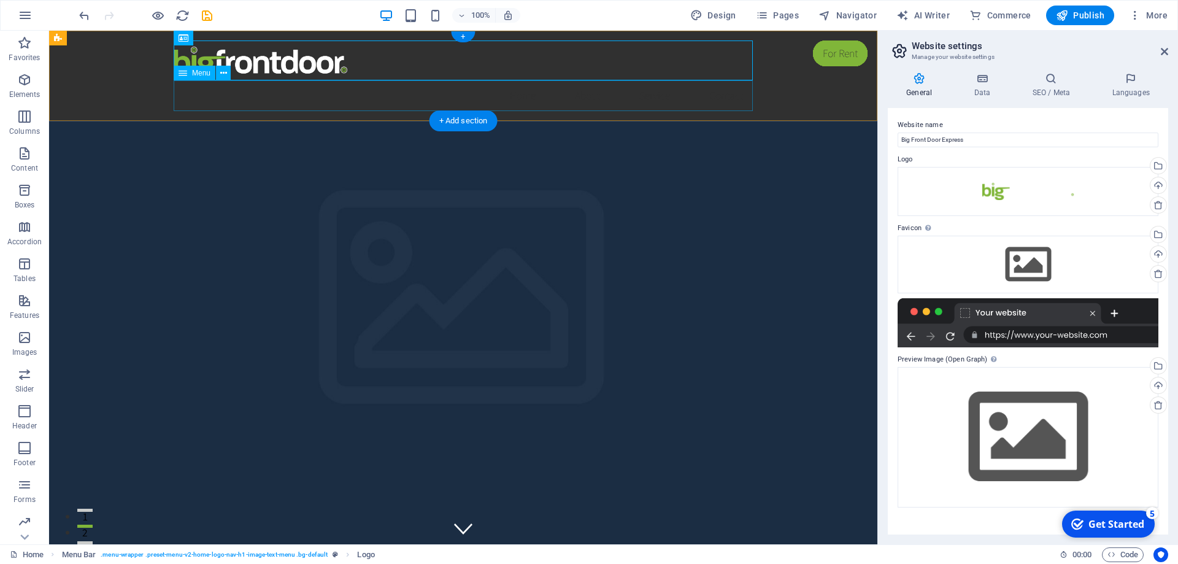
click at [401, 98] on nav "Home About Service Contact" at bounding box center [463, 95] width 579 height 31
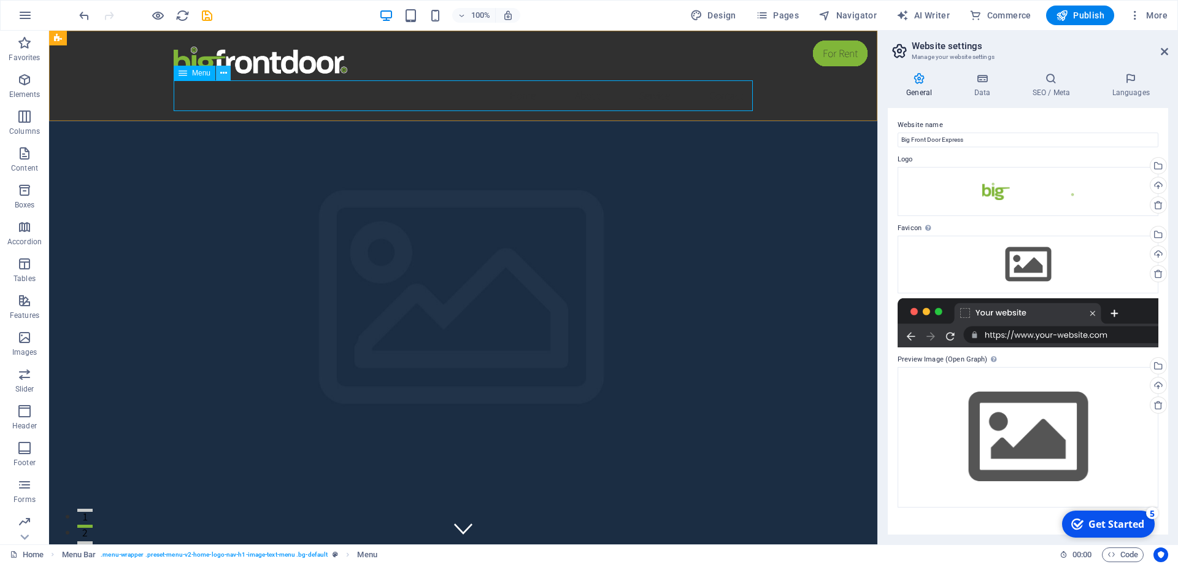
click at [222, 74] on icon at bounding box center [223, 73] width 7 height 13
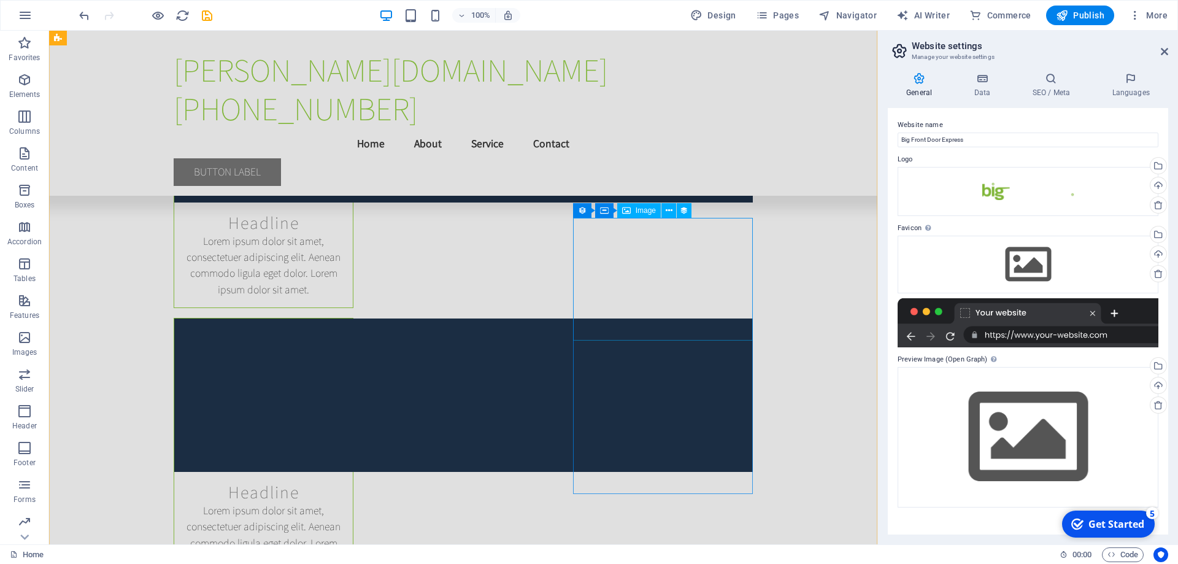
scroll to position [15595, 0]
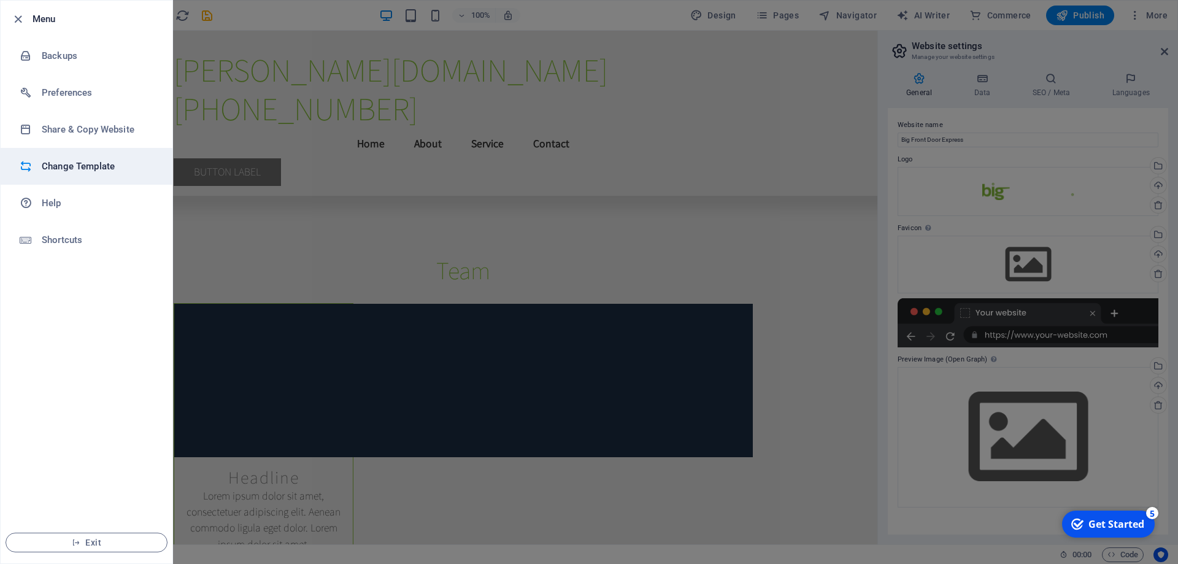
click at [82, 166] on h6 "Change Template" at bounding box center [99, 166] width 114 height 15
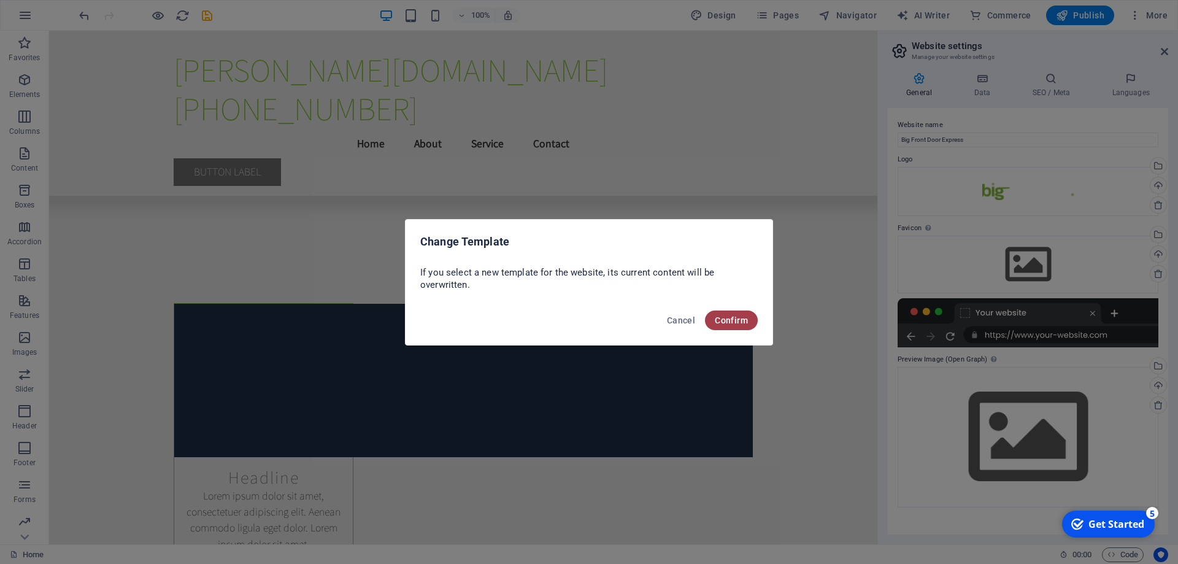
click at [722, 317] on span "Confirm" at bounding box center [731, 320] width 33 height 10
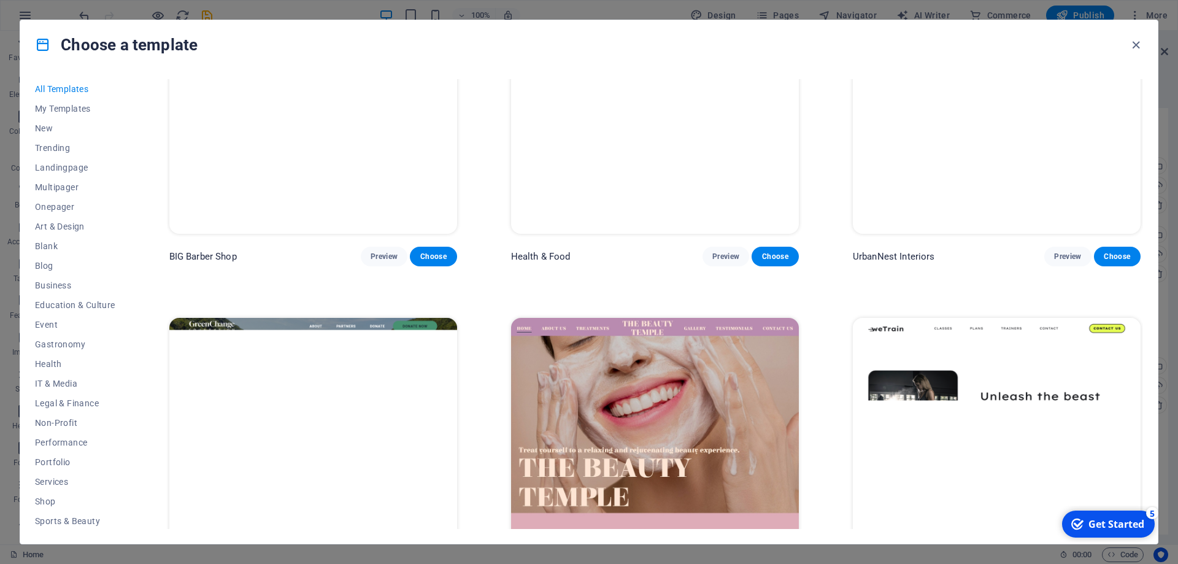
scroll to position [2486, 0]
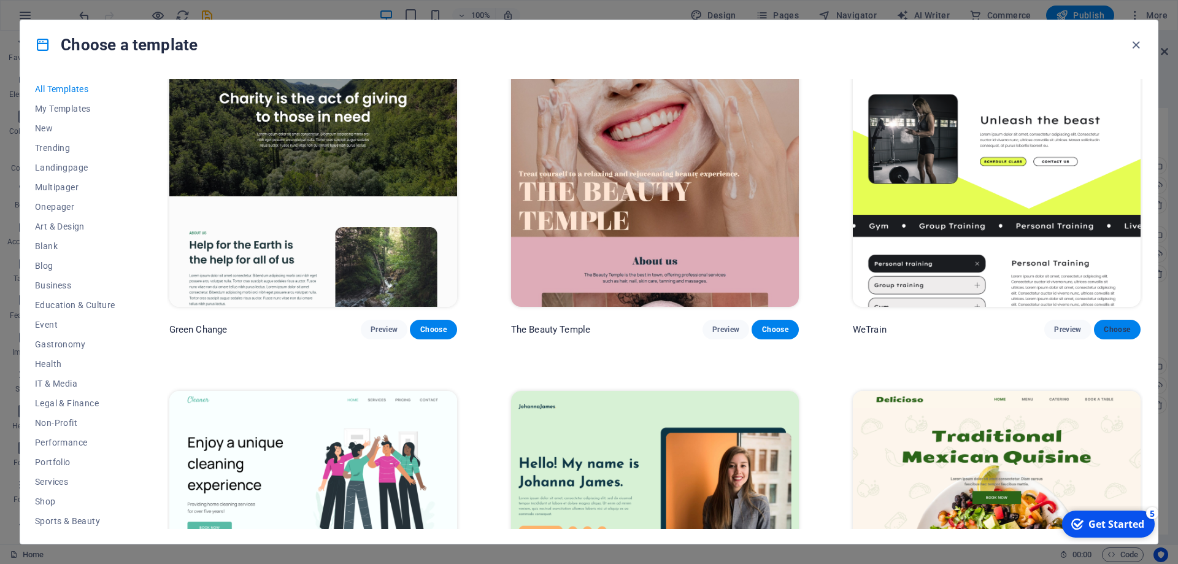
click at [1120, 324] on button "Choose" at bounding box center [1117, 330] width 47 height 20
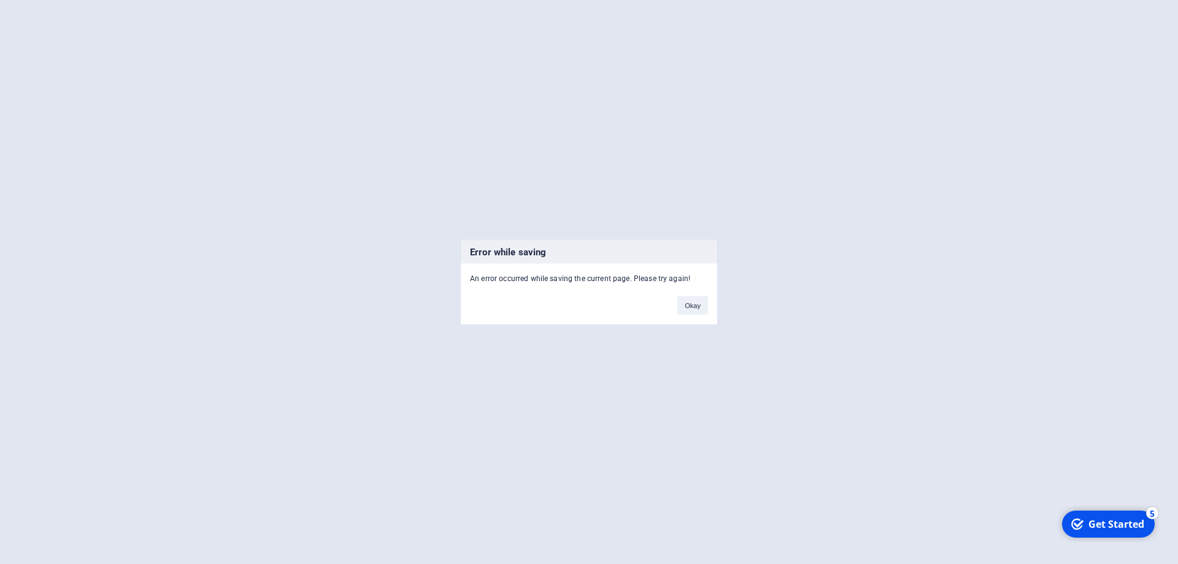
scroll to position [15963, 0]
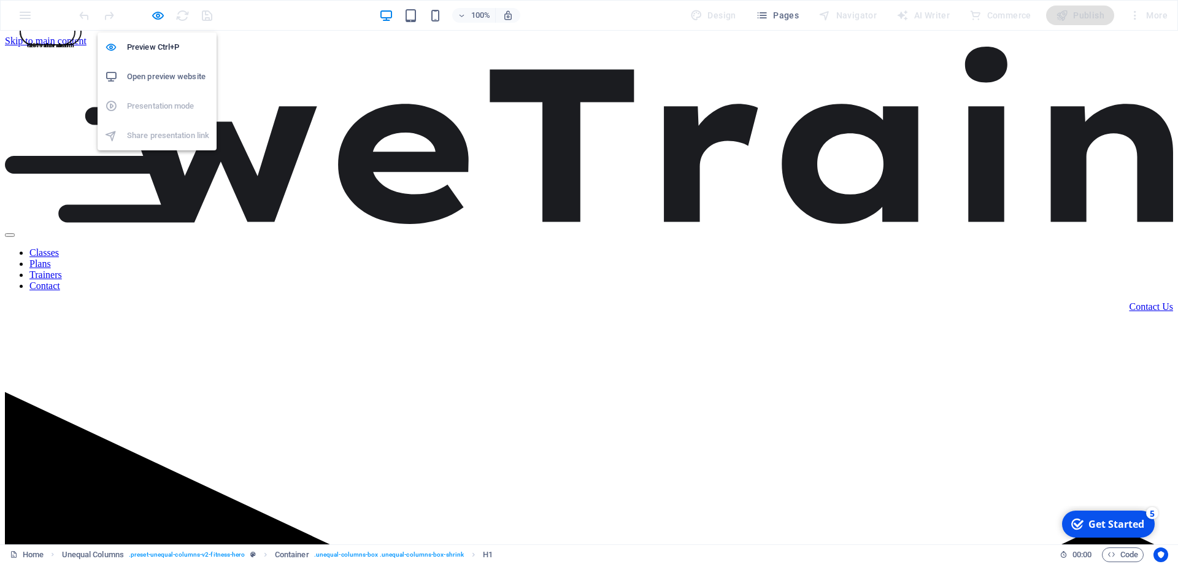
click at [80, 39] on h6 "Open preview website" at bounding box center [51, 14] width 60 height 50
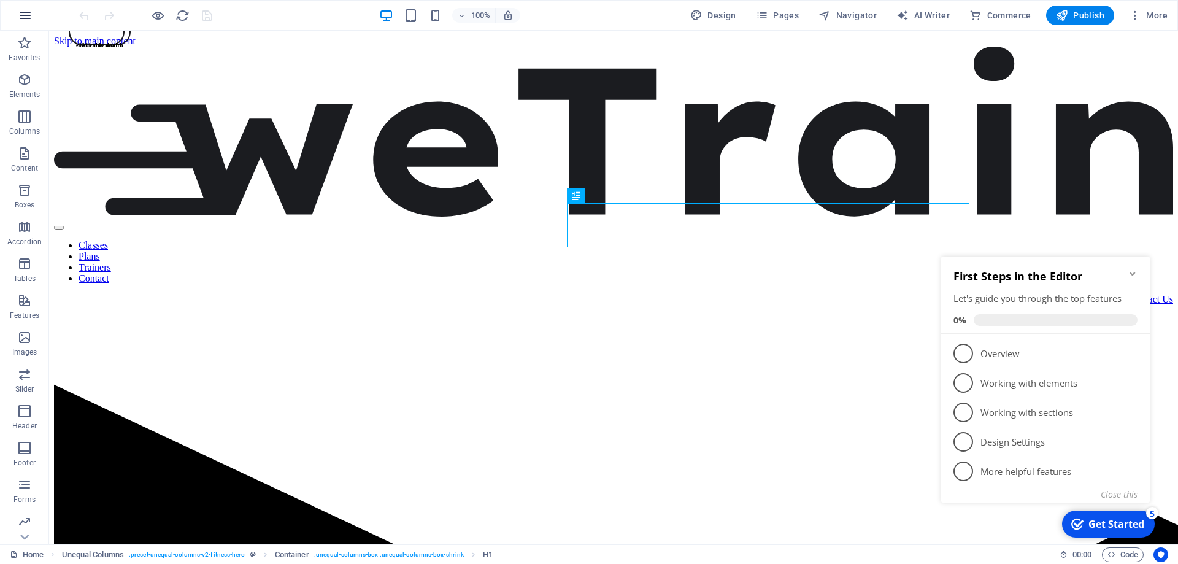
click at [30, 14] on icon "button" at bounding box center [25, 15] width 15 height 15
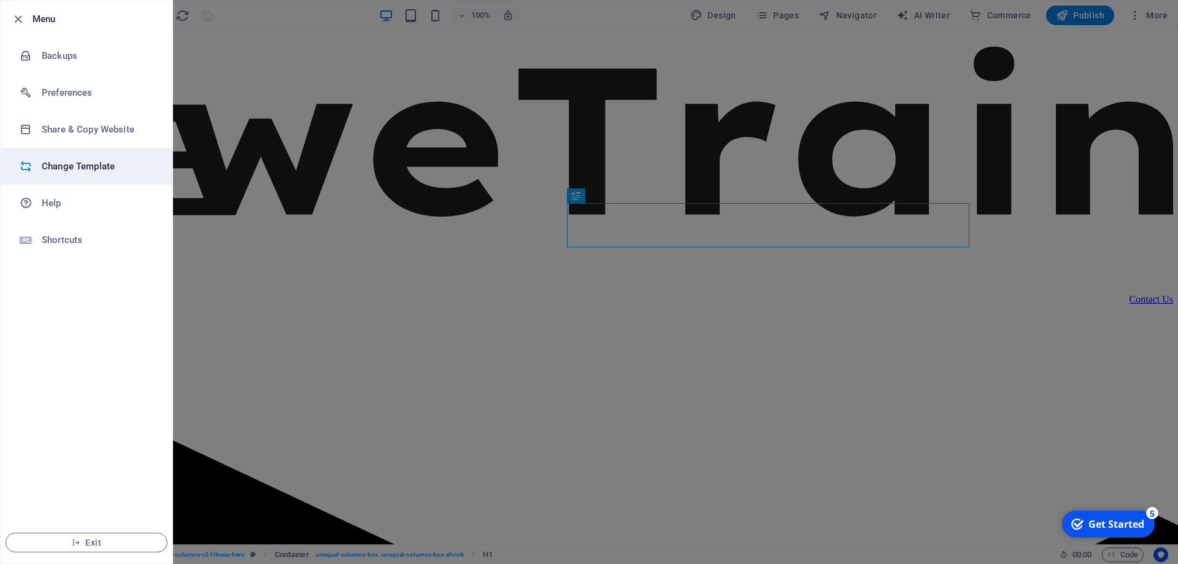
click at [76, 160] on h6 "Change Template" at bounding box center [99, 166] width 114 height 15
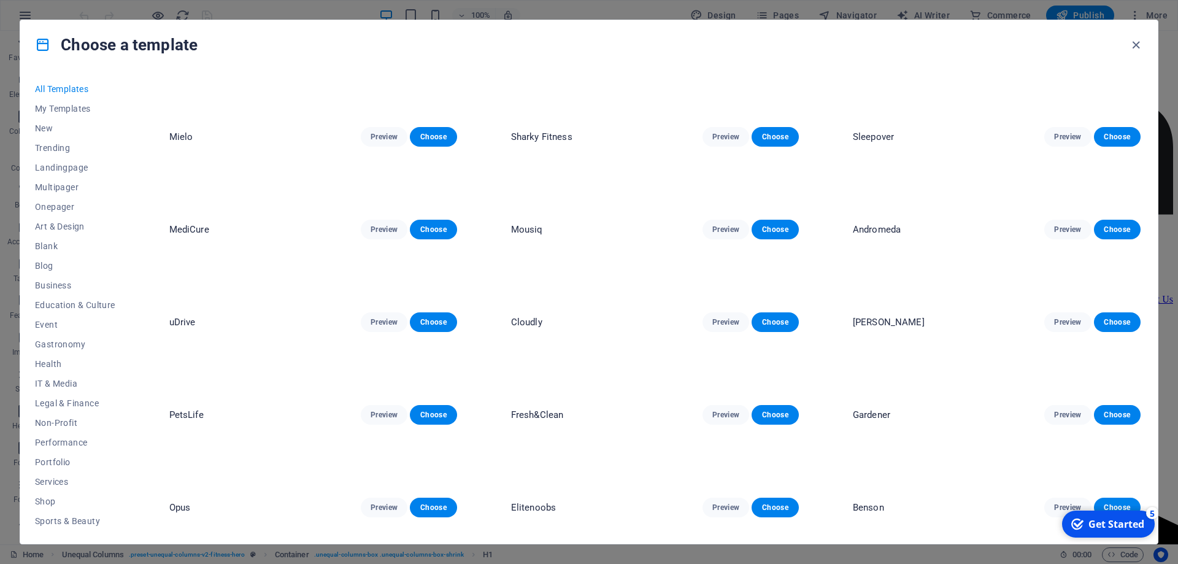
scroll to position [3038, 0]
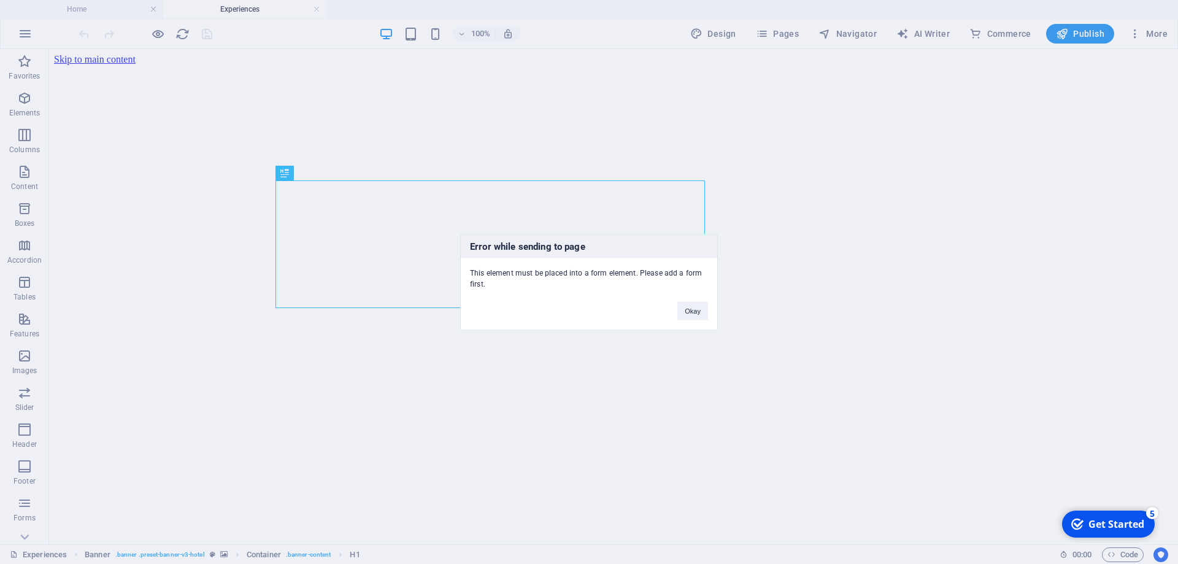
click at [0, 0] on div "Error while sending to page This element must be placed into a form element. Pl…" at bounding box center [0, 0] width 0 height 0
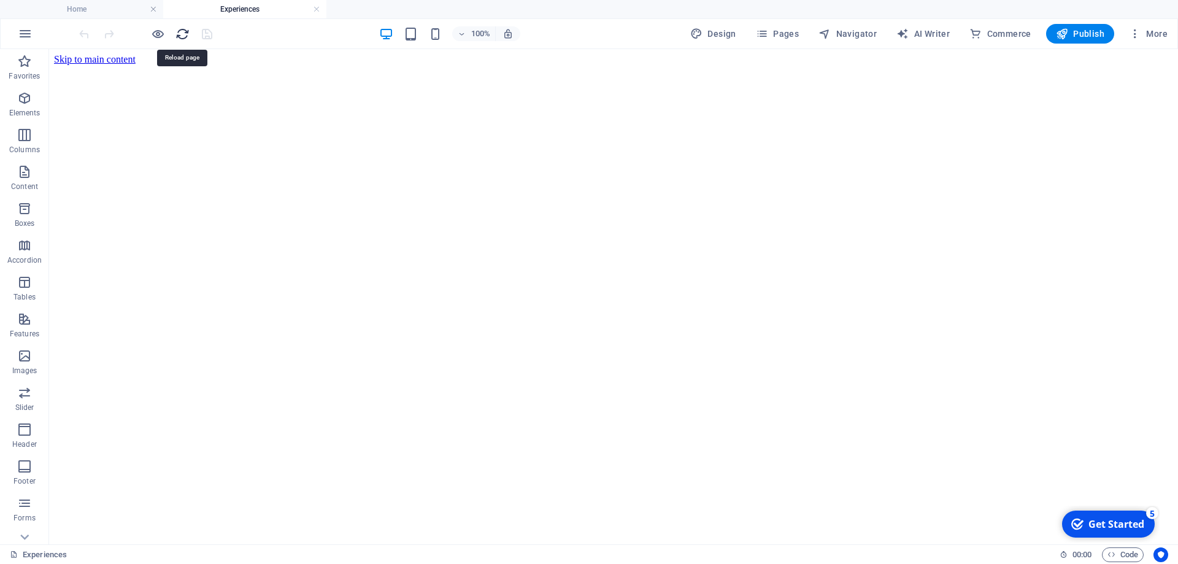
click at [0, 0] on icon "reload" at bounding box center [0, 0] width 0 height 0
click at [1096, 28] on span "Publish" at bounding box center [1080, 34] width 48 height 12
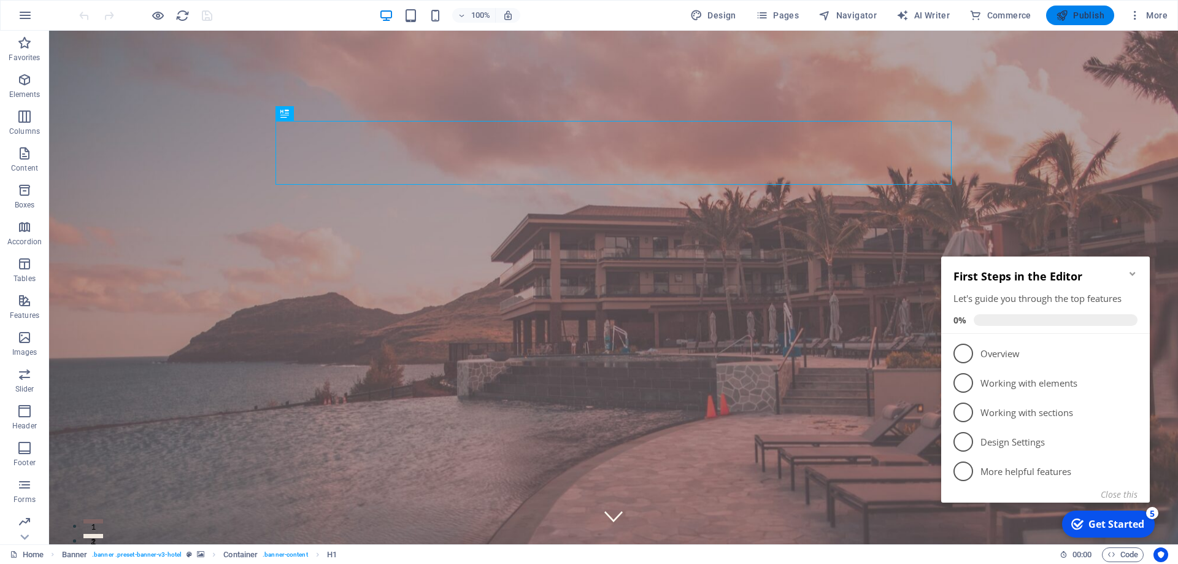
click at [0, 0] on button "Publish" at bounding box center [0, 0] width 0 height 0
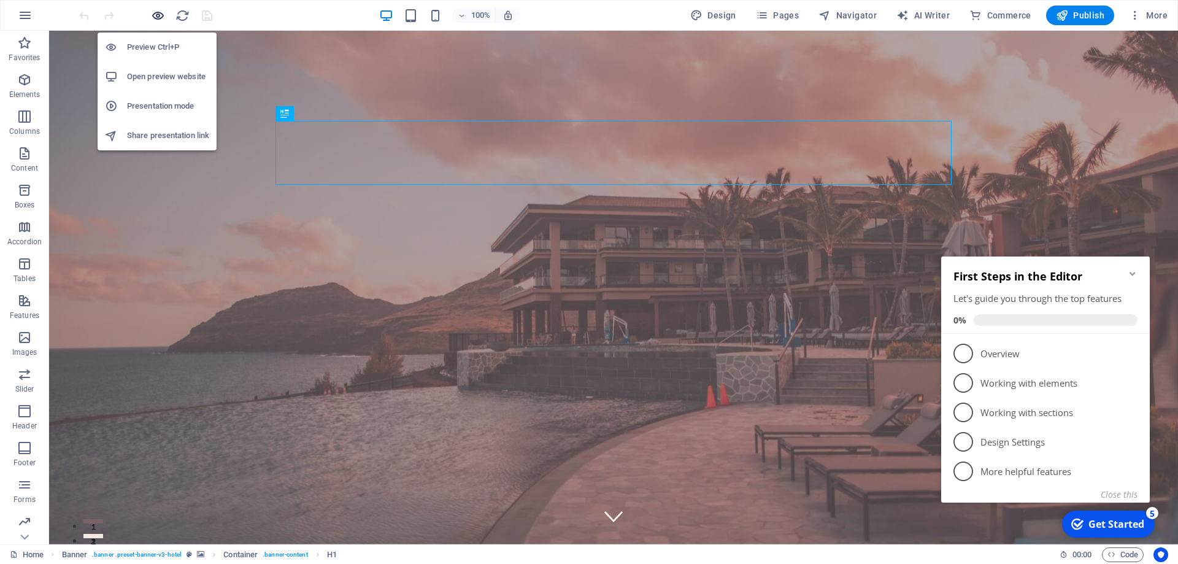
click at [0, 0] on icon "button" at bounding box center [0, 0] width 0 height 0
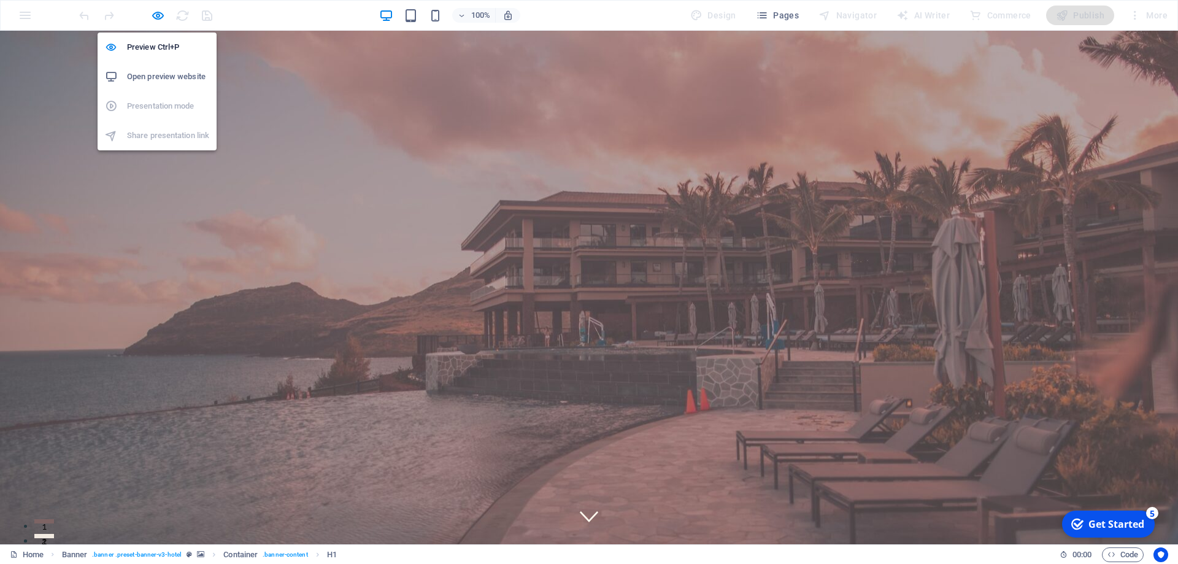
click at [0, 0] on h6 "Open preview website" at bounding box center [0, 0] width 0 height 0
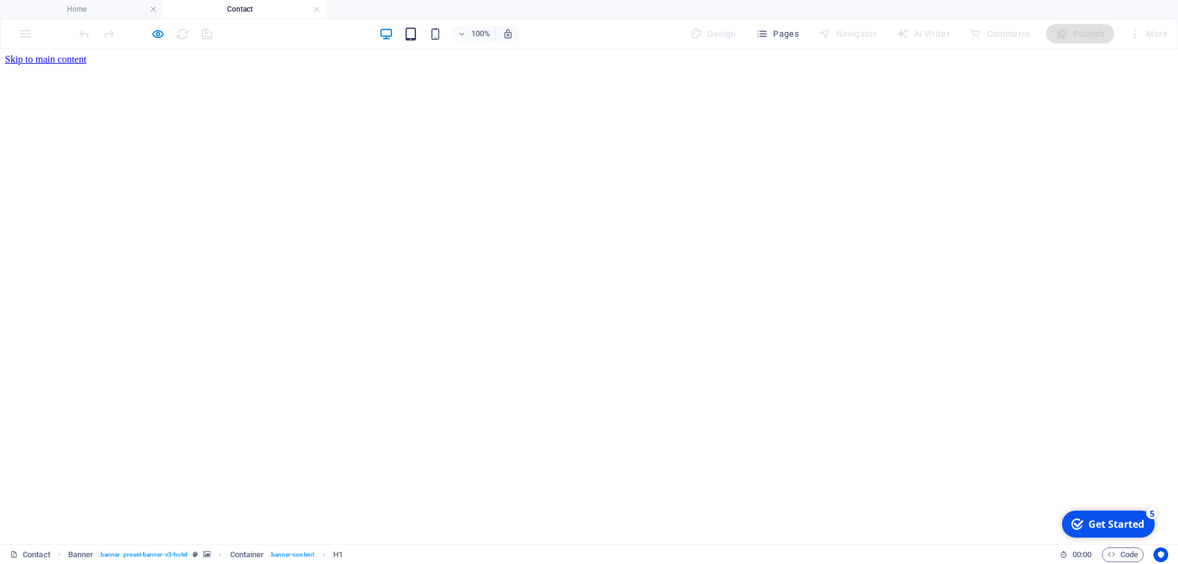
click at [0, 0] on icon "button" at bounding box center [0, 0] width 0 height 0
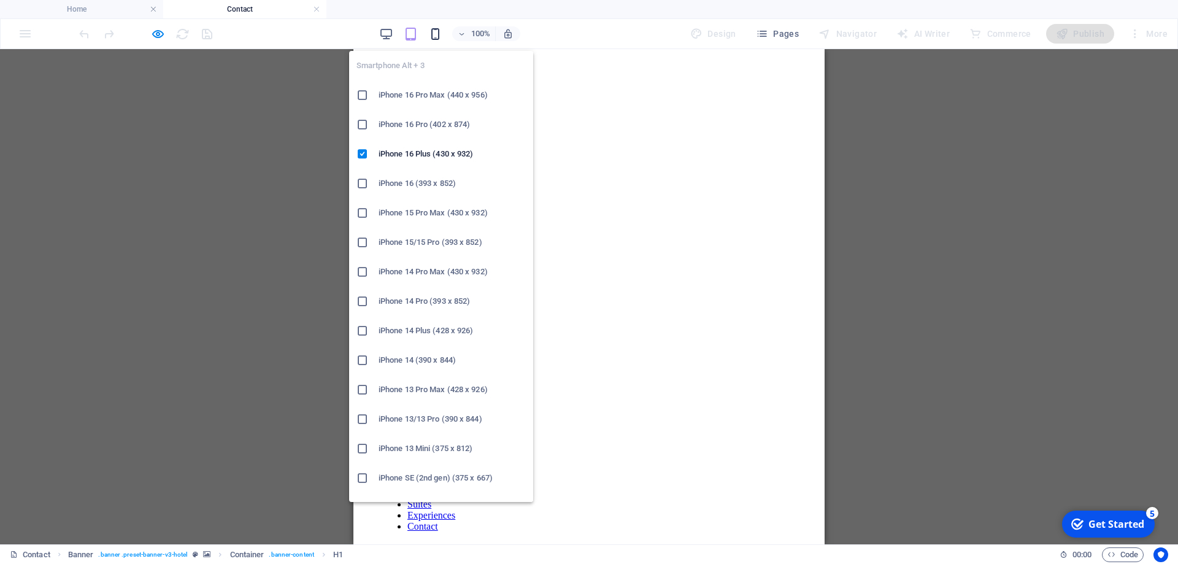
click at [0, 0] on icon "button" at bounding box center [0, 0] width 0 height 0
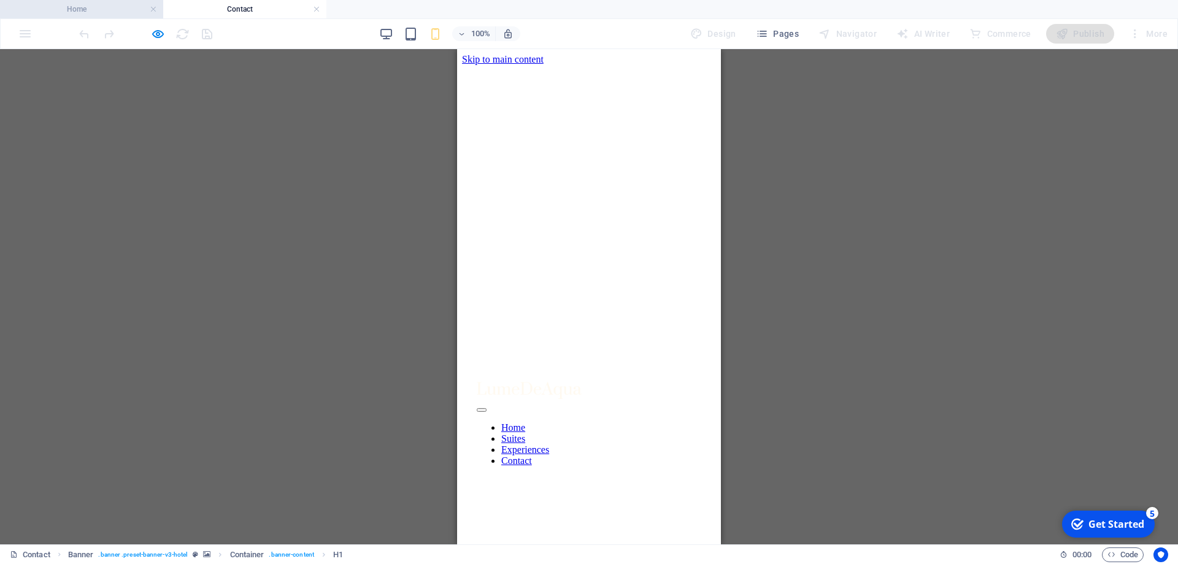
click at [87, 6] on h4 "Home" at bounding box center [81, 9] width 163 height 14
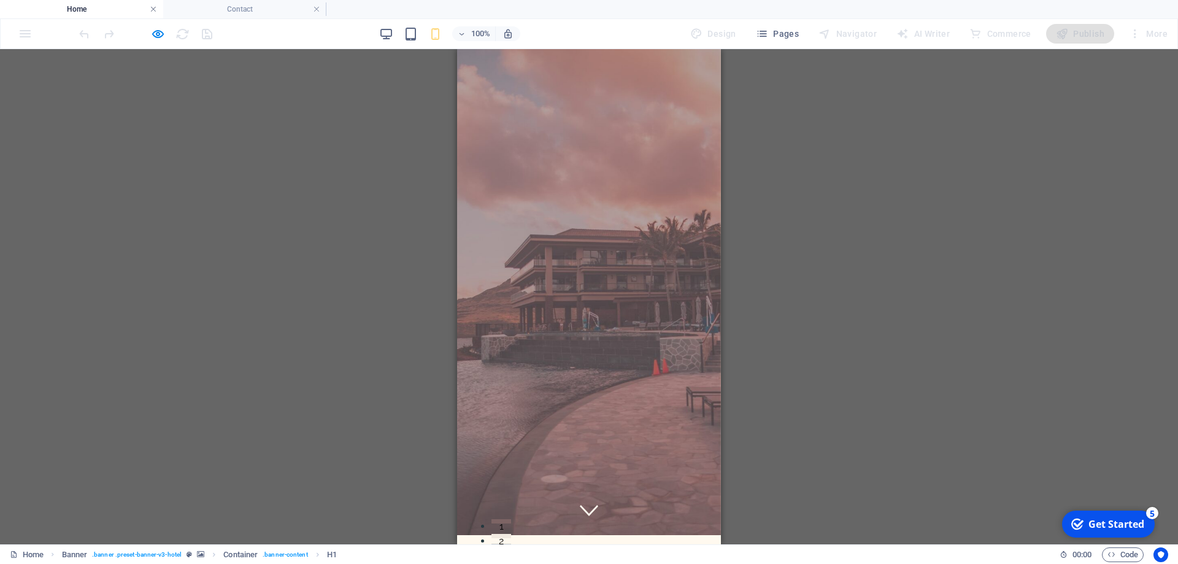
click at [151, 10] on link at bounding box center [153, 10] width 7 height 12
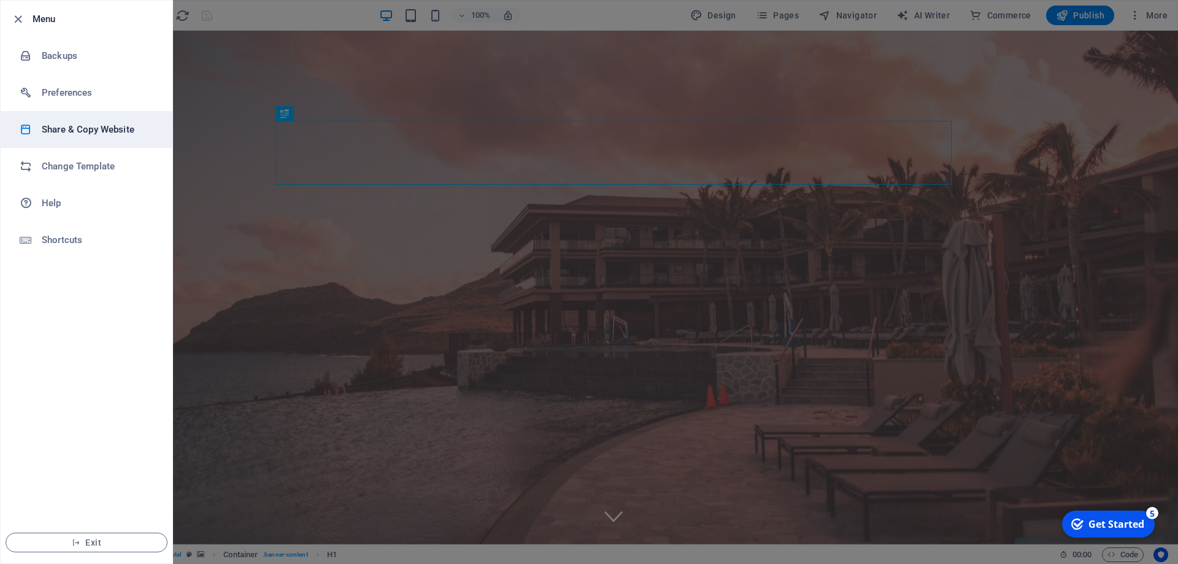
click at [80, 131] on h6 "Share & Copy Website" at bounding box center [99, 129] width 114 height 15
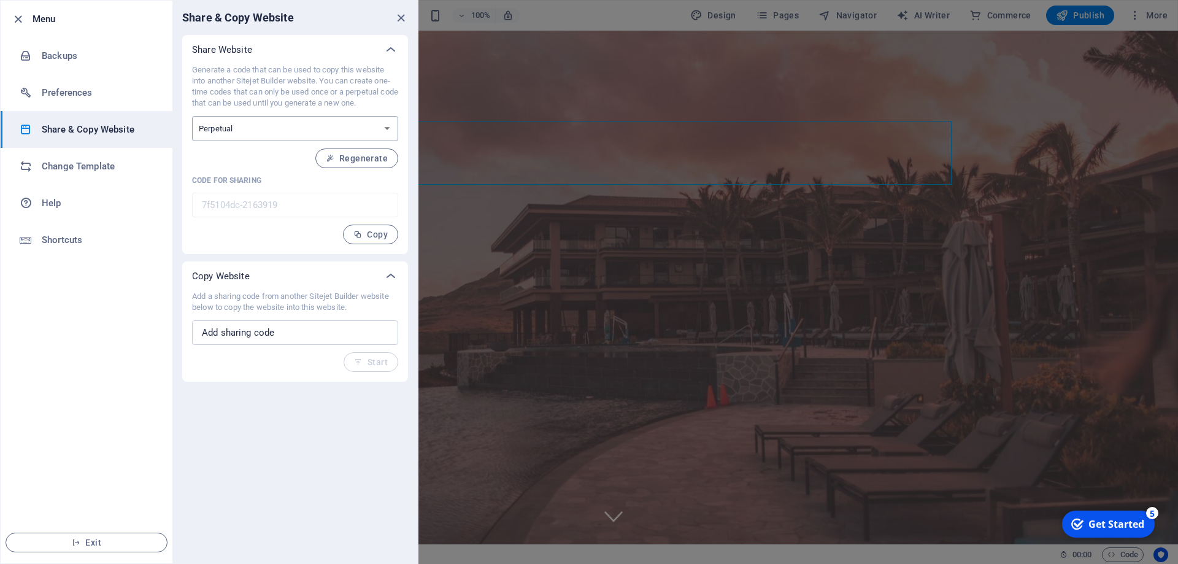
click at [0, 0] on select "One-time Perpetual" at bounding box center [0, 0] width 0 height 0
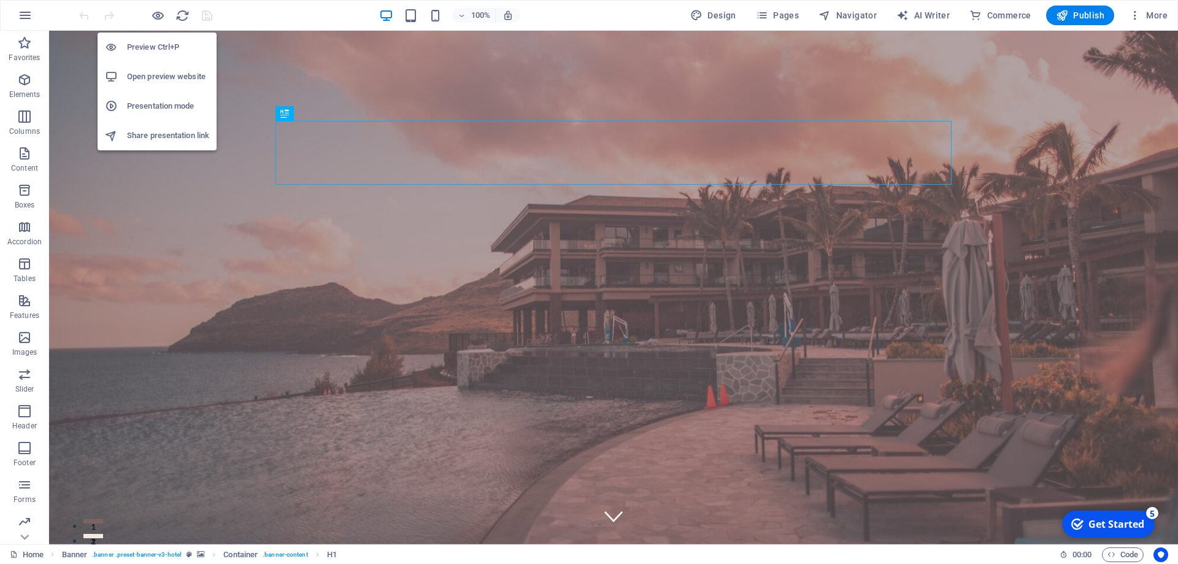
click at [0, 0] on h6 "Share presentation link" at bounding box center [0, 0] width 0 height 0
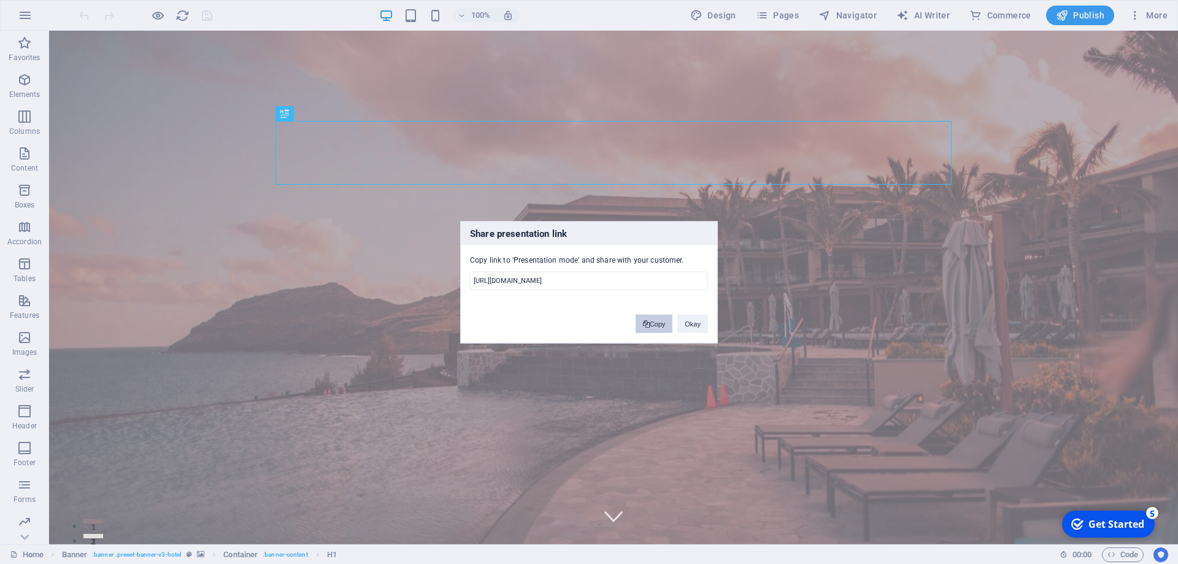
click at [0, 0] on button "Copy" at bounding box center [0, 0] width 0 height 0
click at [0, 0] on div "Share presentation link Copy link to 'Presentation mode' and share with your cu…" at bounding box center [0, 0] width 0 height 0
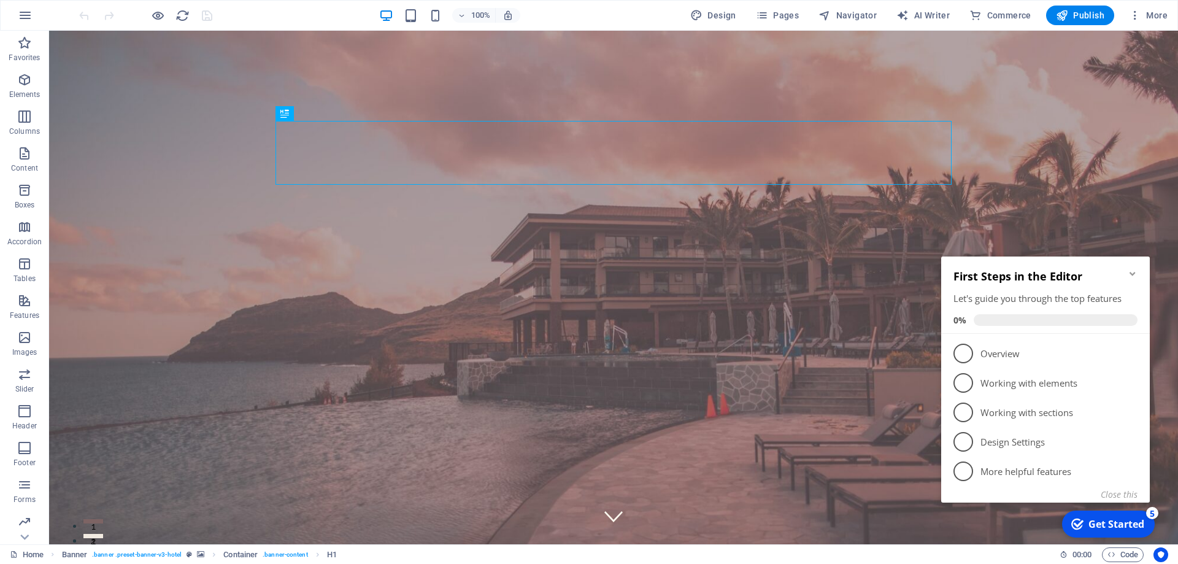
click at [1134, 273] on icon "Minimize checklist" at bounding box center [1133, 274] width 6 height 4
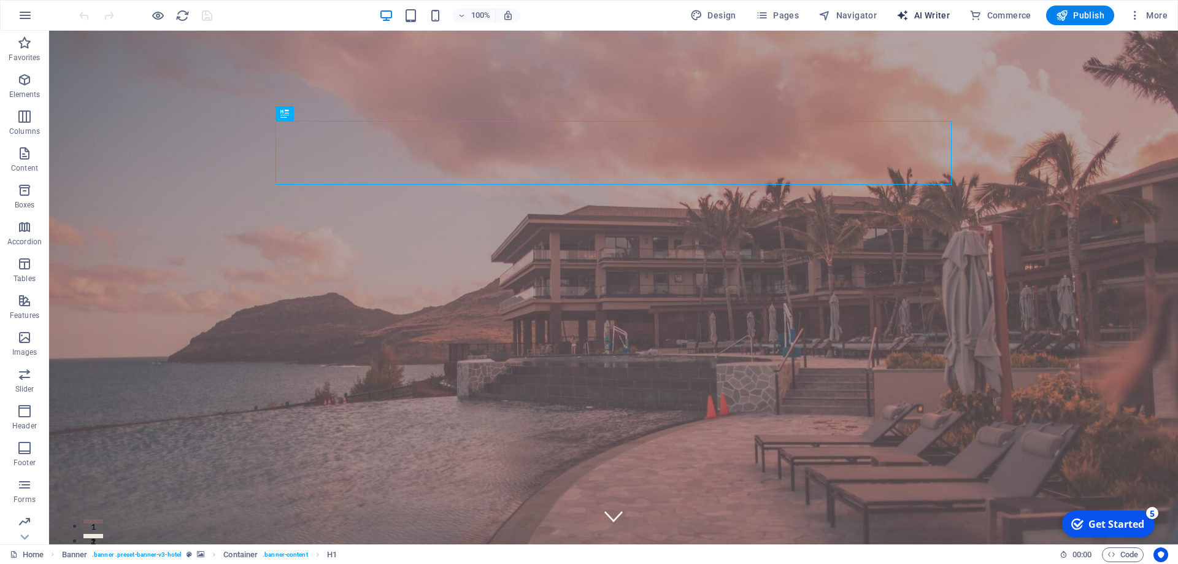
click at [0, 0] on span "AI Writer" at bounding box center [0, 0] width 0 height 0
select select "English"
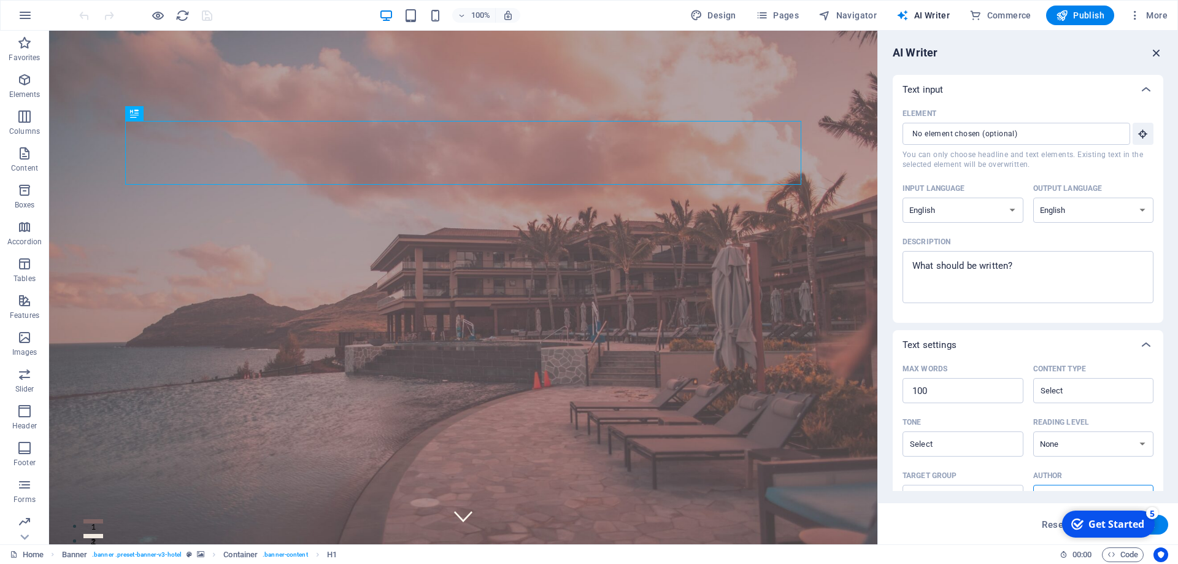
click at [1161, 50] on icon "button" at bounding box center [1157, 53] width 14 height 14
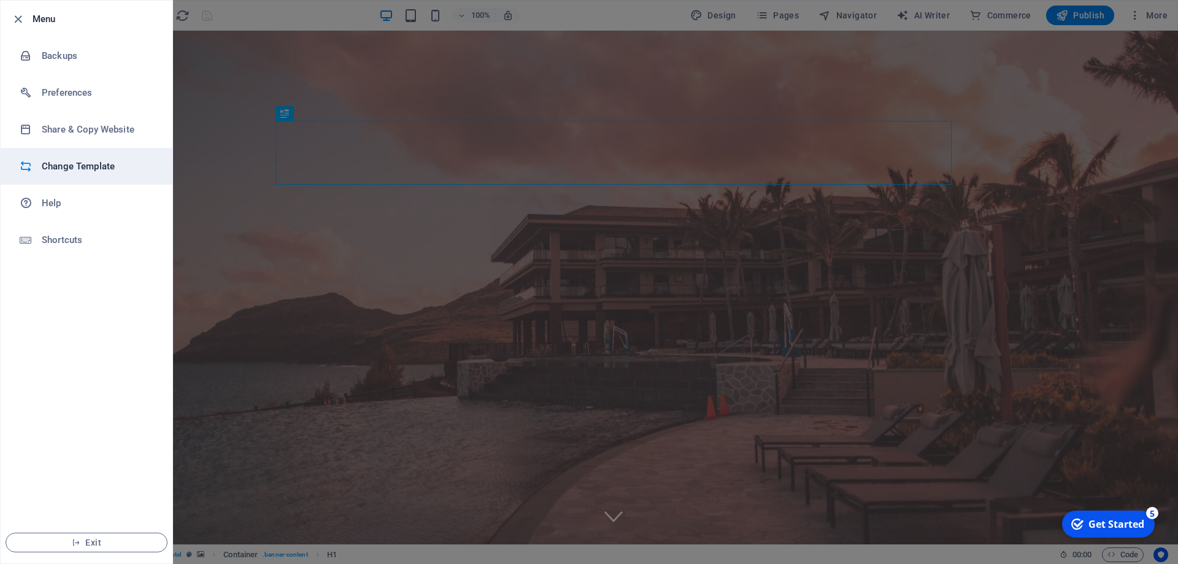
click at [77, 171] on h6 "Change Template" at bounding box center [99, 166] width 114 height 15
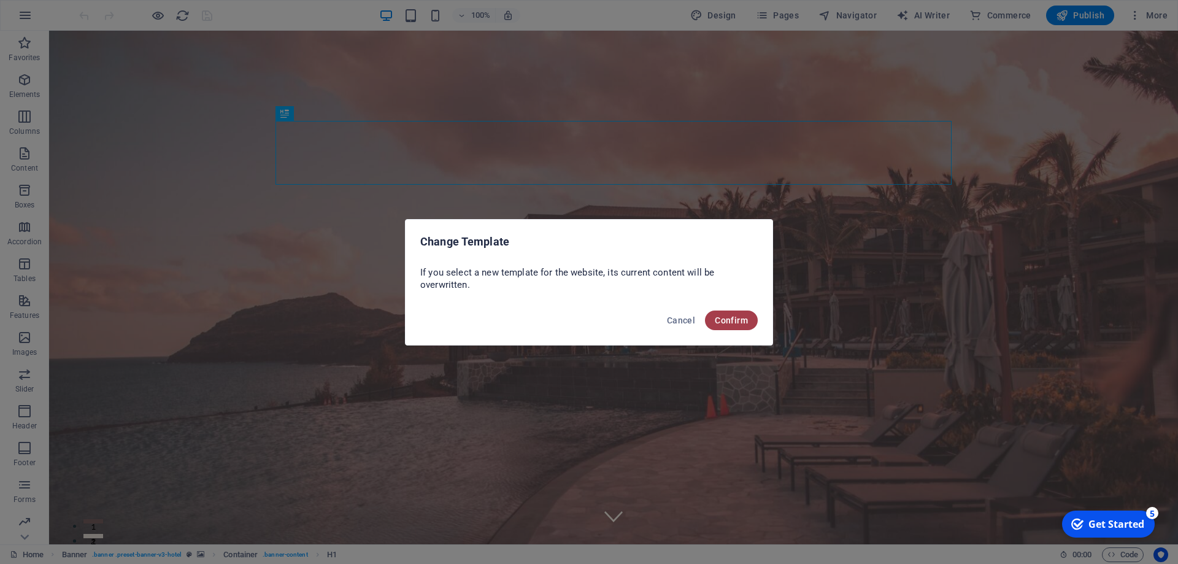
click at [750, 316] on button "Confirm" at bounding box center [731, 321] width 53 height 20
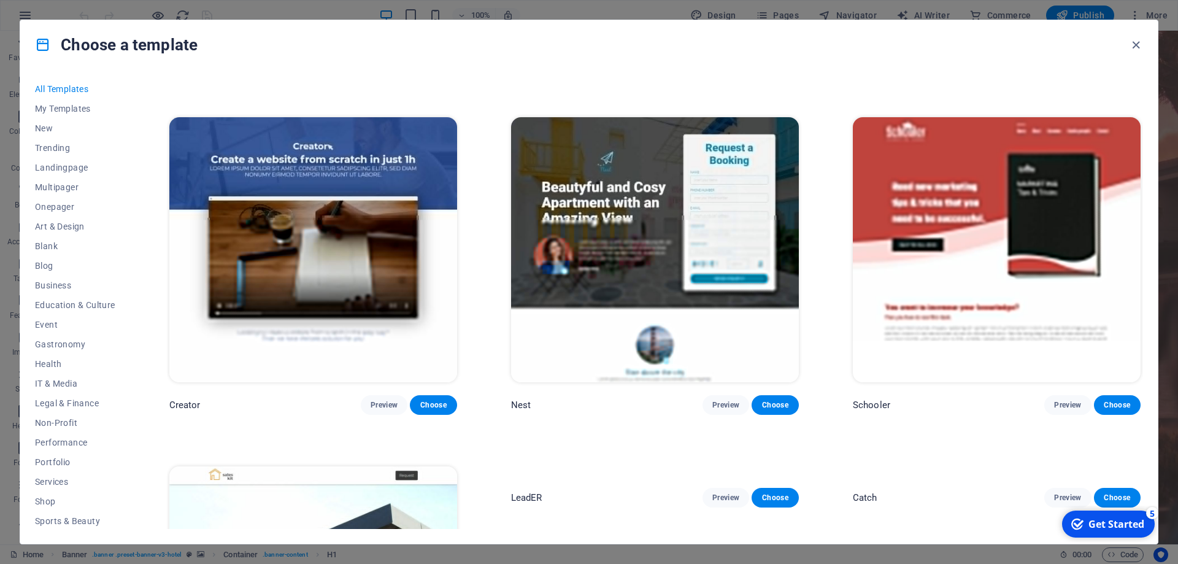
scroll to position [17644, 0]
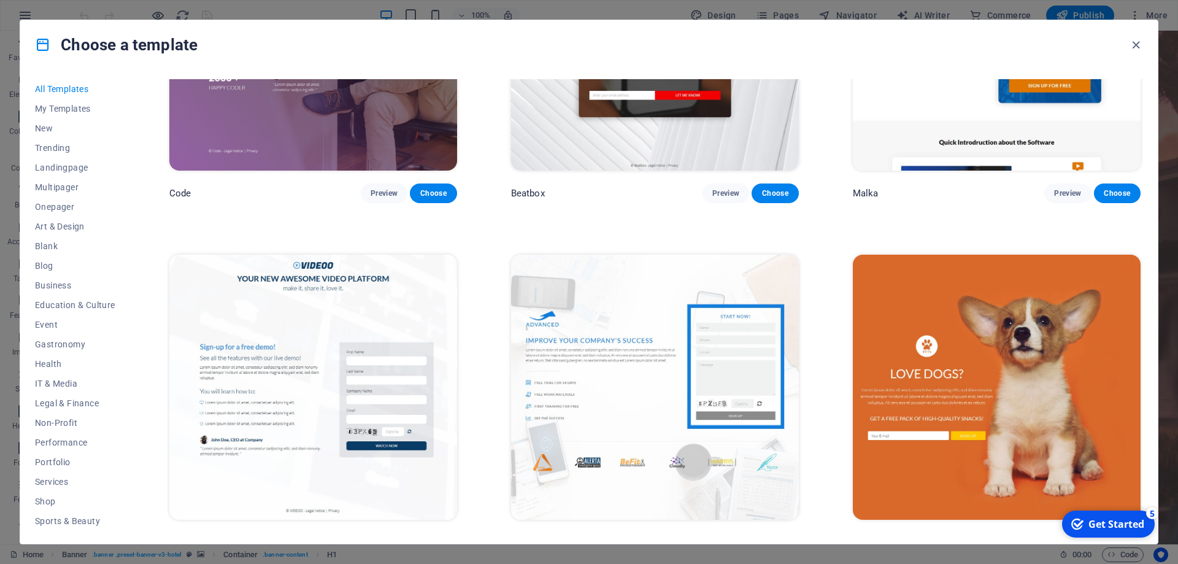
click at [951, 405] on img at bounding box center [997, 387] width 288 height 265
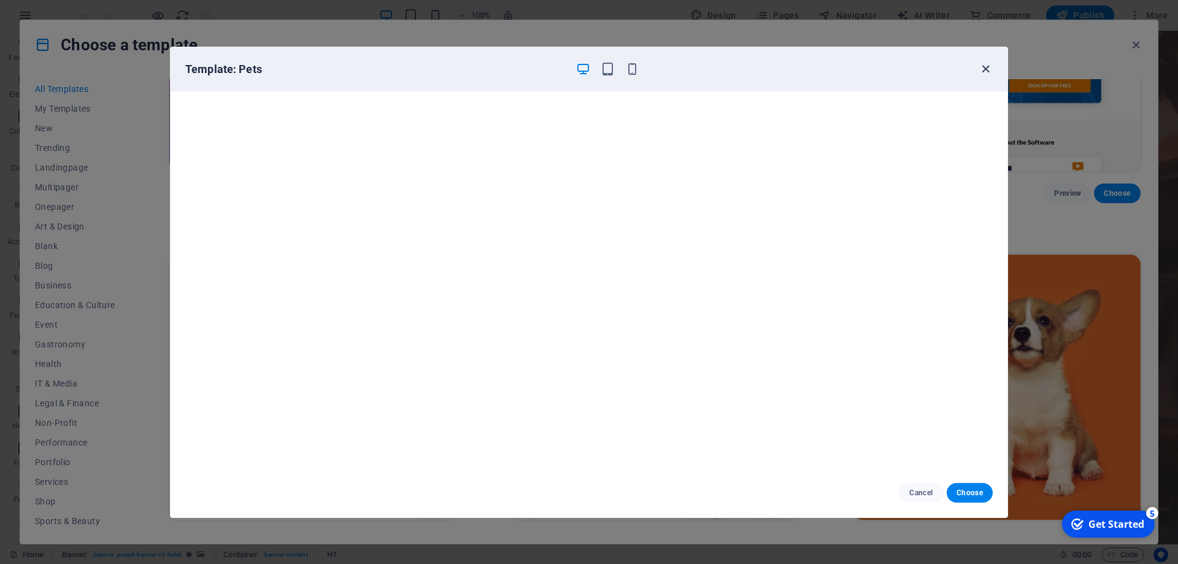
click at [982, 64] on icon "button" at bounding box center [986, 69] width 14 height 14
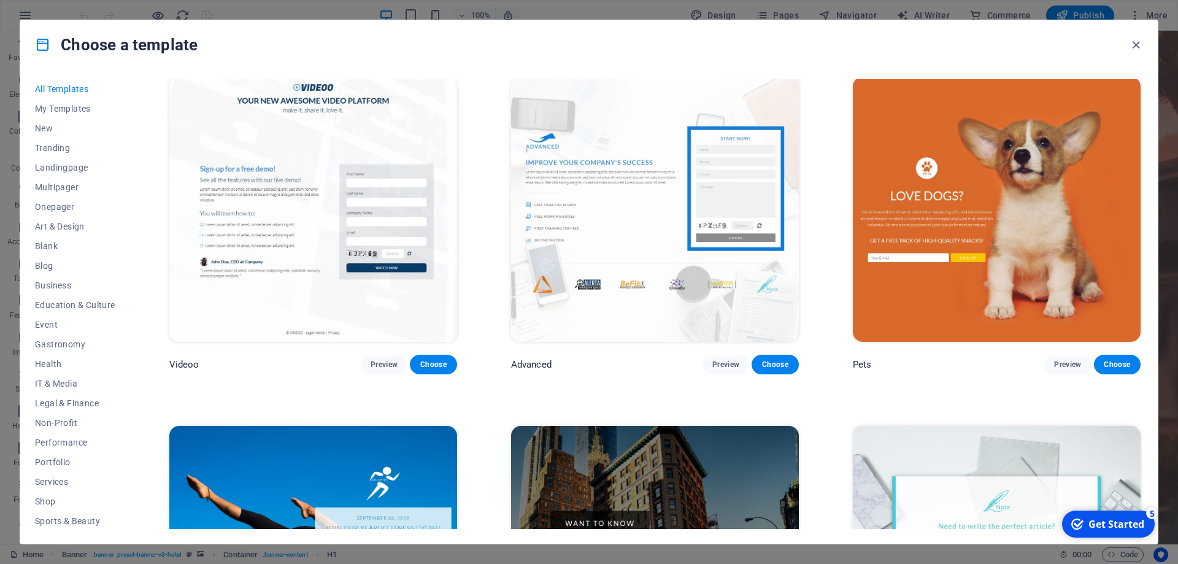
scroll to position [17920, 0]
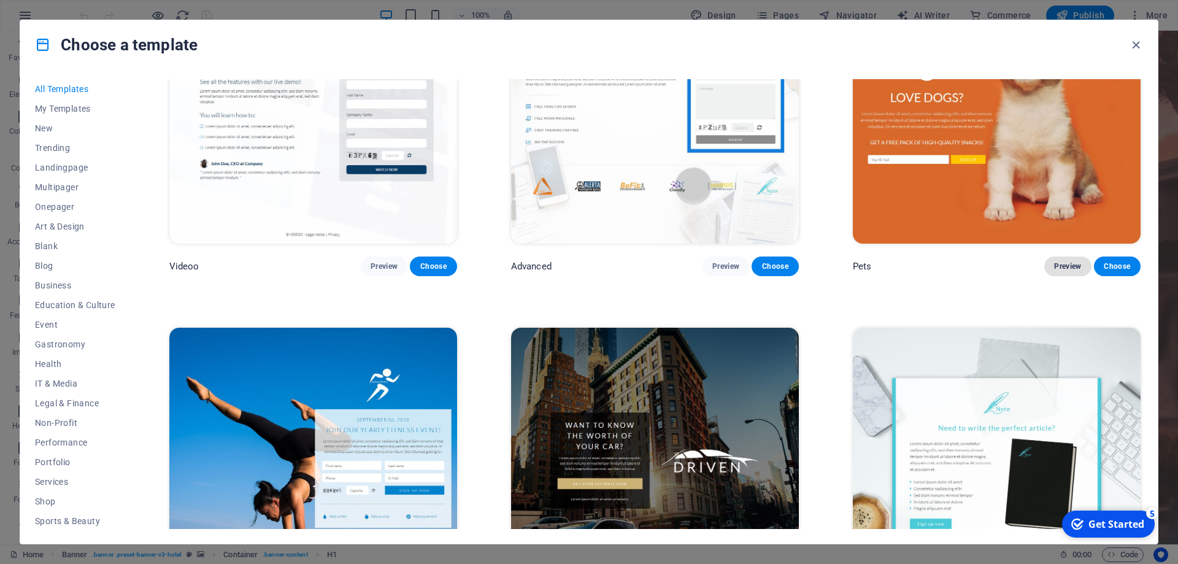
click at [1062, 271] on span "Preview" at bounding box center [1067, 266] width 27 height 10
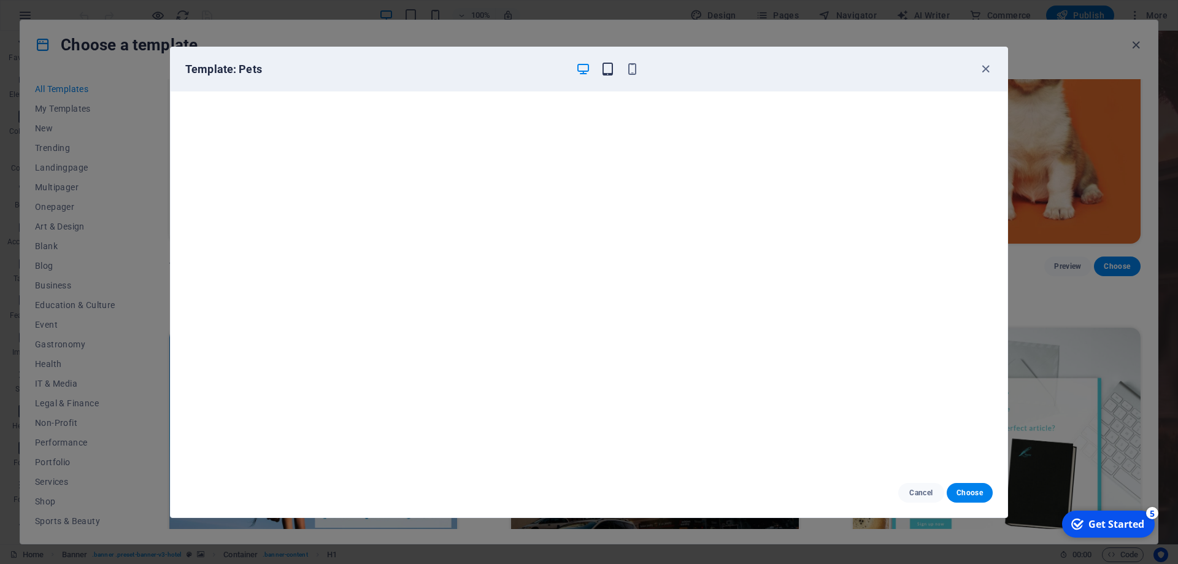
click at [608, 72] on icon "button" at bounding box center [608, 69] width 14 height 14
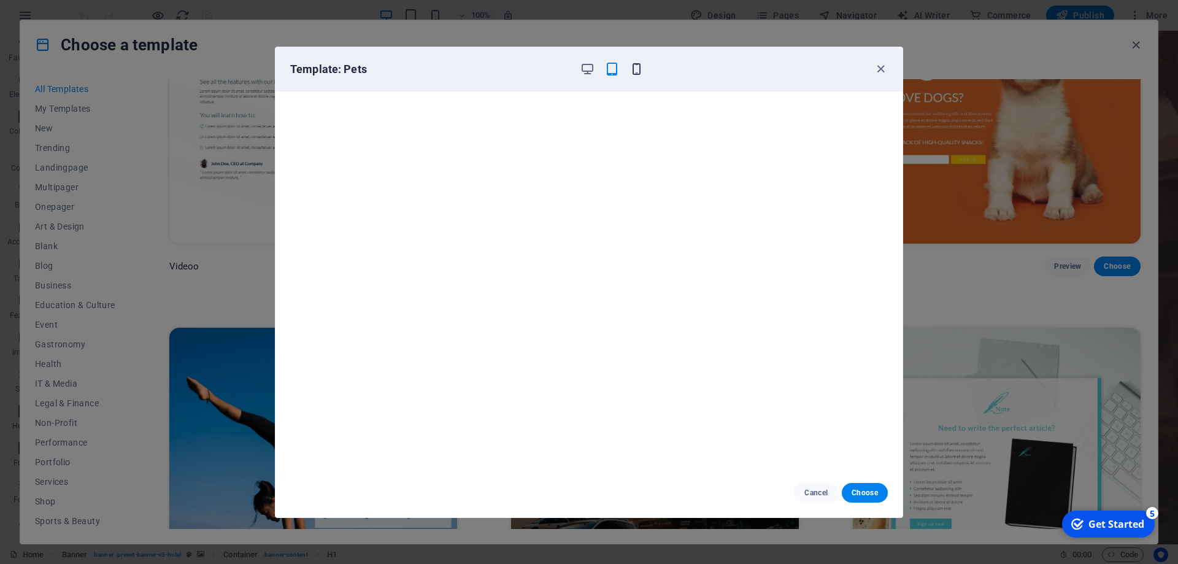
click at [635, 72] on icon "button" at bounding box center [637, 69] width 14 height 14
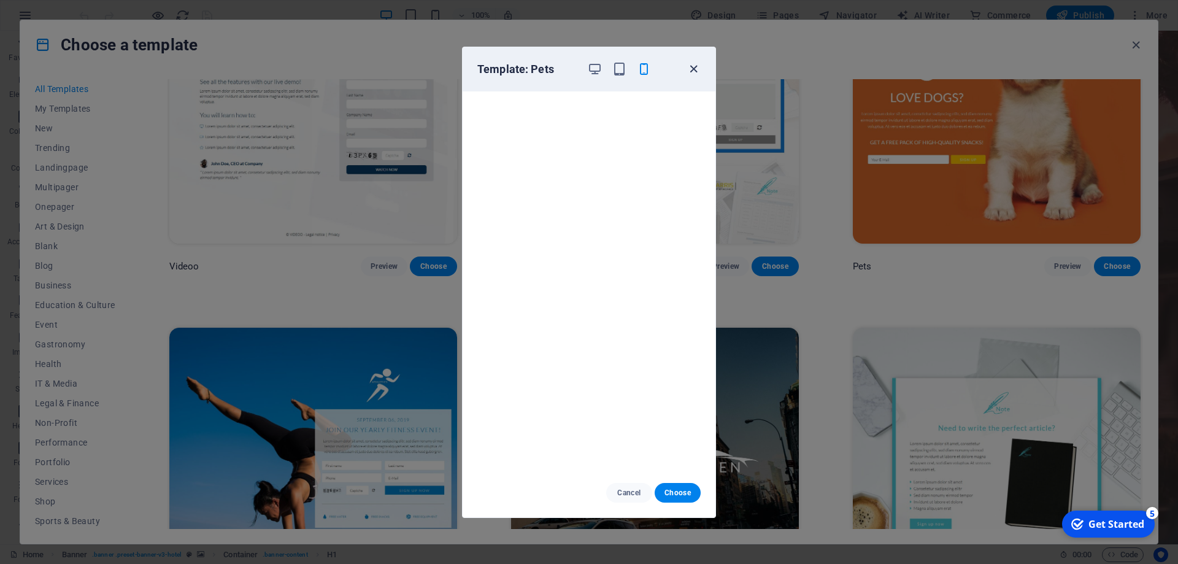
click at [695, 69] on icon "button" at bounding box center [694, 69] width 14 height 14
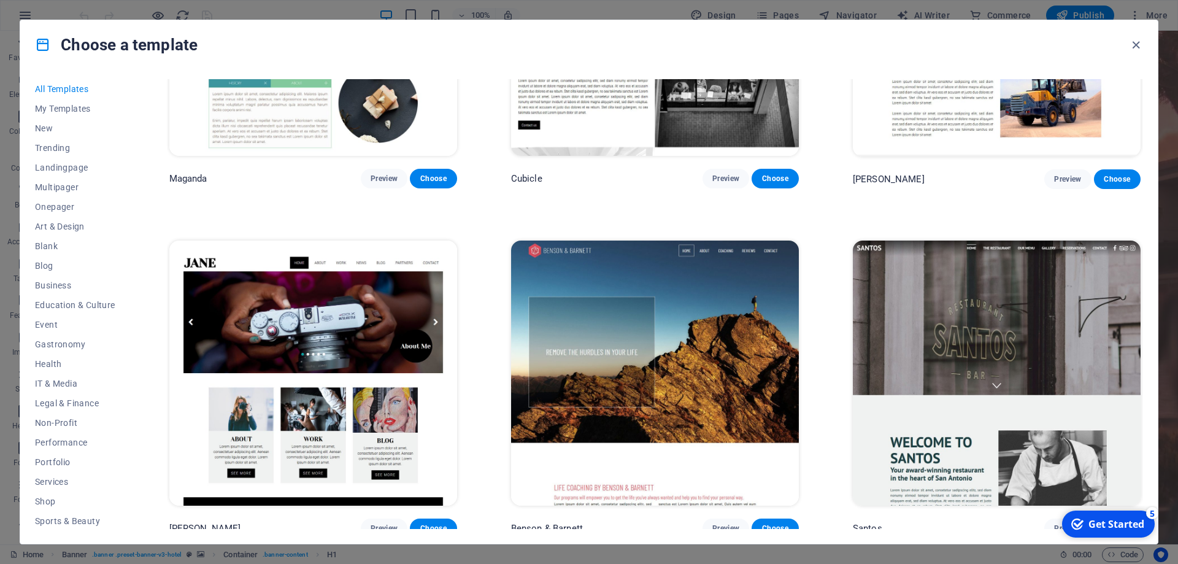
scroll to position [15987, 0]
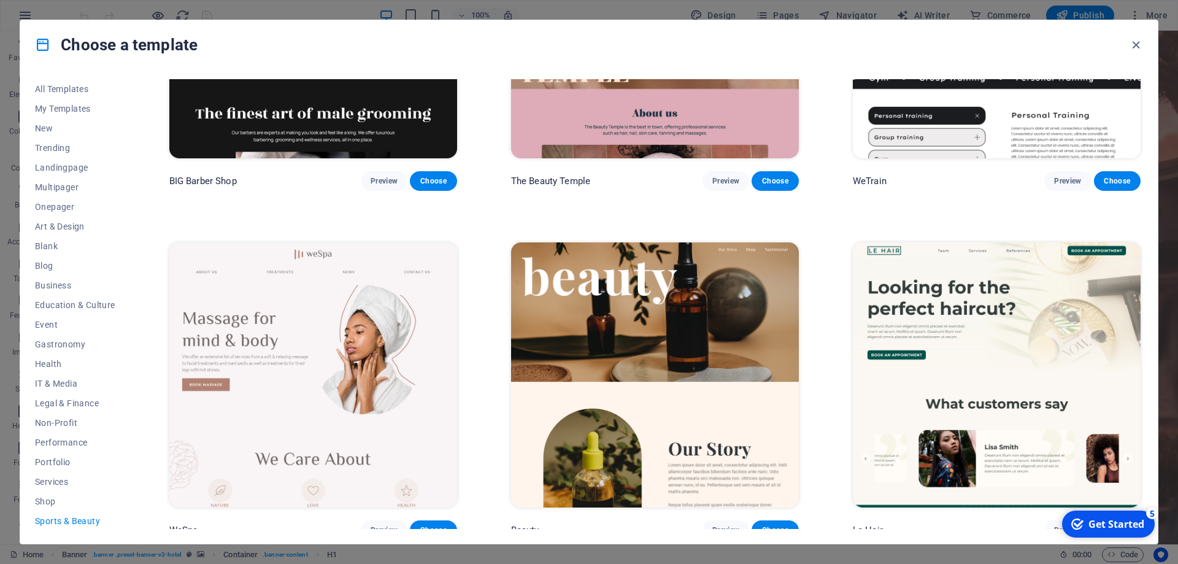
scroll to position [276, 0]
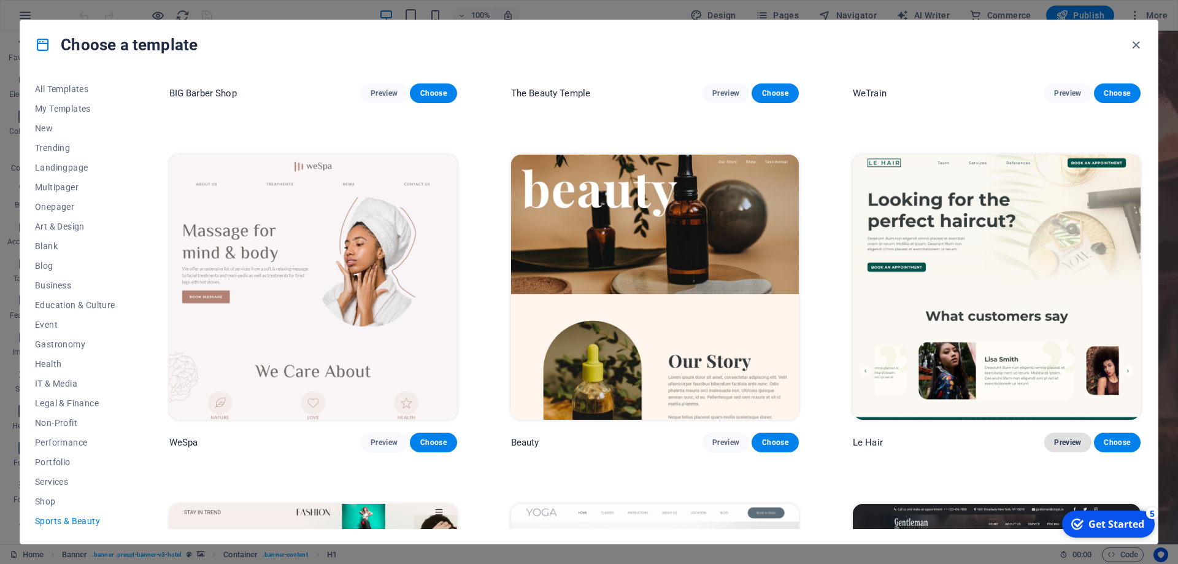
click at [1065, 446] on span "Preview" at bounding box center [1067, 443] width 27 height 10
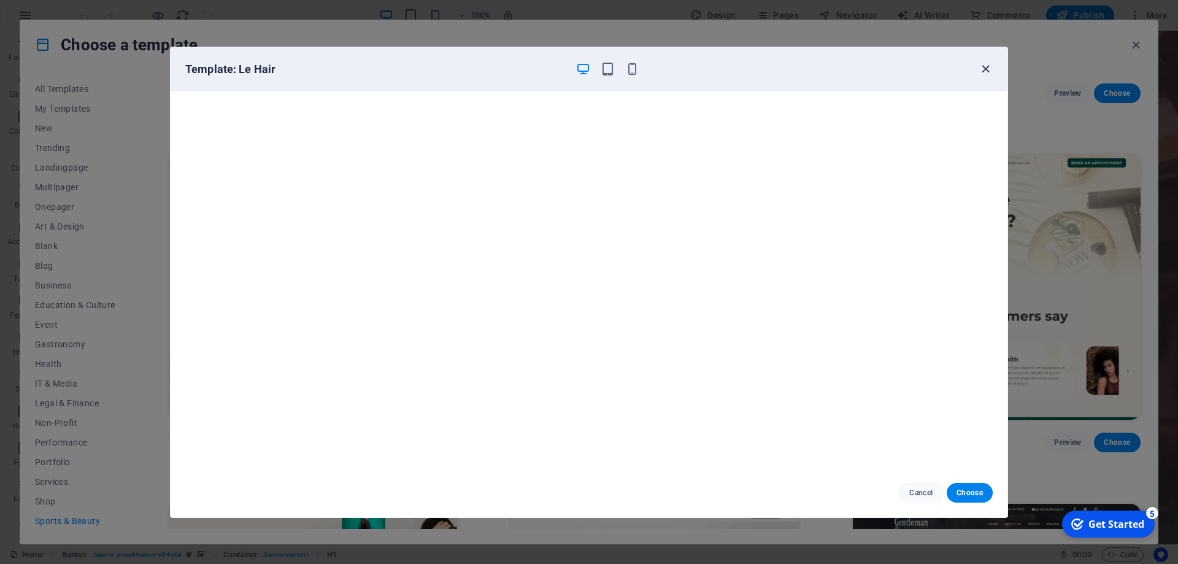
click at [983, 67] on icon "button" at bounding box center [986, 69] width 14 height 14
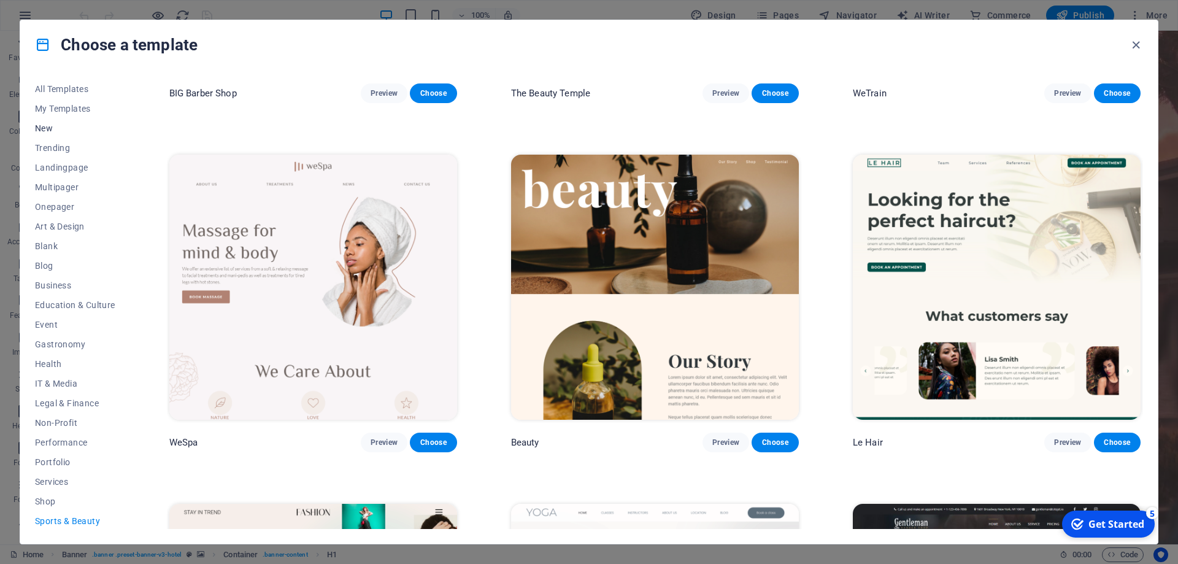
click at [42, 123] on button "New" at bounding box center [75, 128] width 80 height 20
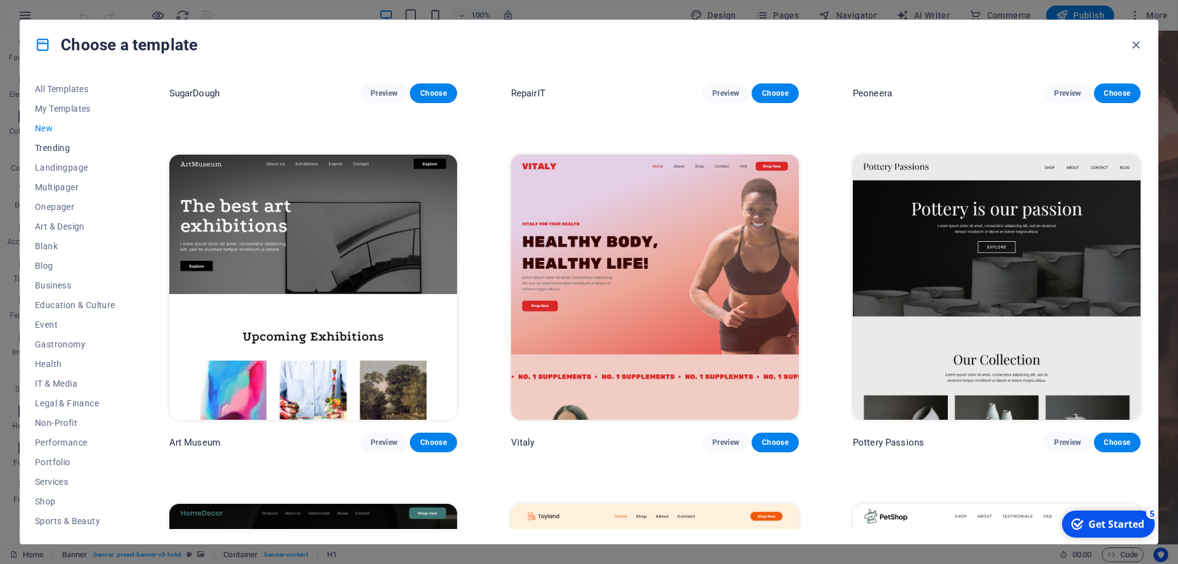
click at [63, 145] on span "Trending" at bounding box center [75, 148] width 80 height 10
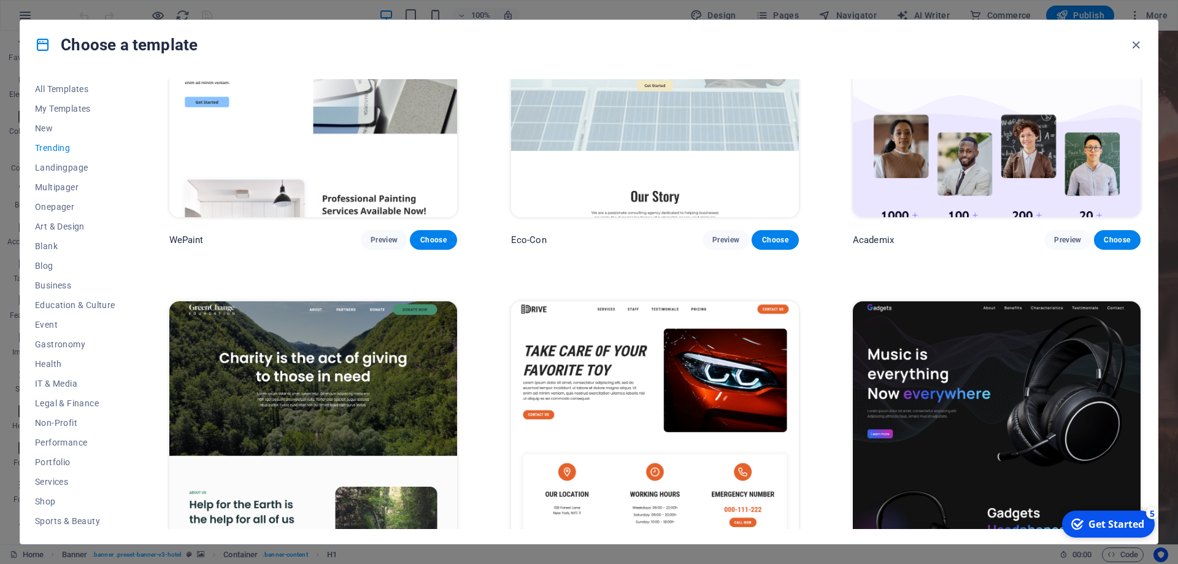
scroll to position [1105, 0]
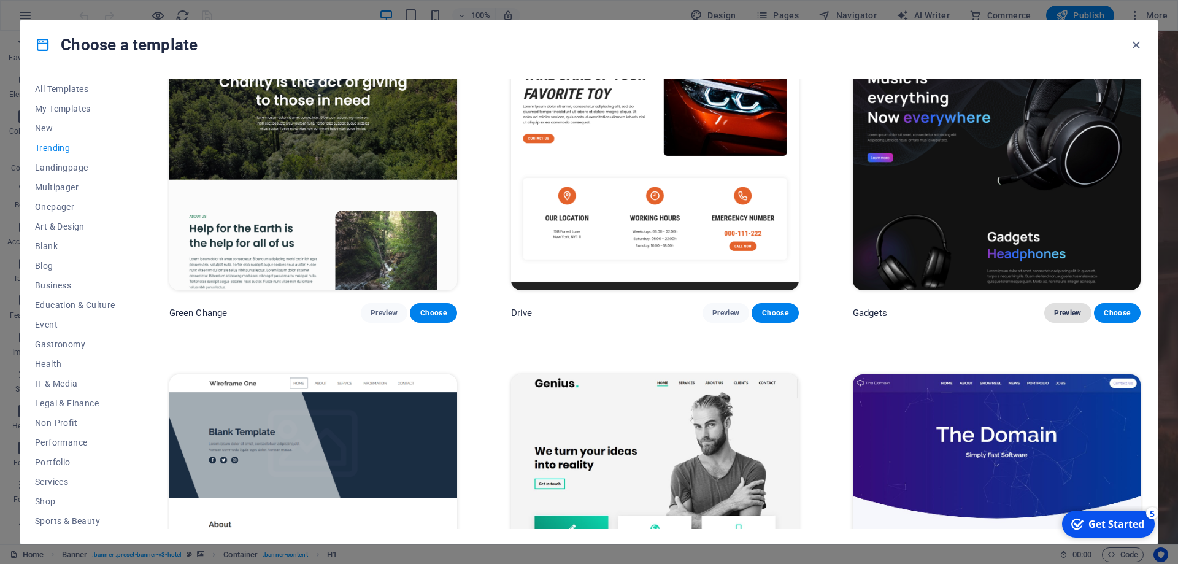
click at [1066, 311] on span "Preview" at bounding box center [1067, 313] width 27 height 10
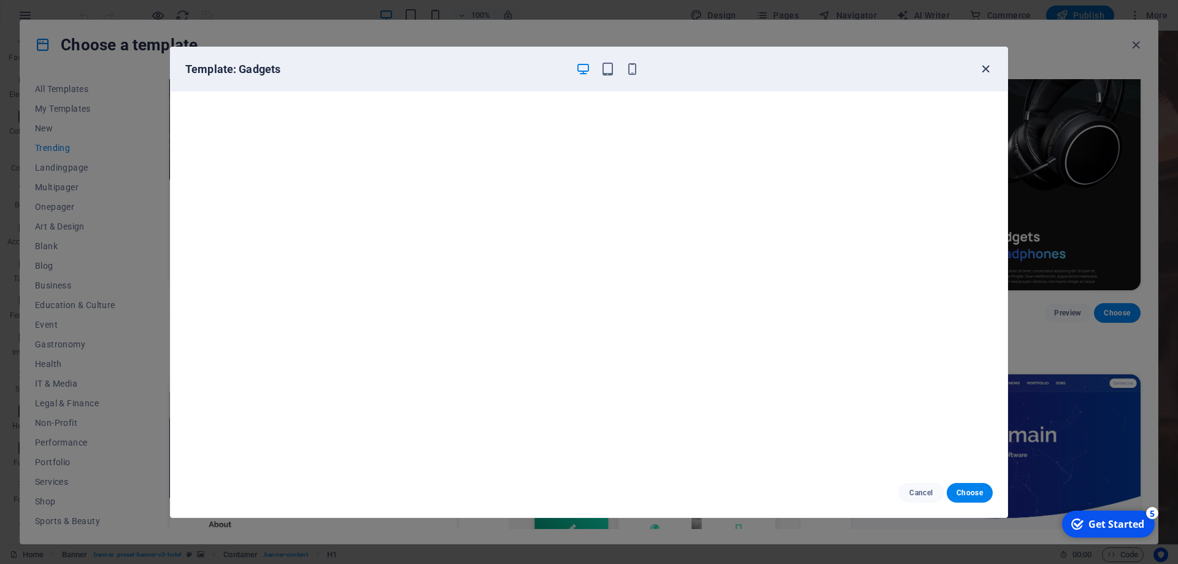
click at [987, 64] on icon "button" at bounding box center [986, 69] width 14 height 14
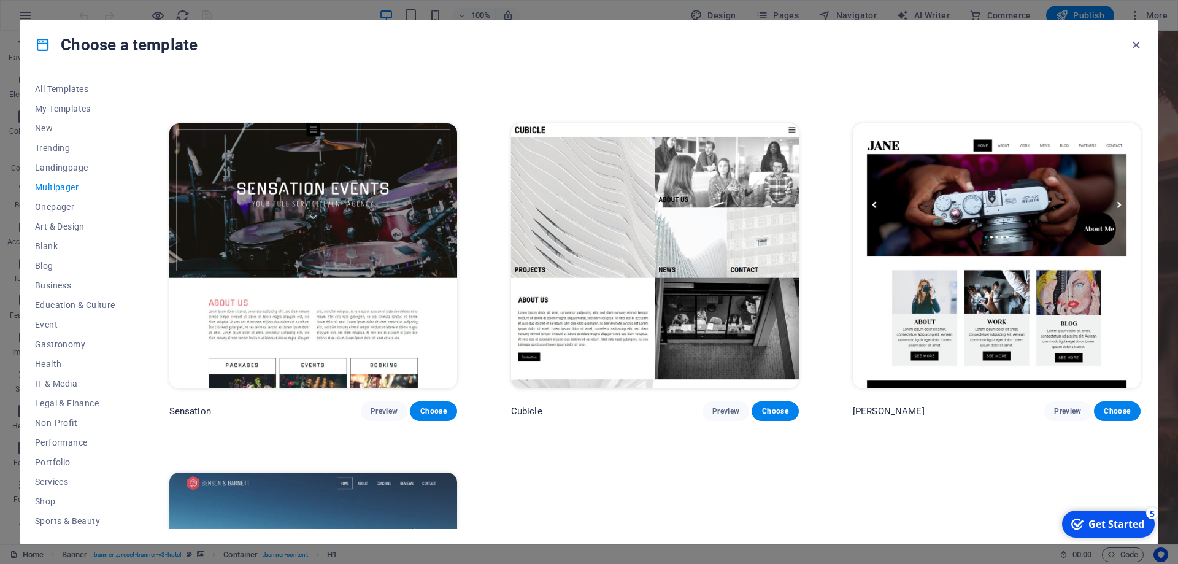
scroll to position [7733, 0]
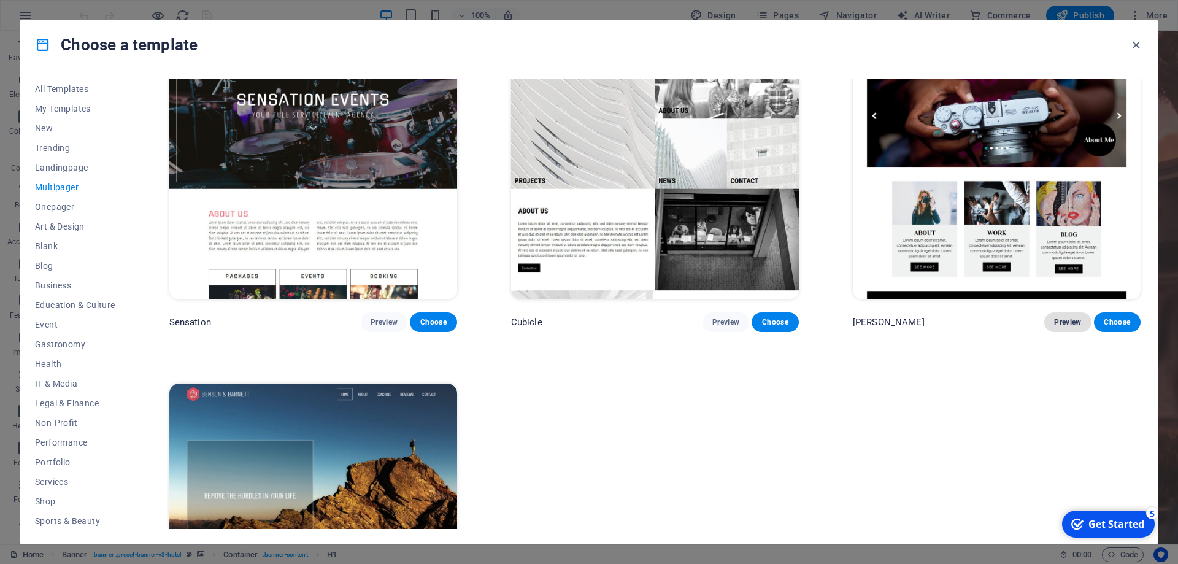
click at [1056, 327] on span "Preview" at bounding box center [1067, 322] width 27 height 10
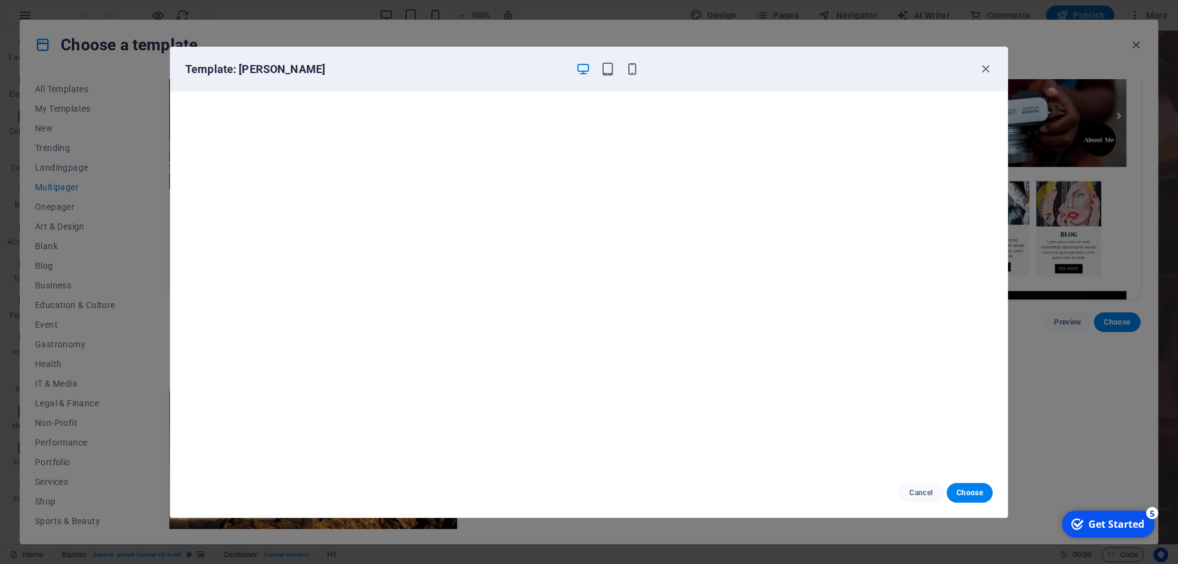
scroll to position [0, 0]
click at [984, 68] on icon "button" at bounding box center [986, 69] width 14 height 14
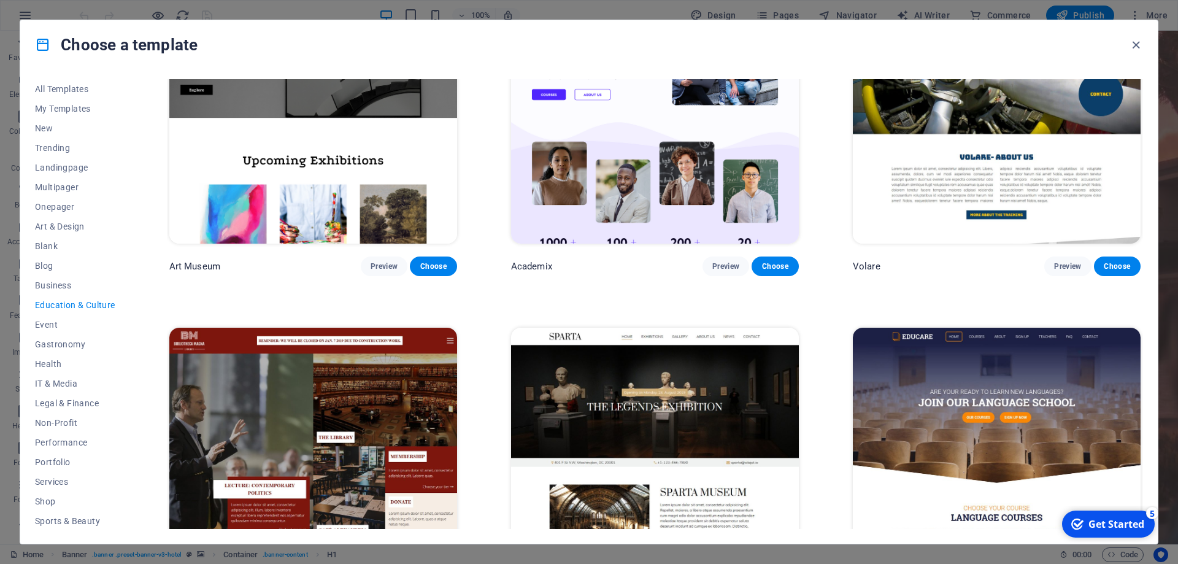
scroll to position [0, 0]
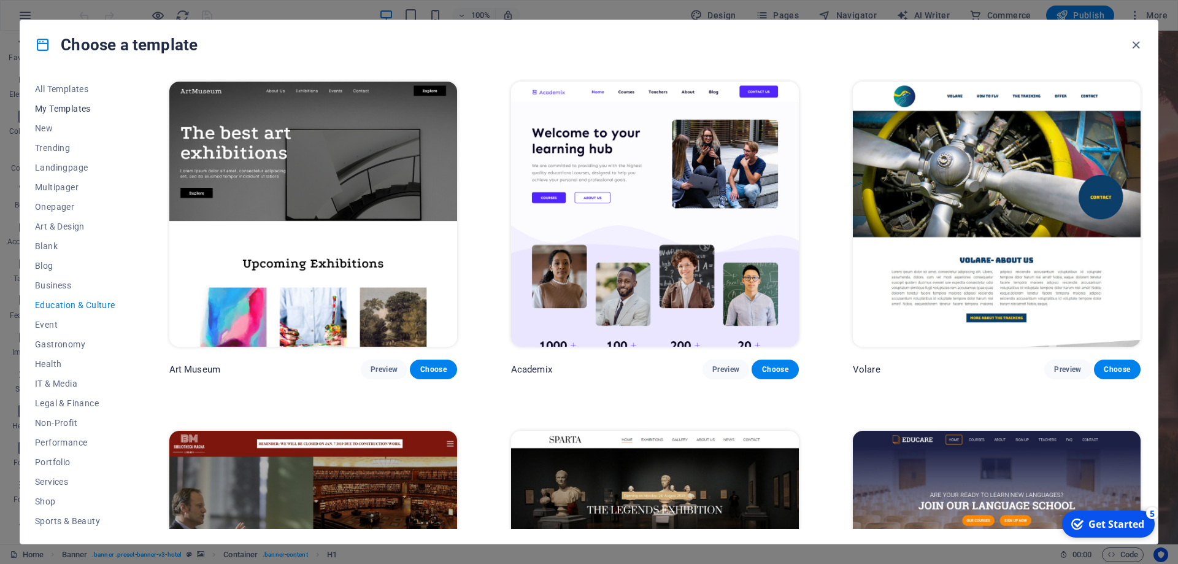
click at [72, 104] on span "My Templates" at bounding box center [75, 109] width 80 height 10
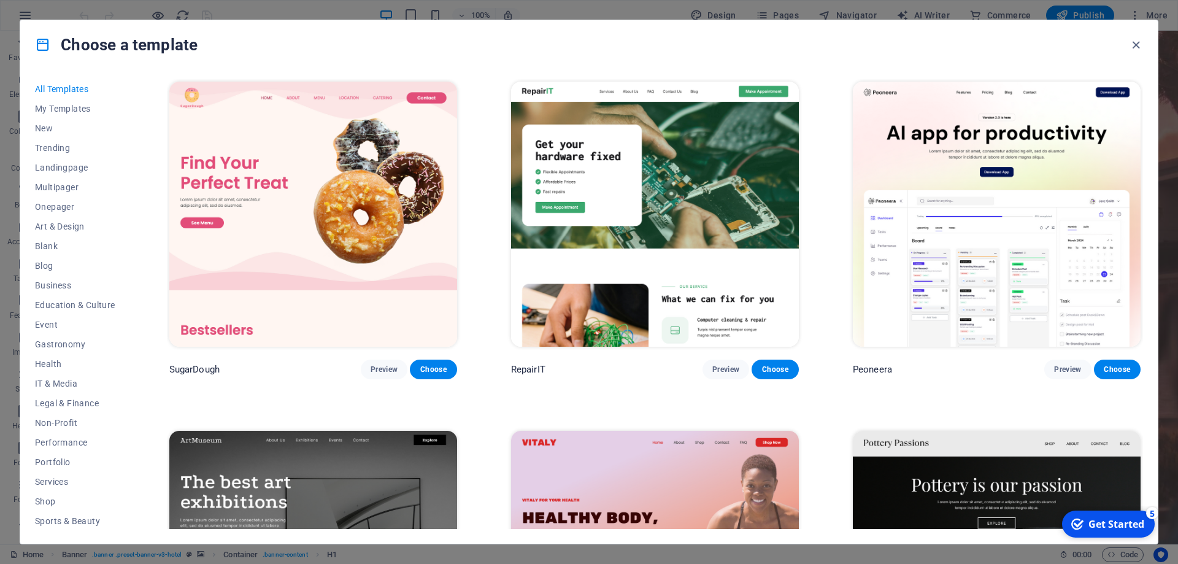
click at [309, 199] on img at bounding box center [313, 214] width 288 height 265
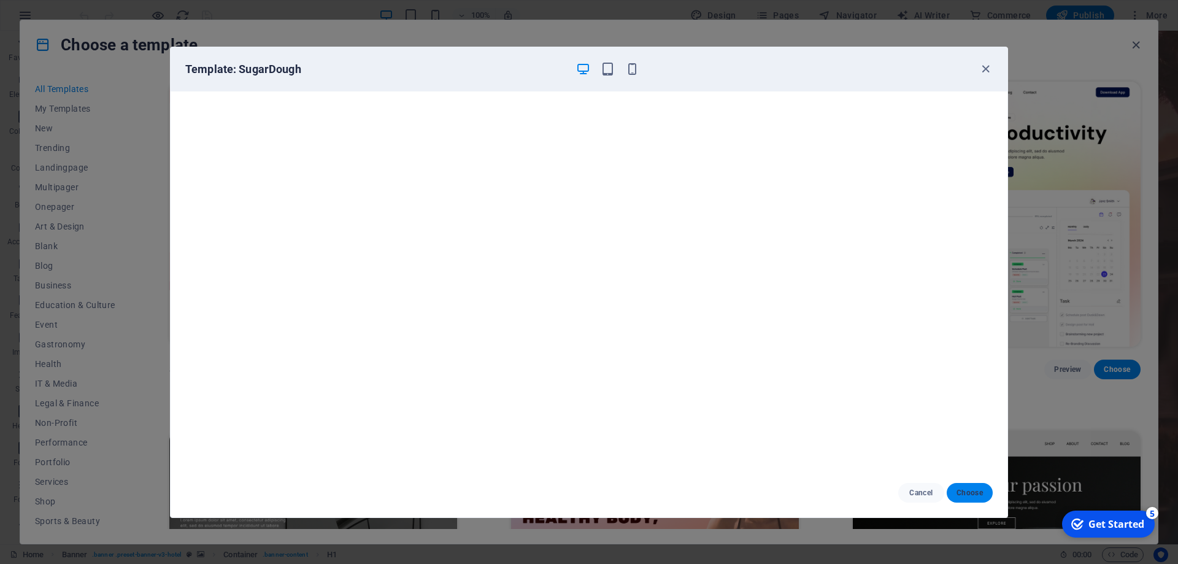
click at [984, 492] on button "Choose" at bounding box center [970, 493] width 46 height 20
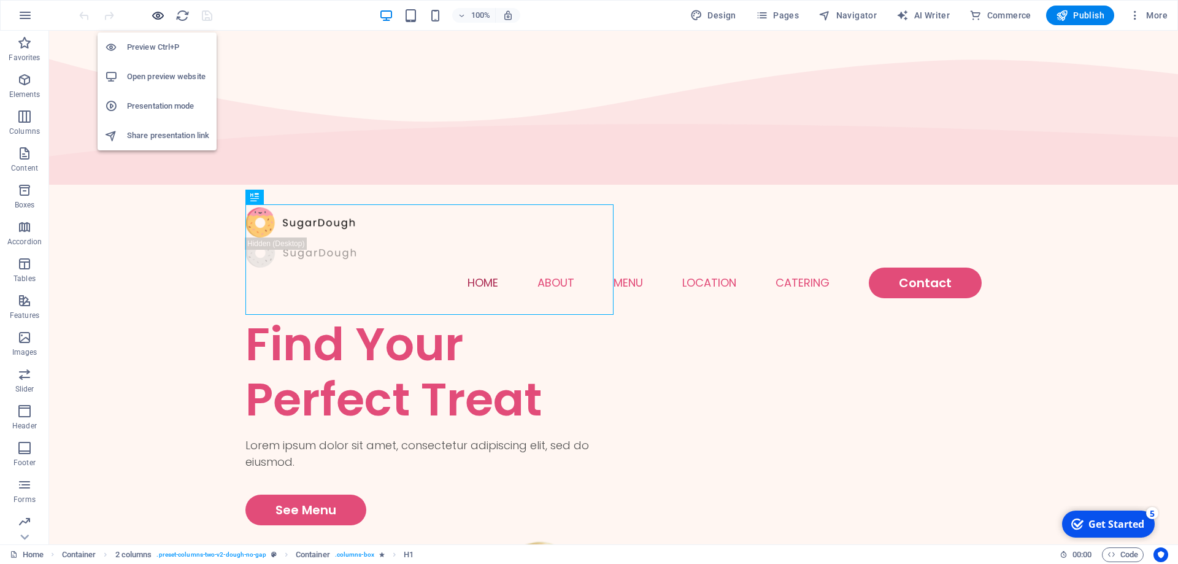
click at [153, 16] on icon "button" at bounding box center [158, 16] width 14 height 14
